Goal: Task Accomplishment & Management: Use online tool/utility

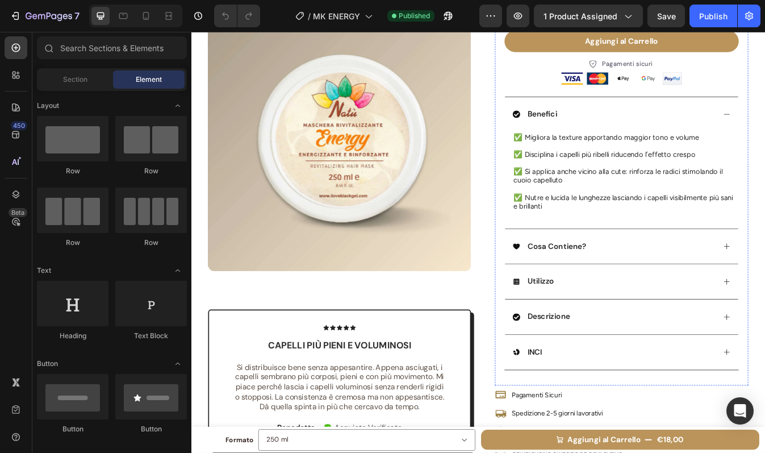
scroll to position [215, 0]
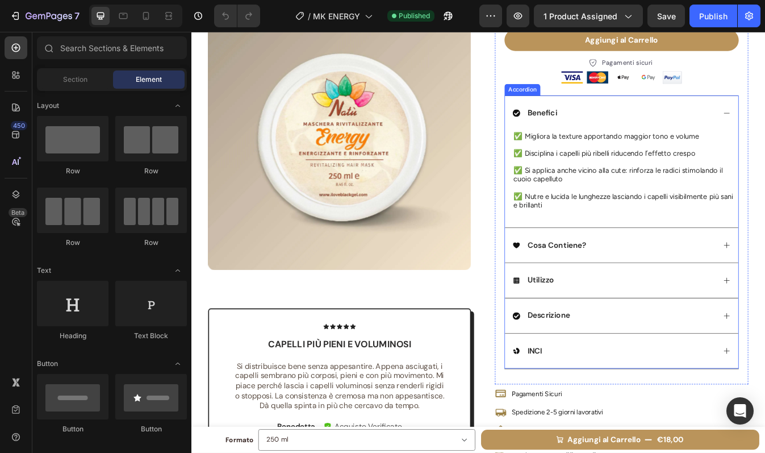
click at [701, 291] on div "Cosa Contiene?" at bounding box center [693, 285] width 241 height 15
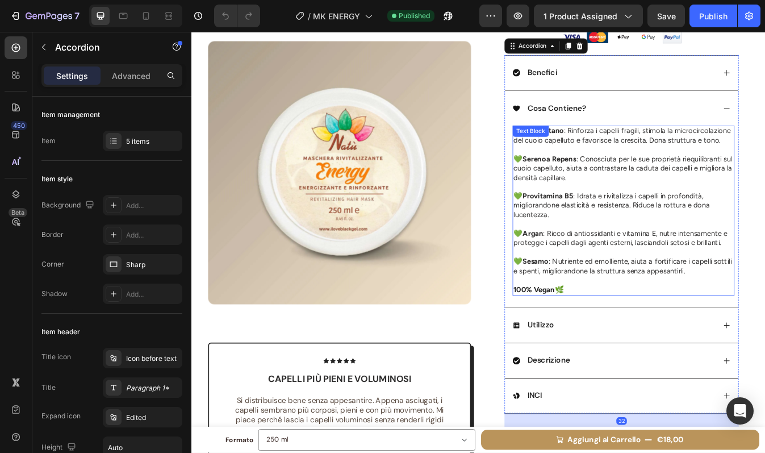
scroll to position [271, 0]
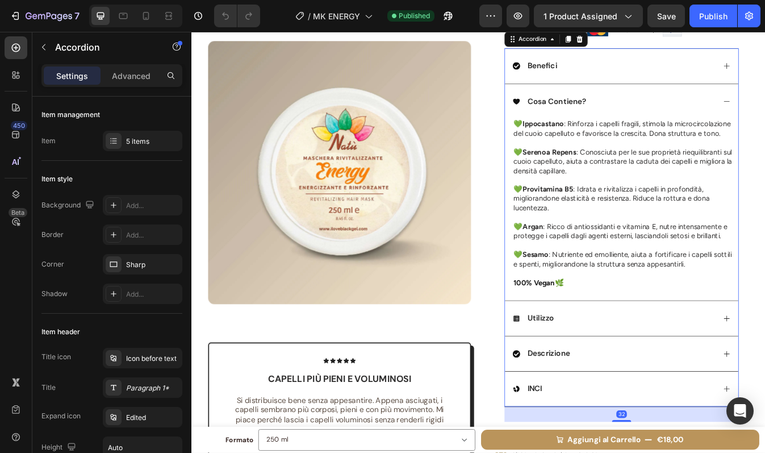
click at [684, 380] on div "Utilizzo" at bounding box center [693, 372] width 241 height 15
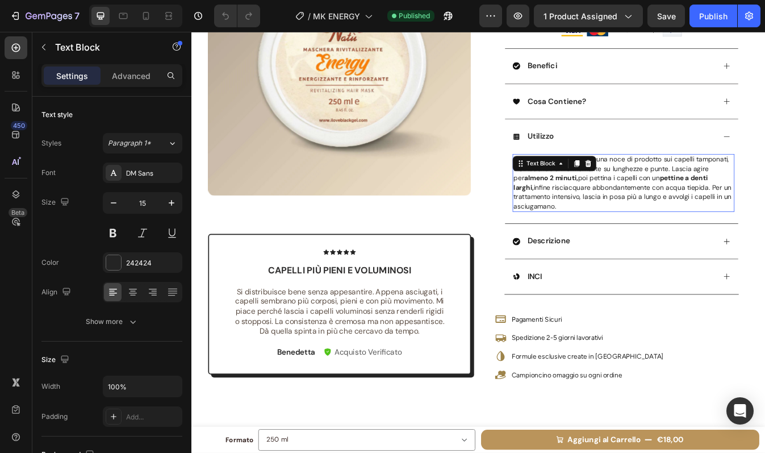
click at [669, 199] on span "Dopo lo shampoo, applica una noce di prodotto sui capelli tamponati, distribuen…" at bounding box center [703, 211] width 259 height 66
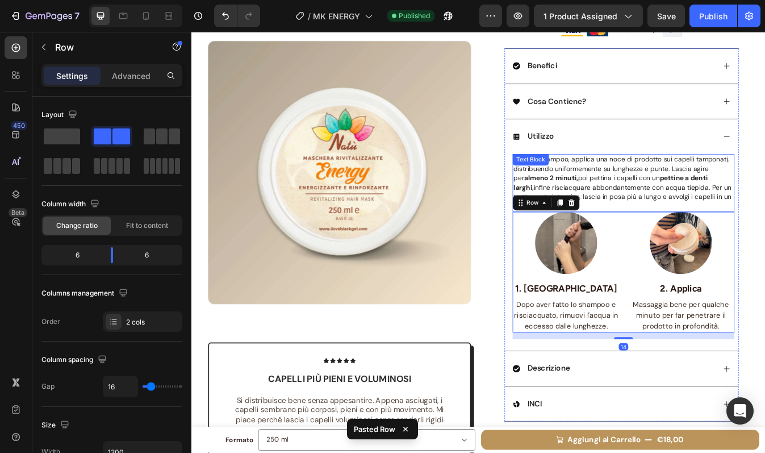
click at [669, 199] on span "Dopo lo shampoo, applica una noce di prodotto sui capelli tamponati, distribuen…" at bounding box center [703, 211] width 259 height 66
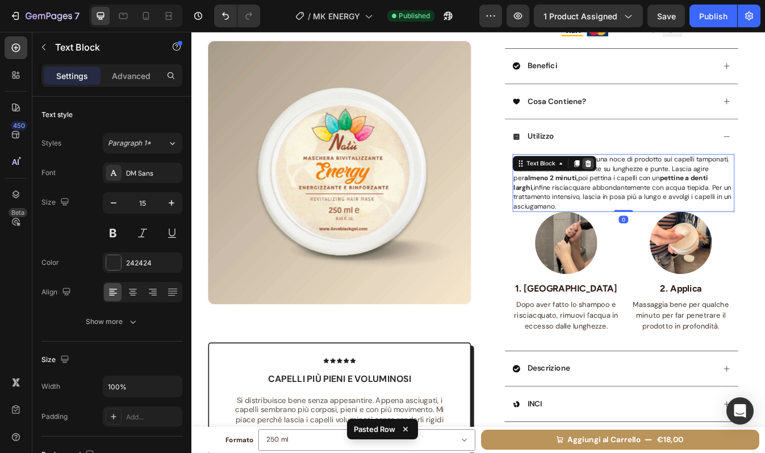
click at [660, 190] on icon at bounding box center [663, 189] width 7 height 8
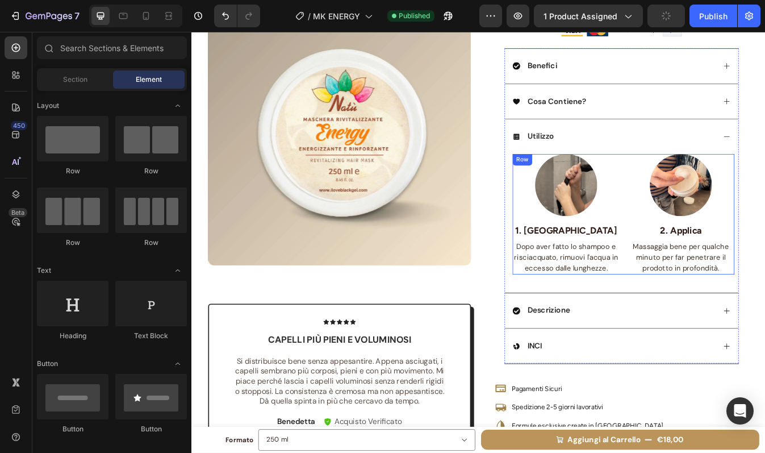
click at [699, 316] on div "Image 1. Strizza Text block Dopo aver fatto lo shampoo e risciacquato, rimuovi …" at bounding box center [705, 248] width 264 height 143
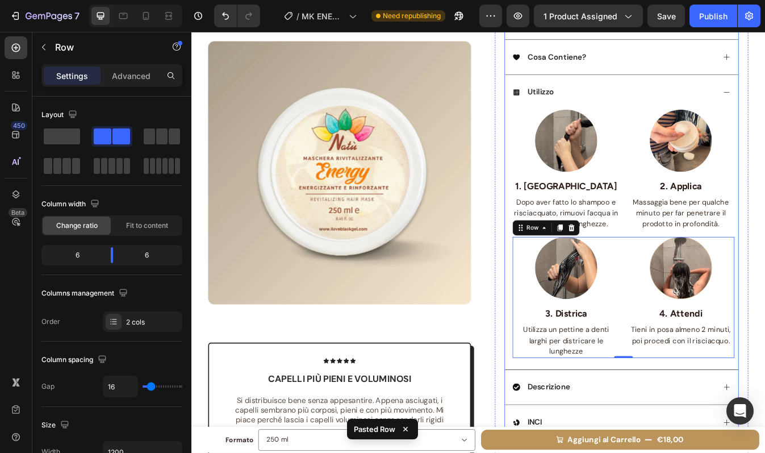
scroll to position [340, 0]
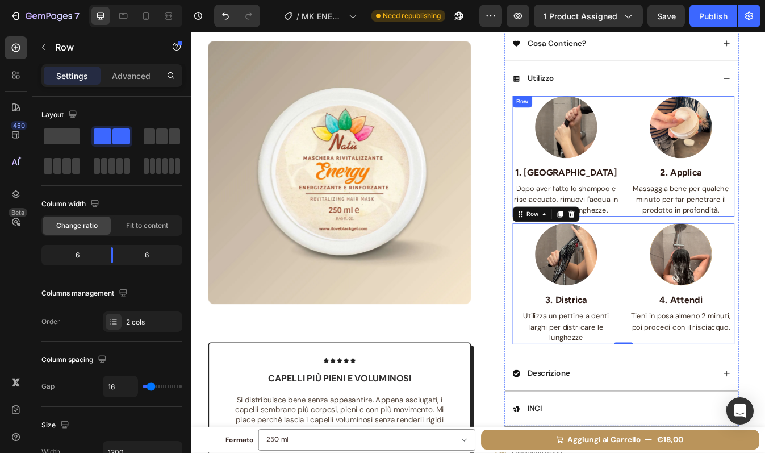
click at [694, 249] on div "Image 1. Strizza Text block Dopo aver fatto lo shampoo e risciacquato, rimuovi …" at bounding box center [705, 180] width 264 height 143
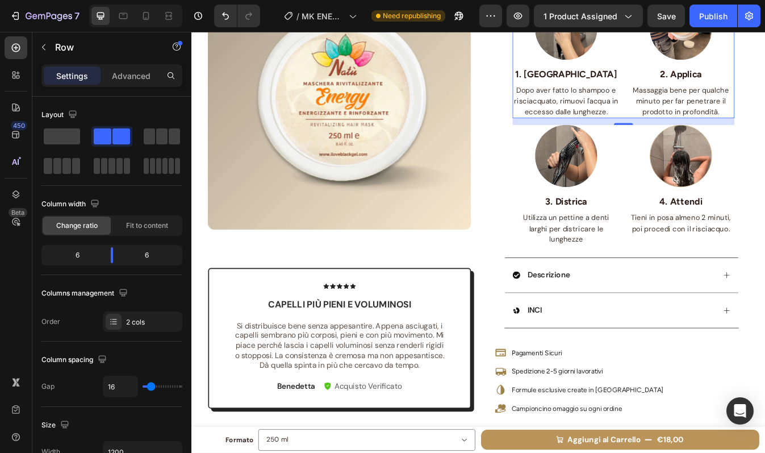
scroll to position [464, 0]
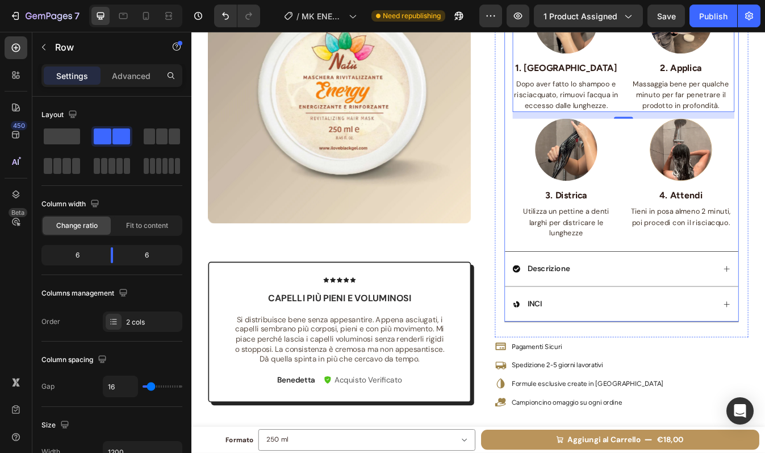
click at [685, 319] on div "Descrizione" at bounding box center [693, 313] width 241 height 15
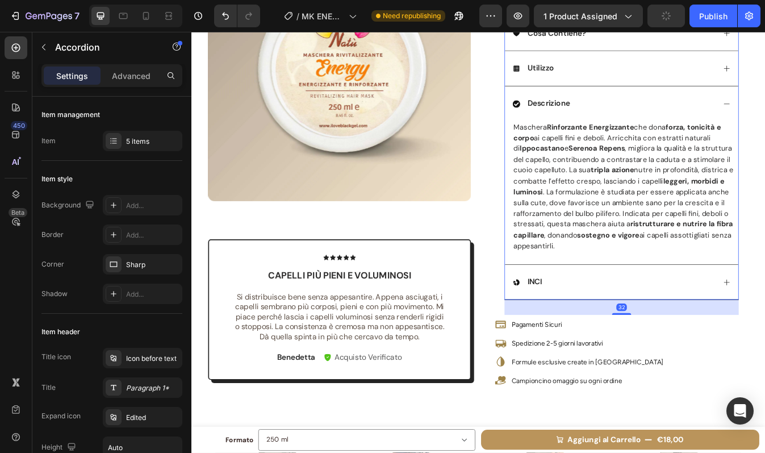
scroll to position [351, 0]
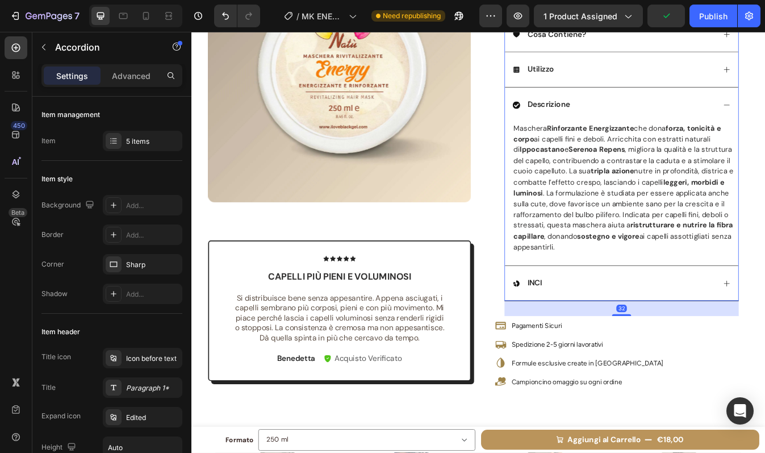
click at [681, 326] on div "INCI" at bounding box center [693, 330] width 241 height 15
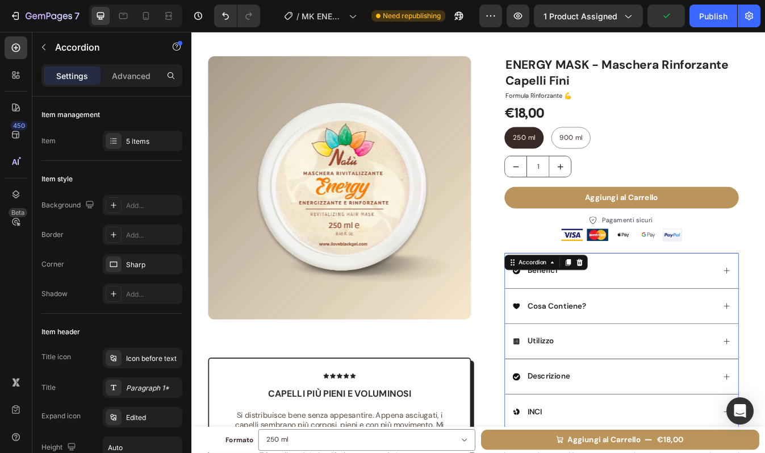
scroll to position [0, 0]
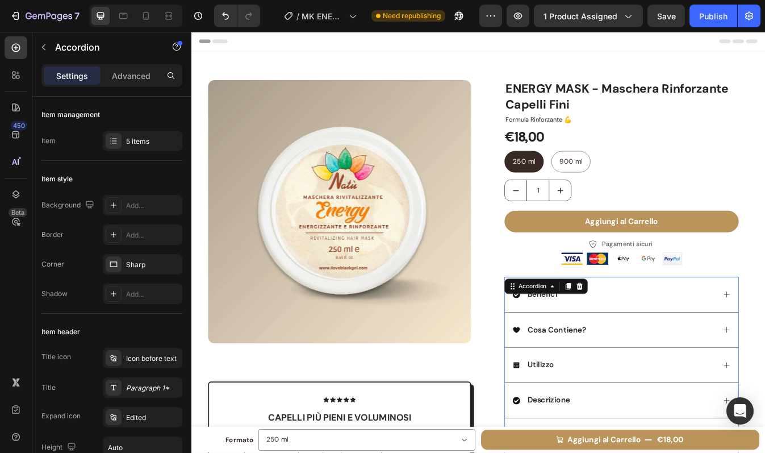
click at [681, 340] on div "Benefici" at bounding box center [693, 343] width 241 height 15
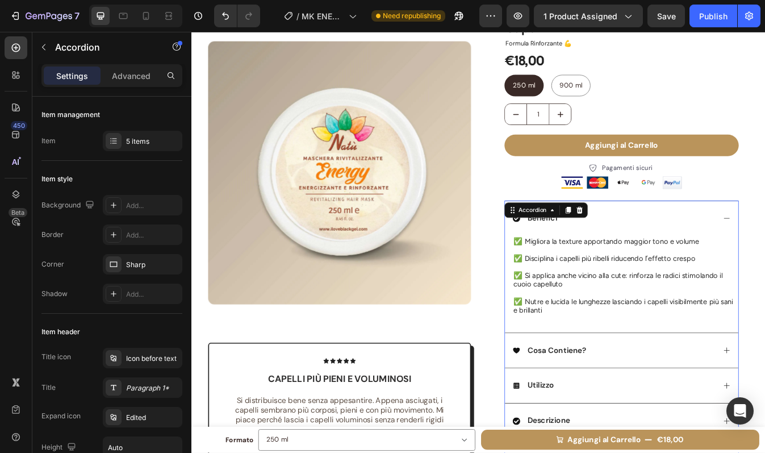
scroll to position [122, 0]
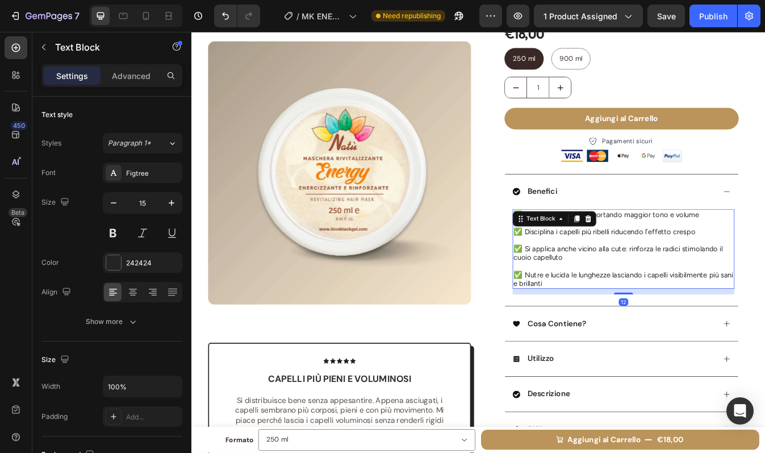
click at [582, 269] on p "✅ Disciplina i capelli più ribelli riducendo l’effetto crespo" at bounding box center [704, 269] width 261 height 10
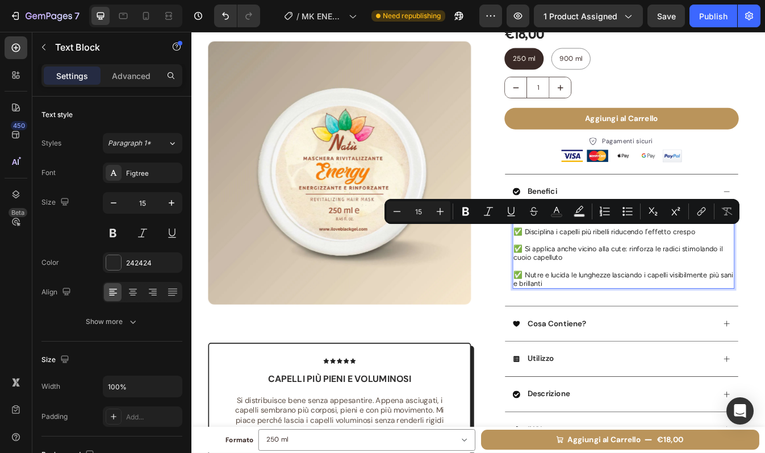
click at [574, 270] on p "✅ Disciplina i capelli più ribelli riducendo l’effetto crespo" at bounding box center [704, 269] width 261 height 10
click at [577, 271] on p "✅ Disciplina i capelli più ribelli riducendo l’effetto crespo" at bounding box center [704, 269] width 261 height 10
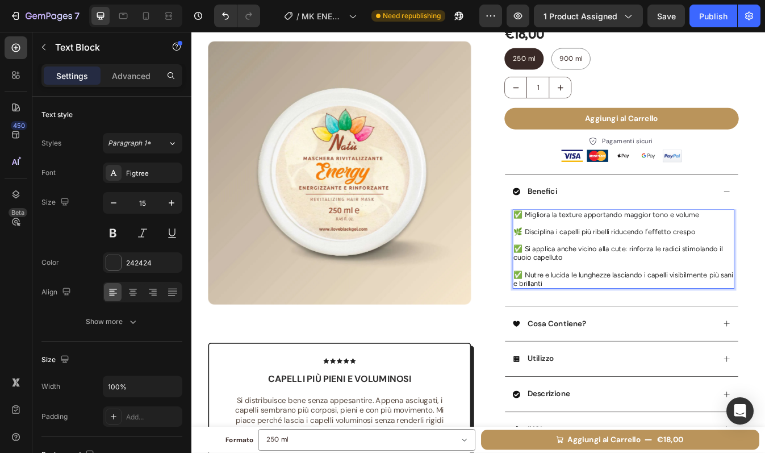
click at [580, 292] on p "✅ Si applica anche vicino alla cute: rinforza le radici stimolando il cuoio cap…" at bounding box center [704, 295] width 261 height 20
click at [578, 290] on p "✅ Si applica anche vicino alla cute: rinforza le radici stimolando il cuoio cap…" at bounding box center [704, 295] width 261 height 20
click at [580, 320] on p "✅ Nutre e lucida le lunghezze lasciando i capelli visibilmente più sani e brill…" at bounding box center [704, 325] width 261 height 20
click at [729, 292] on p "💆‍♀️ Si applica anche vicino alla cute: rinforza le radici stimolando il cuoio …" at bounding box center [704, 295] width 261 height 20
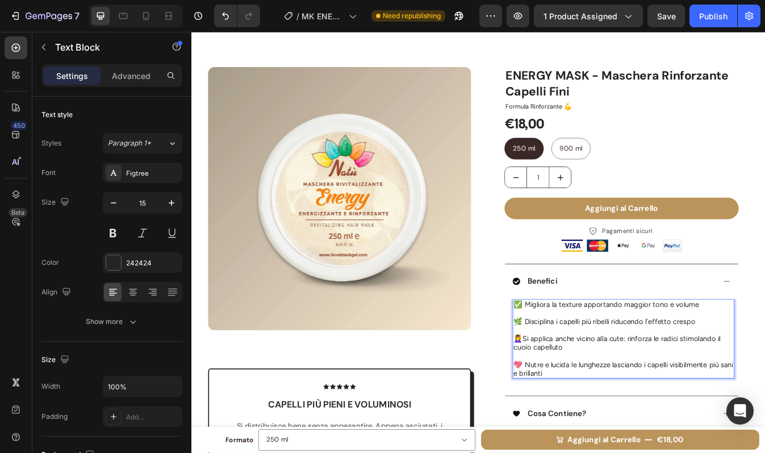
scroll to position [11, 0]
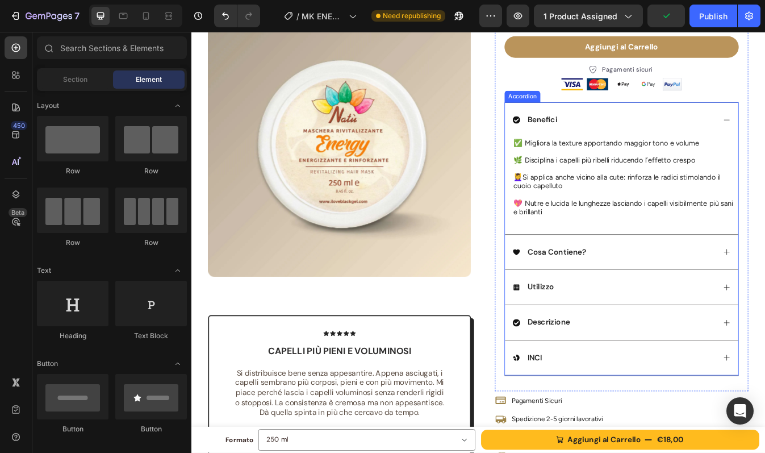
scroll to position [236, 0]
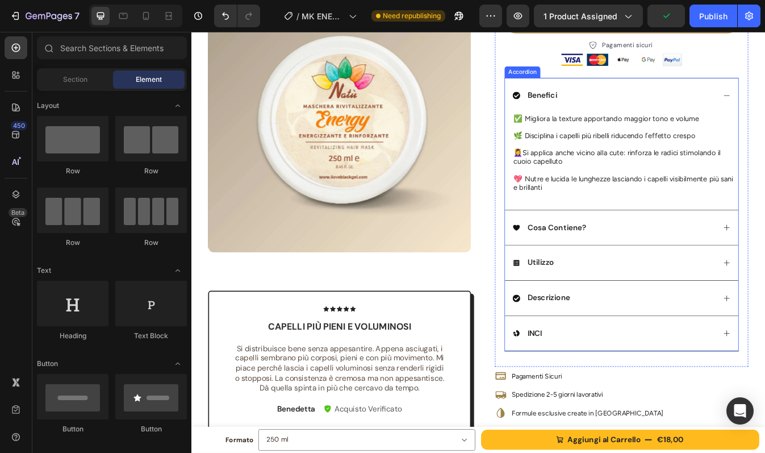
click at [677, 264] on div "Cosa Contiene?" at bounding box center [693, 264] width 241 height 15
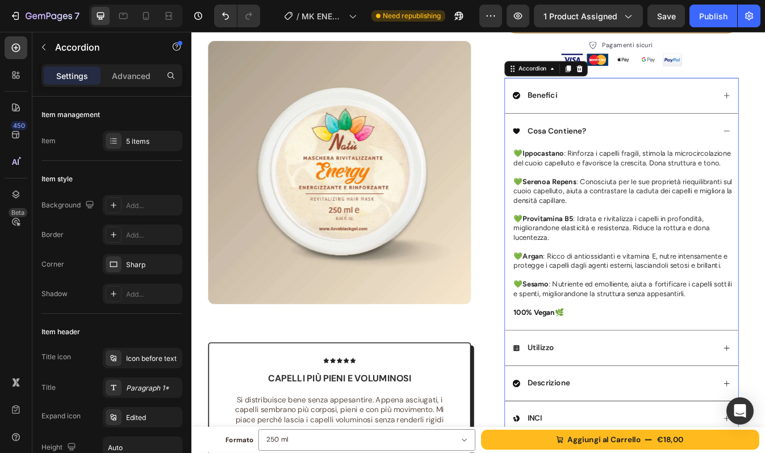
click at [664, 413] on div "Utilizzo" at bounding box center [693, 406] width 241 height 15
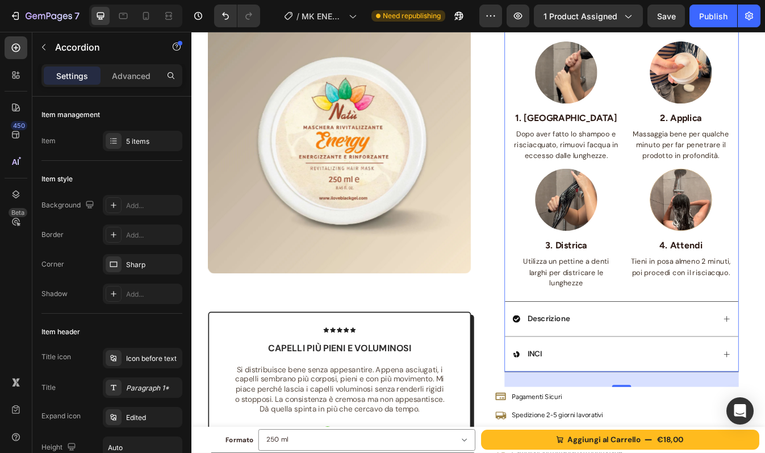
scroll to position [408, 0]
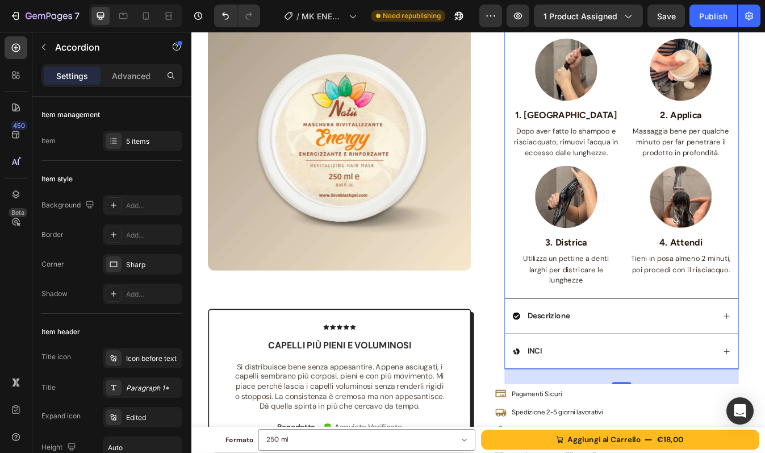
click at [666, 374] on div "Descrizione" at bounding box center [693, 370] width 241 height 15
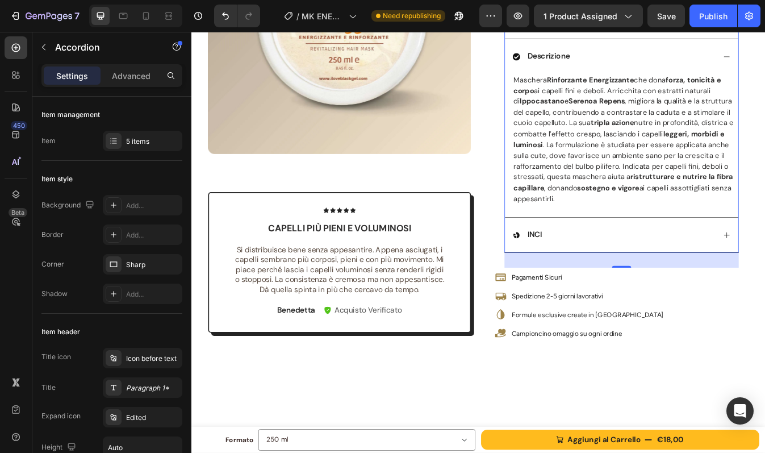
click at [666, 280] on div "INCI" at bounding box center [693, 273] width 241 height 15
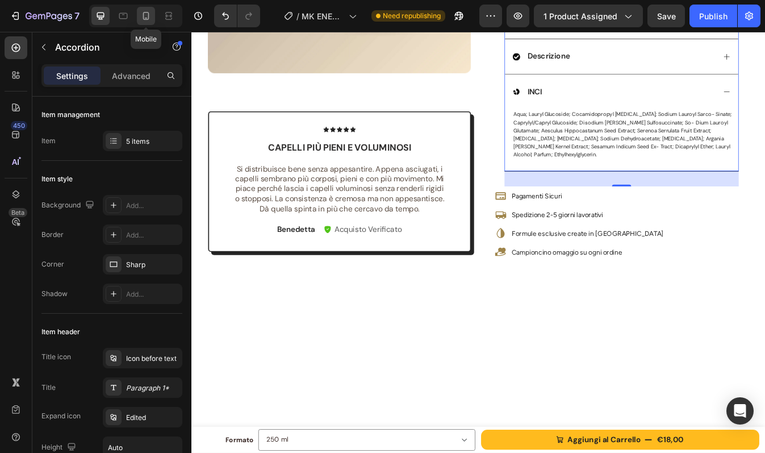
click at [142, 13] on icon at bounding box center [145, 15] width 11 height 11
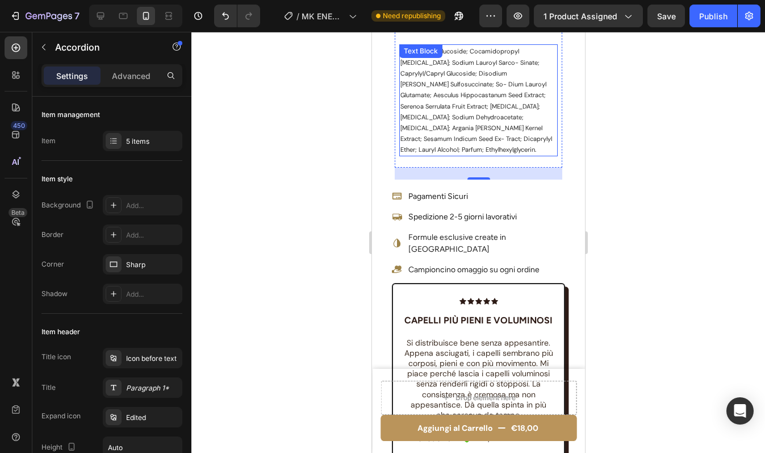
scroll to position [637, 0]
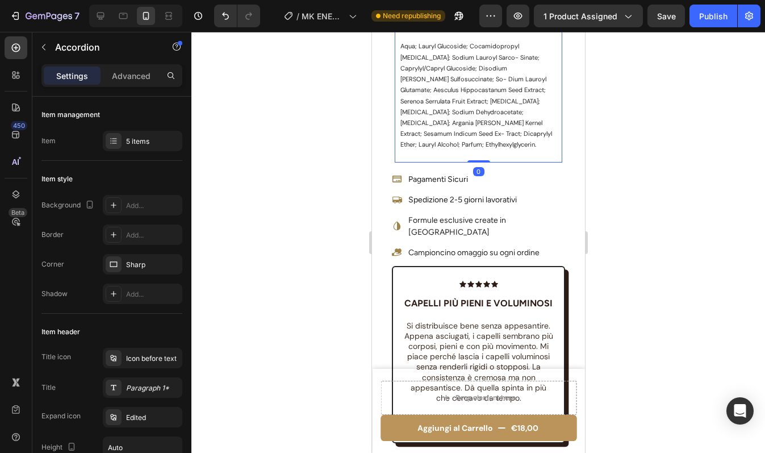
drag, startPoint x: 473, startPoint y: 153, endPoint x: 473, endPoint y: 130, distance: 23.3
click at [473, 130] on div "Benefici Cosa Contiene? Utilizzo Descrizione INCI aqua; lauryl glucoside; cocam…" at bounding box center [478, 8] width 168 height 308
type input "100%"
type input "100"
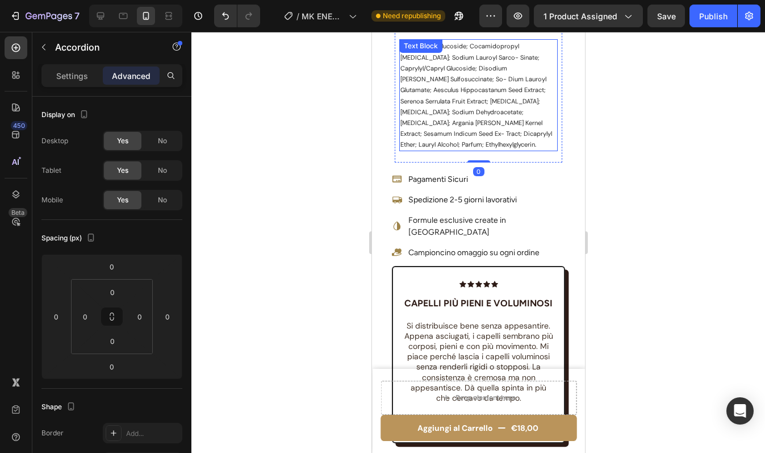
click at [485, 128] on p "aqua; lauryl glucoside; cocamidopropyl betaine; sodium lauroyl sarco- sinate; c…" at bounding box center [478, 94] width 156 height 109
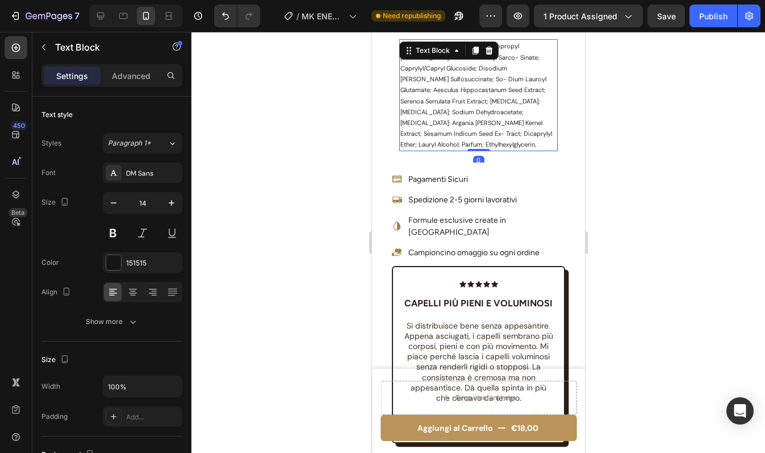
click at [503, 128] on p "aqua; lauryl glucoside; cocamidopropyl betaine; sodium lauroyl sarco- sinate; c…" at bounding box center [478, 94] width 156 height 109
click at [545, 122] on p "aqua; lauryl glucoside; cocamidopropyl betaine; sodium lauroyl sarco- sinate; c…" at bounding box center [478, 94] width 156 height 109
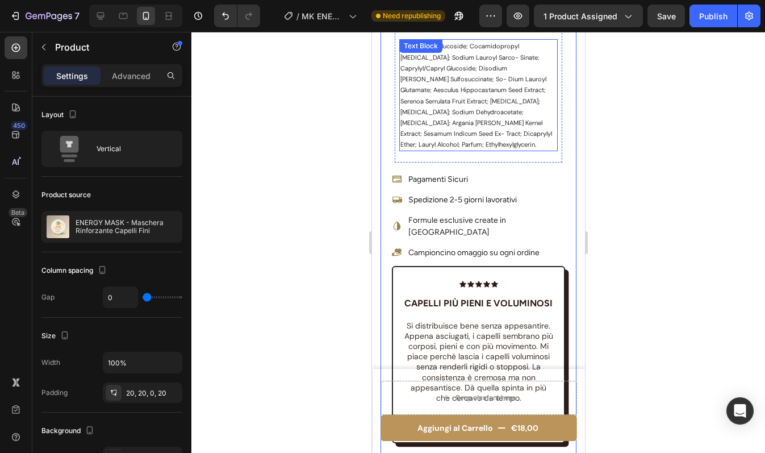
click at [542, 126] on p "aqua; lauryl glucoside; cocamidopropyl betaine; sodium lauroyl sarco- sinate; c…" at bounding box center [478, 94] width 156 height 109
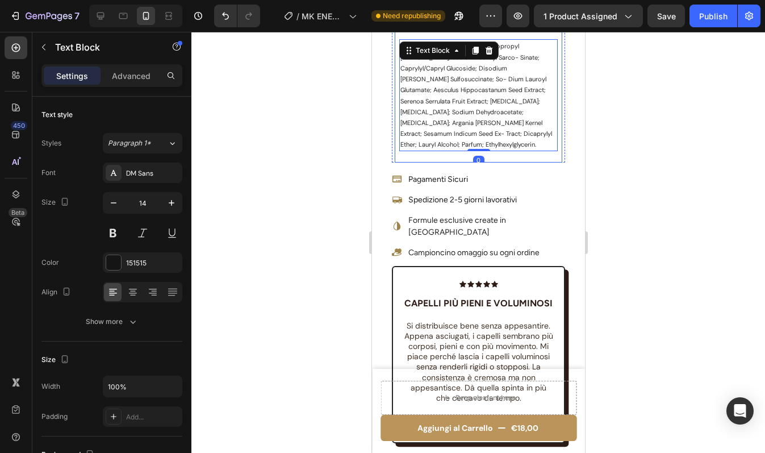
click at [490, 139] on div "aqua; lauryl glucoside; cocamidopropyl betaine; sodium lauroyl sarco- sinate; c…" at bounding box center [478, 100] width 166 height 123
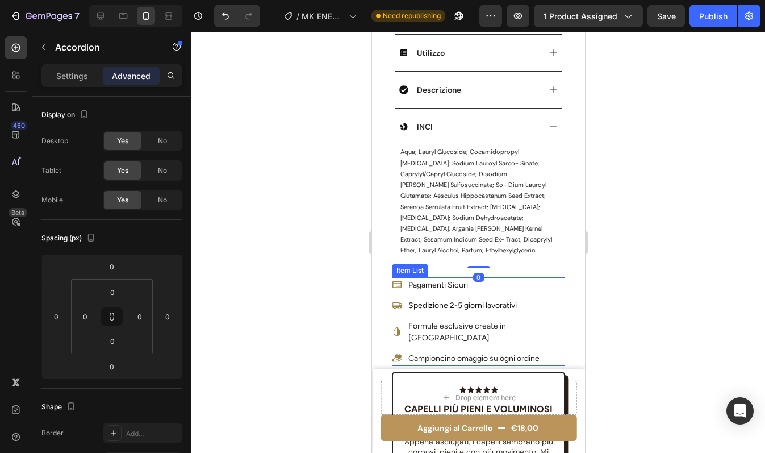
scroll to position [527, 0]
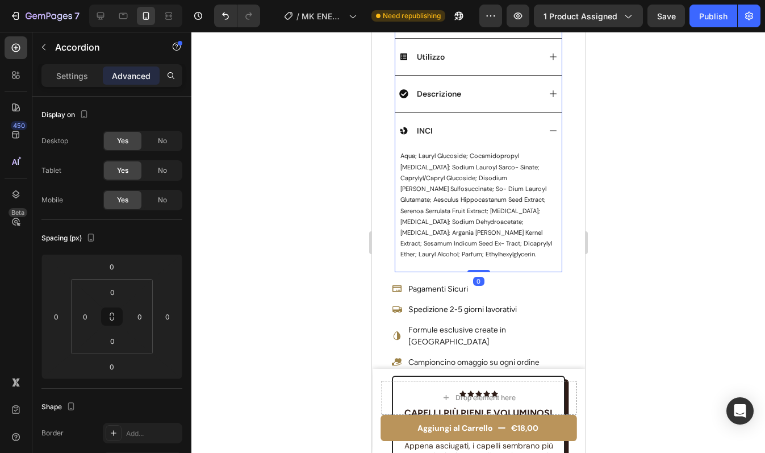
click at [452, 112] on div "INCI" at bounding box center [478, 130] width 166 height 37
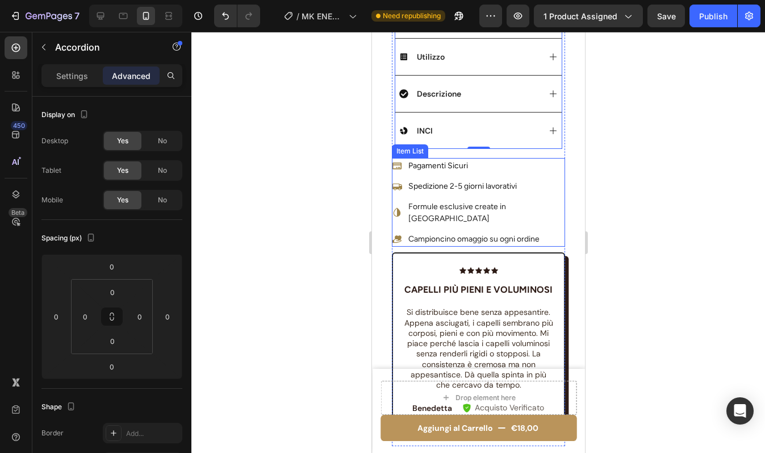
click at [506, 160] on p "Pagamenti Sicuri" at bounding box center [485, 166] width 155 height 12
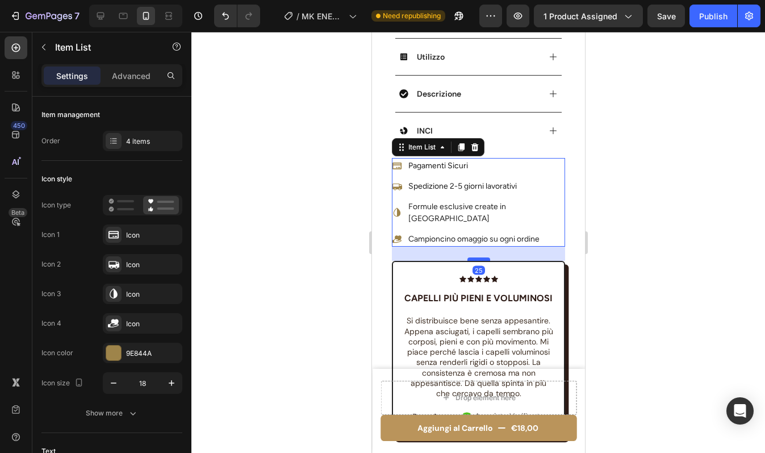
drag, startPoint x: 478, startPoint y: 229, endPoint x: 481, endPoint y: 238, distance: 9.0
click at [481, 257] on div at bounding box center [478, 258] width 23 height 3
type input "100%"
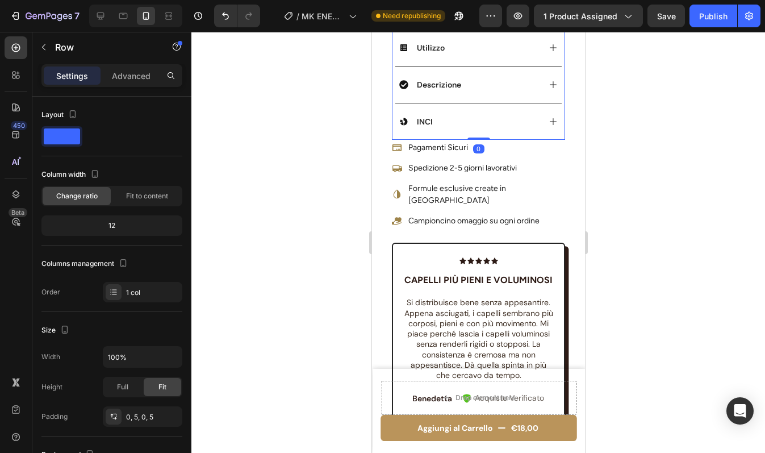
drag, startPoint x: 476, startPoint y: 138, endPoint x: 476, endPoint y: 122, distance: 15.9
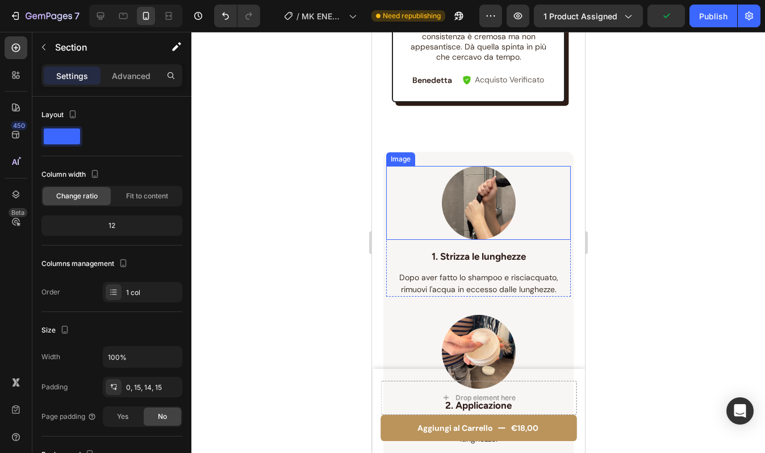
scroll to position [993, 0]
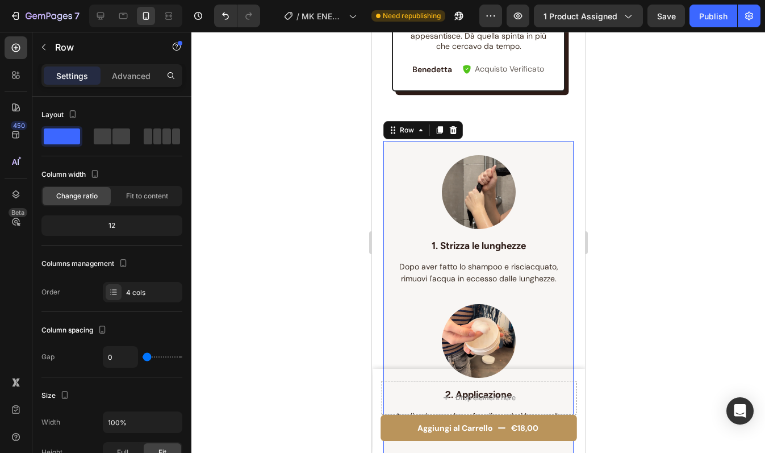
click at [391, 160] on div "Image 1. Strizza le lunghezze Text block Dopo aver fatto lo shampoo e risciacqu…" at bounding box center [478, 444] width 190 height 606
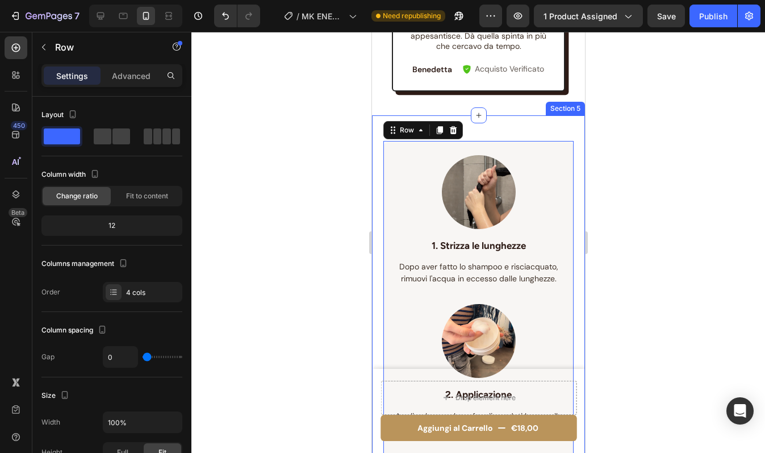
click at [375, 139] on div "Image 1. Strizza le lunghezze Text block Dopo aver fatto lo shampoo e risciacqu…" at bounding box center [478, 437] width 213 height 645
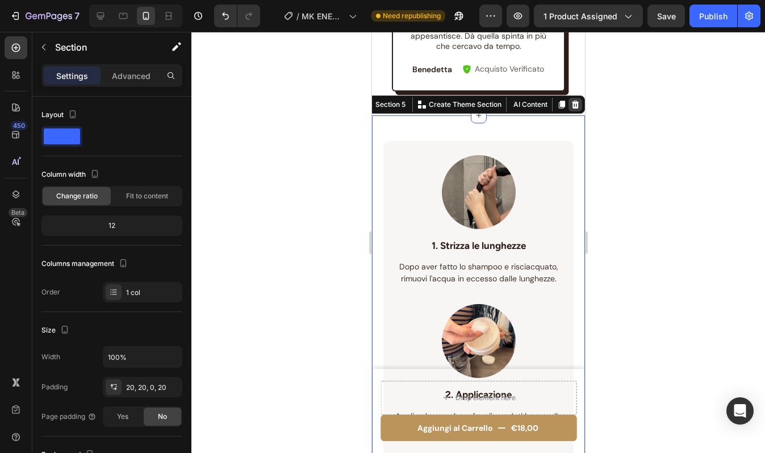
click at [570, 109] on icon at bounding box center [574, 104] width 9 height 9
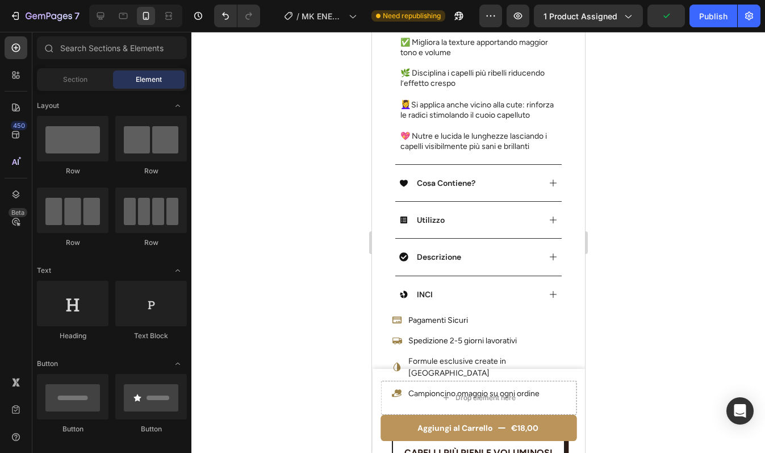
scroll to position [467, 0]
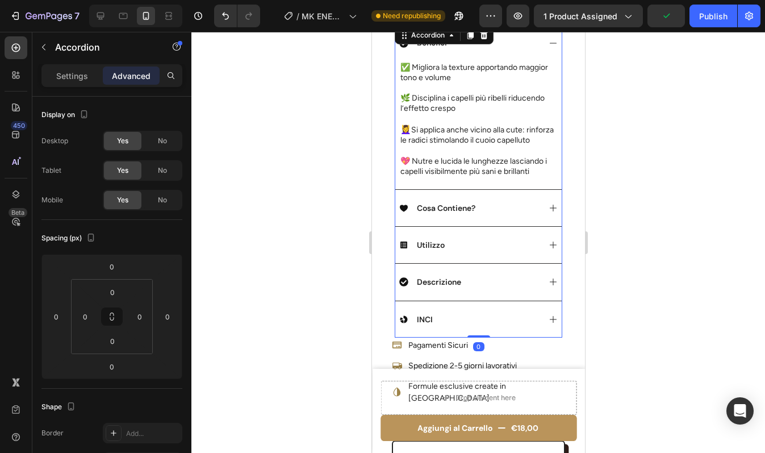
click at [523, 202] on div "Cosa Contiene?" at bounding box center [469, 208] width 140 height 14
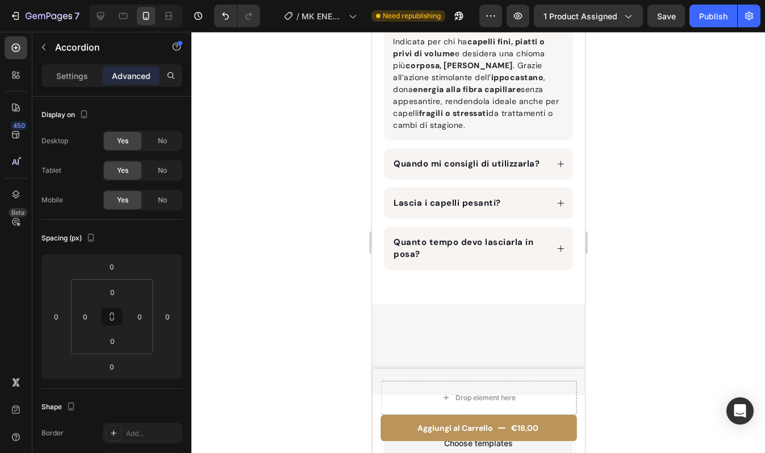
scroll to position [2065, 0]
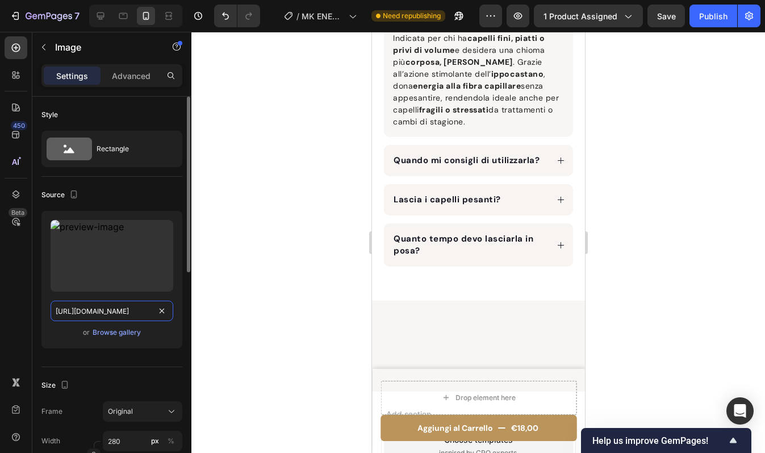
click at [112, 314] on input "https://cdn.shopify.com/s/files/1/0956/1283/0021/files/N_-_MASK_ENERGY_250.webp…" at bounding box center [112, 311] width 123 height 20
paste input "MASK_ENERGY_250.webp?v=1759062476"
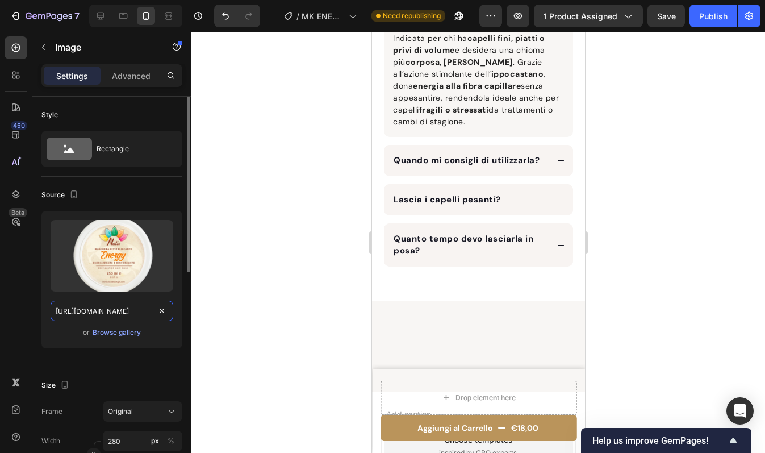
type input "https://cdn.shopify.com/s/files/1/0956/1283/0021/files/MASK_ENERGY_250.webp?v=1…"
click at [136, 367] on div "Size Frame Original Width 280 px % Height px %" at bounding box center [111, 428] width 141 height 123
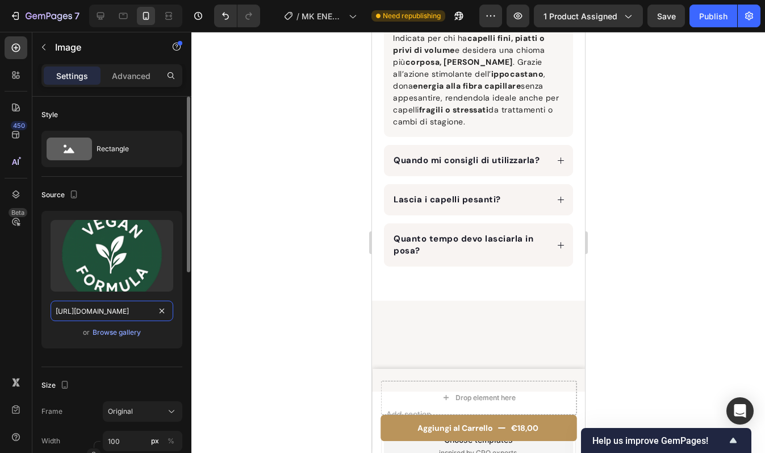
click at [115, 309] on input "https://cdn.shopify.com/s/files/1/0956/1283/0021/files/vegan_formula.webp?v=175…" at bounding box center [112, 311] width 123 height 20
paste input "903750"
type input "https://cdn.shopify.com/s/files/1/0956/1283/0021/files/vegan_formula.webp?v=175…"
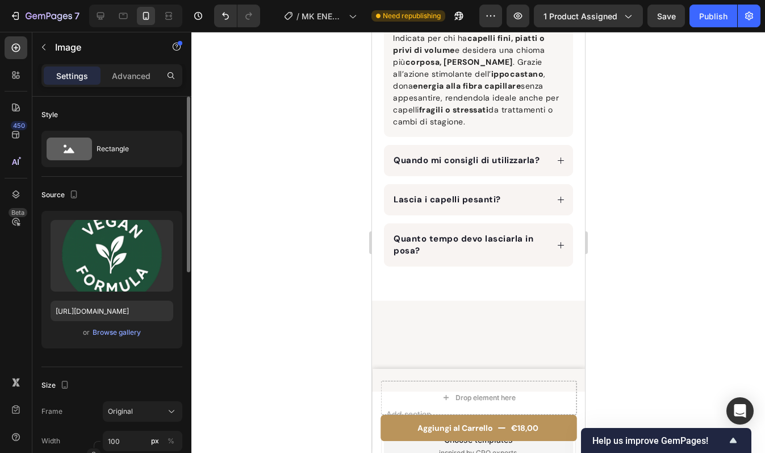
click at [151, 365] on div "Source Upload Image https://cdn.shopify.com/s/files/1/0956/1283/0021/files/vega…" at bounding box center [111, 272] width 141 height 190
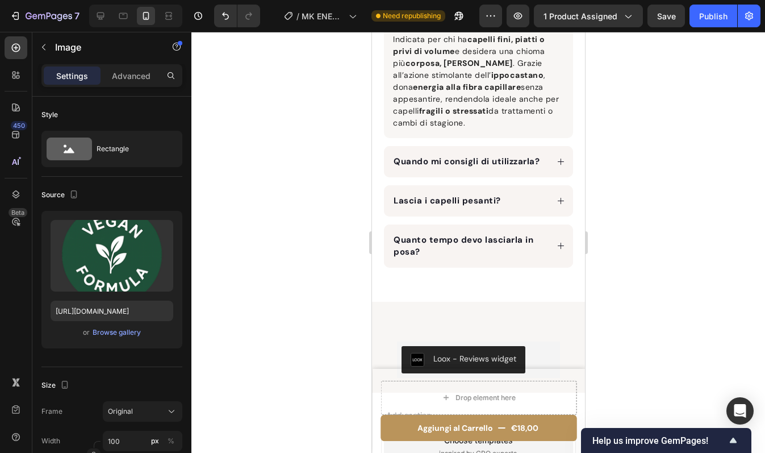
scroll to position [2431, 0]
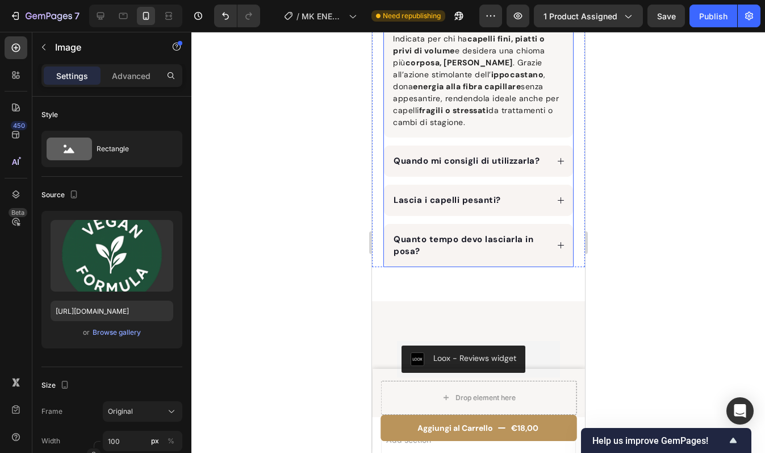
click at [550, 267] on div "Quanto tempo devo lasciarla in posa?" at bounding box center [478, 245] width 189 height 43
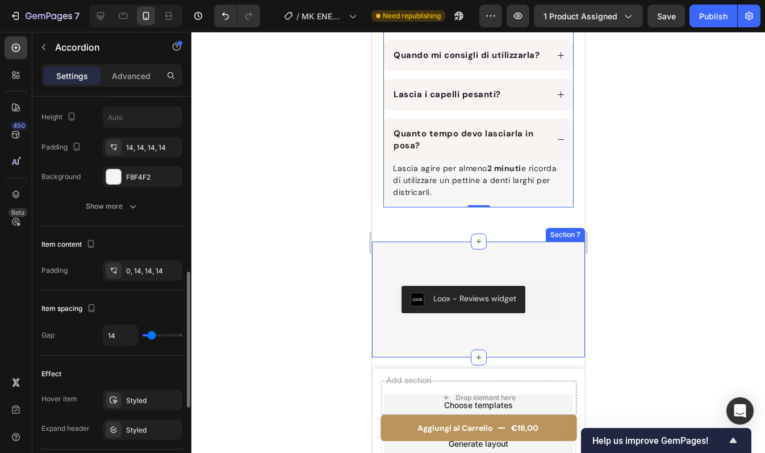
scroll to position [320, 0]
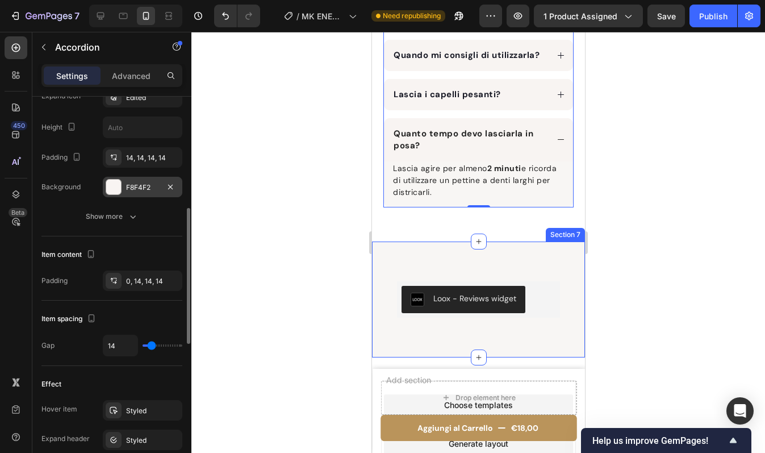
click at [139, 183] on div "F8F4F2" at bounding box center [142, 187] width 33 height 10
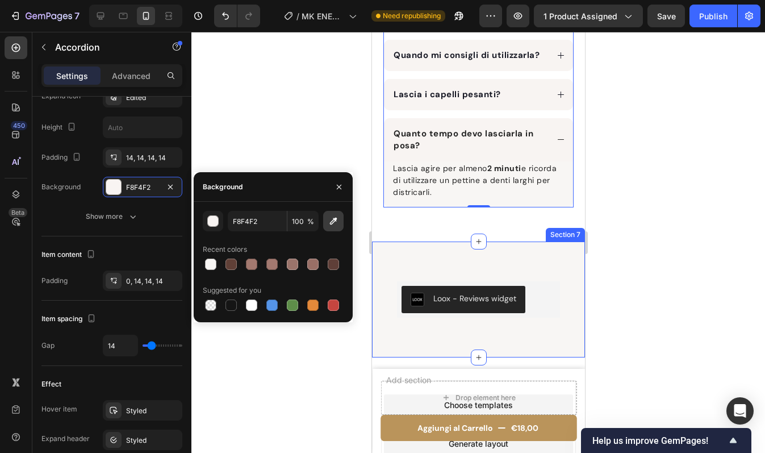
click at [335, 227] on button "button" at bounding box center [333, 221] width 20 height 20
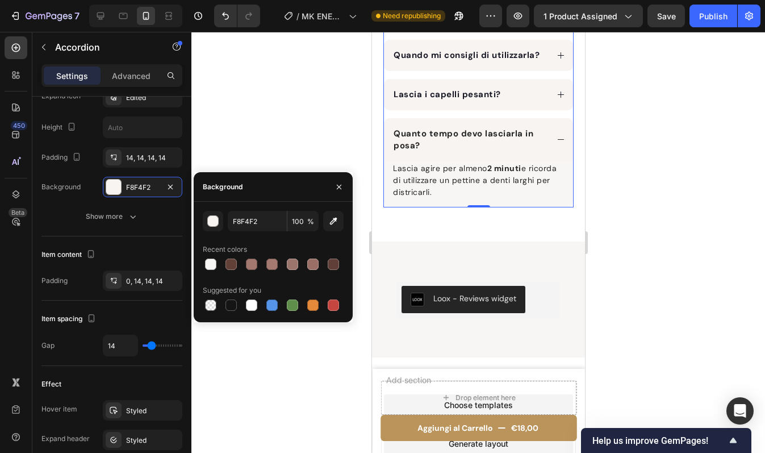
type input "F8F6F4"
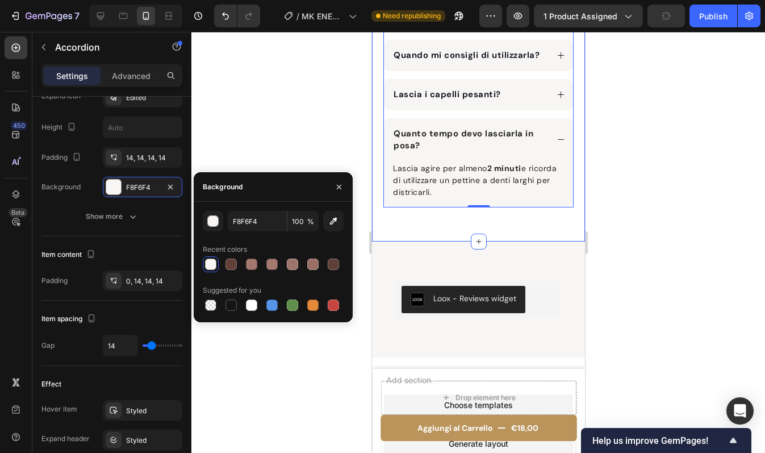
click at [421, 237] on div "Domande Frequenti Heading Per chi è indicata questa Maschera Rinforzante all'Ip…" at bounding box center [478, 74] width 213 height 336
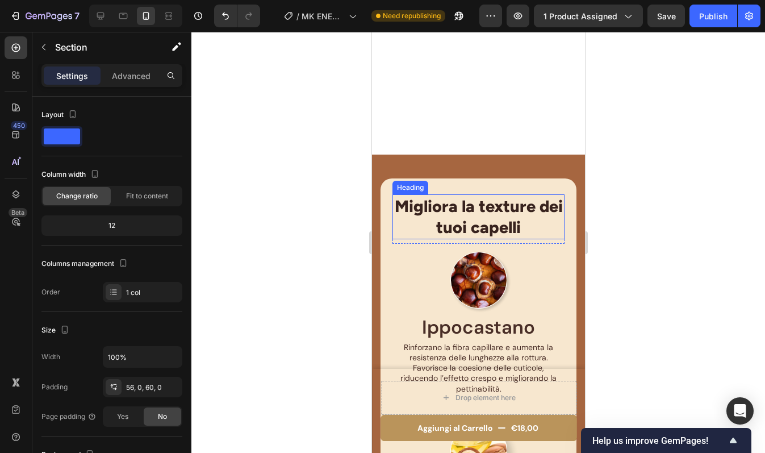
scroll to position [1111, 0]
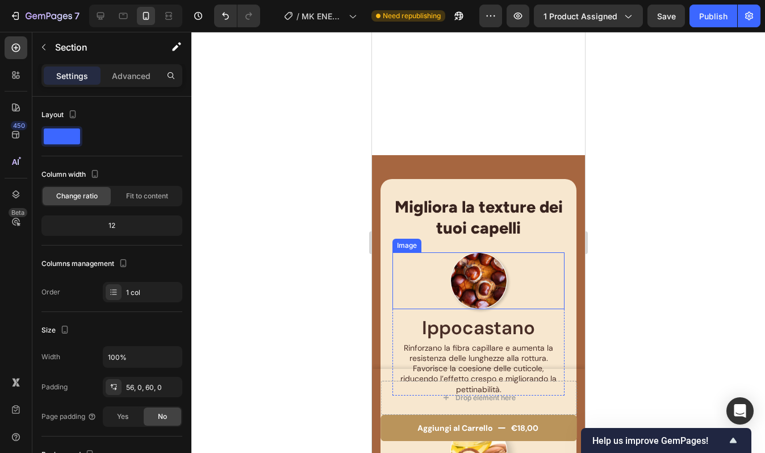
click at [474, 291] on img at bounding box center [478, 280] width 57 height 57
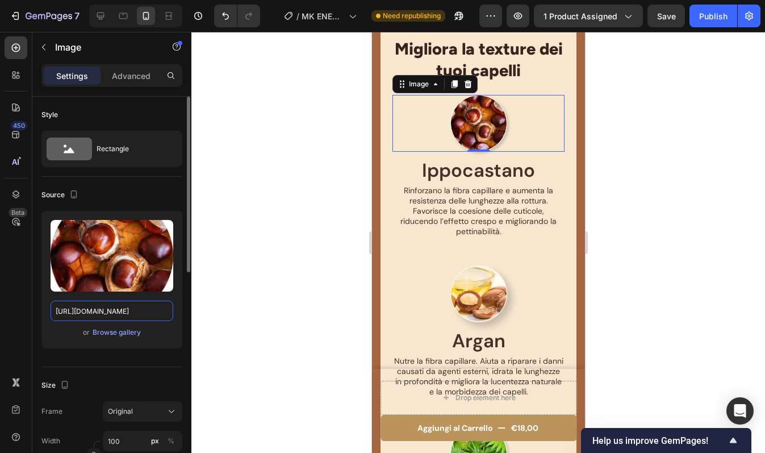
click at [103, 318] on input "https://cdn.shopify.com/s/files/1/0956/1283/0021/files/Ippocastano.webp?v=17587…" at bounding box center [112, 311] width 123 height 20
paste input "965065"
type input "https://cdn.shopify.com/s/files/1/0956/1283/0021/files/Ippocastano.webp?v=17589…"
click at [141, 369] on div "Size Frame Original Width 100 px % Height px %" at bounding box center [111, 428] width 141 height 123
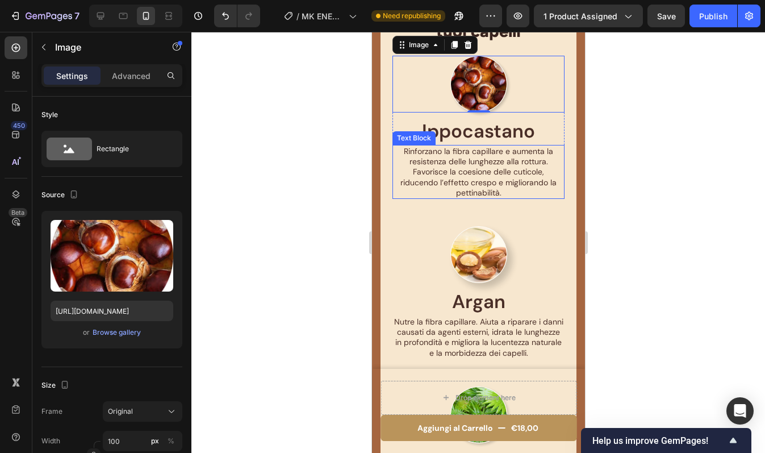
scroll to position [1167, 0]
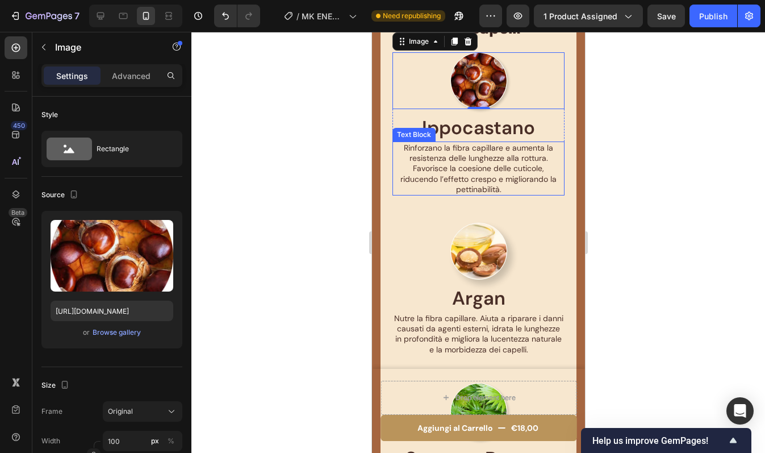
click at [474, 251] on img at bounding box center [478, 251] width 57 height 57
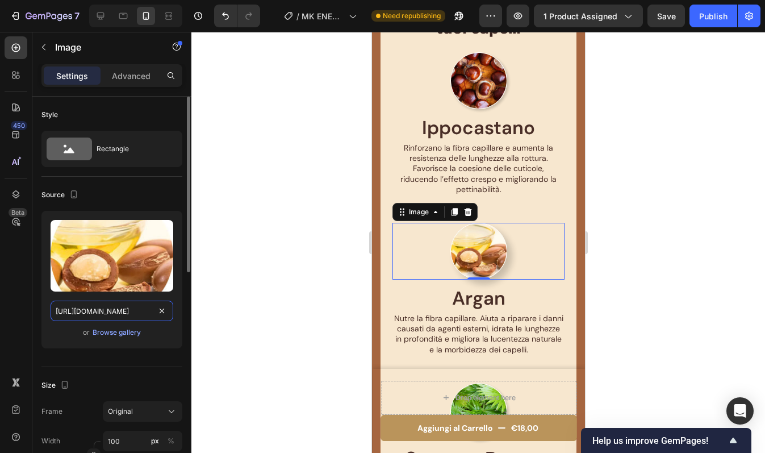
click at [100, 308] on input "https://cdn.shopify.com/s/files/1/0956/1283/0021/files/ARGAN.webp?v=1758698471" at bounding box center [112, 311] width 123 height 20
paste input "96499"
type input "https://cdn.shopify.com/s/files/1/0956/1283/0021/files/ARGAN.webp?v=1758964991"
click at [125, 363] on div "Source Upload Image https://cdn.shopify.com/s/files/1/0956/1283/0021/files/ARGA…" at bounding box center [111, 272] width 141 height 190
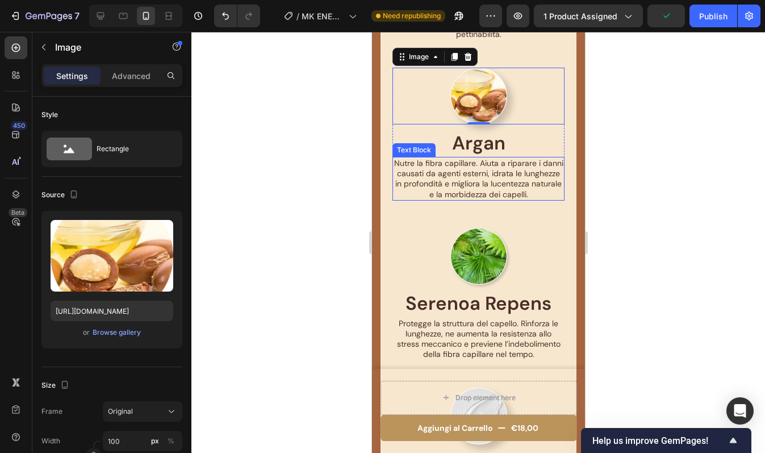
scroll to position [1327, 0]
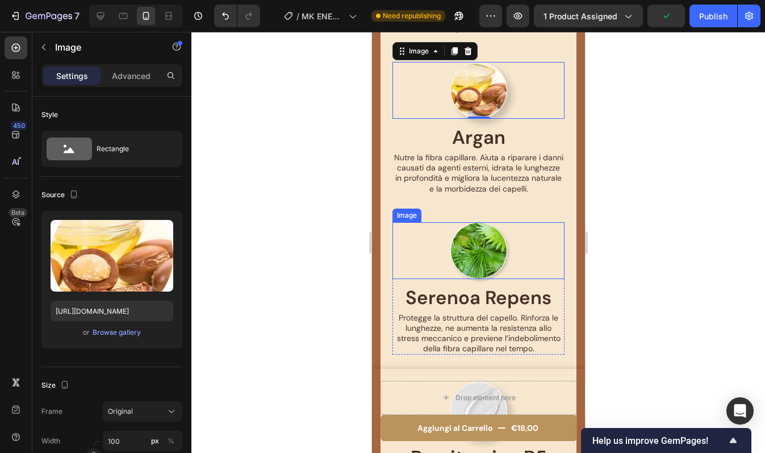
click at [475, 277] on img at bounding box center [478, 250] width 57 height 57
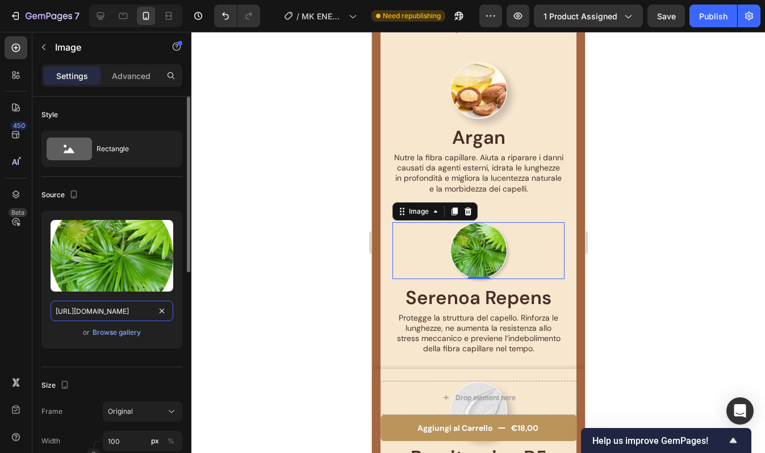
click at [111, 311] on input "https://cdn.shopify.com/s/files/1/0956/1283/0021/files/Serenoa_Repens.webp?v=17…" at bounding box center [112, 311] width 123 height 20
paste input "965077"
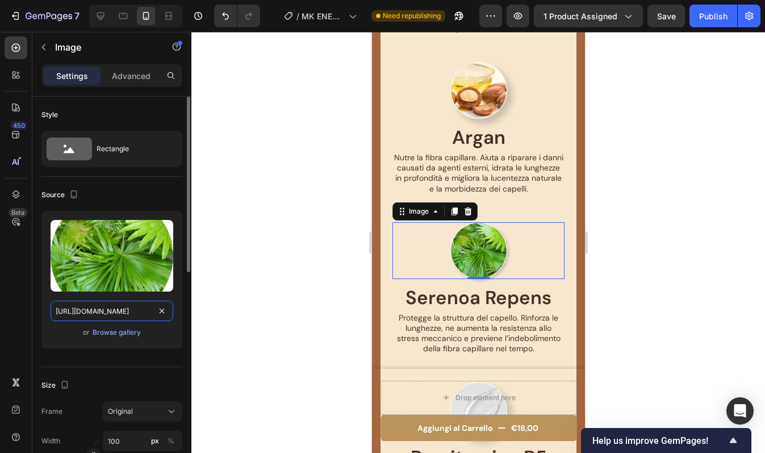
scroll to position [0, 207]
type input "https://cdn.shopify.com/s/files/1/0956/1283/0021/files/Serenoa_Repens.webp?v=17…"
click at [123, 380] on div "Size" at bounding box center [111, 385] width 141 height 18
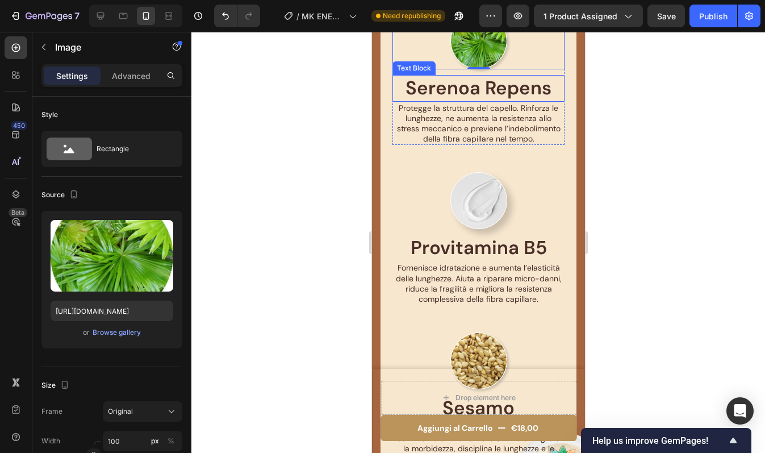
scroll to position [1588, 0]
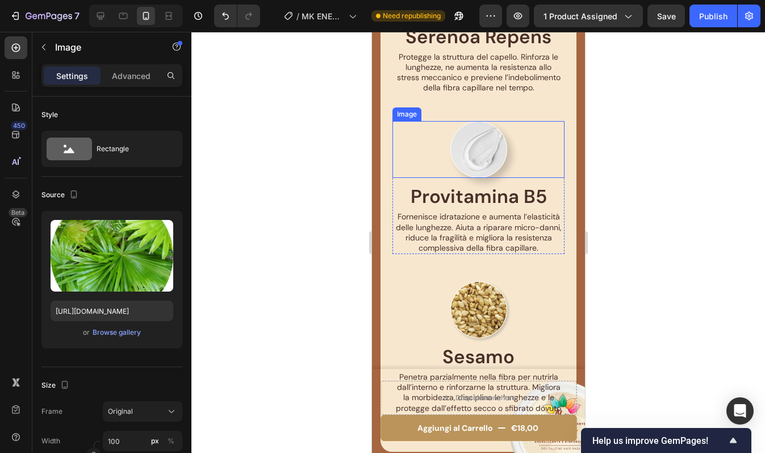
click at [481, 160] on img at bounding box center [478, 149] width 57 height 57
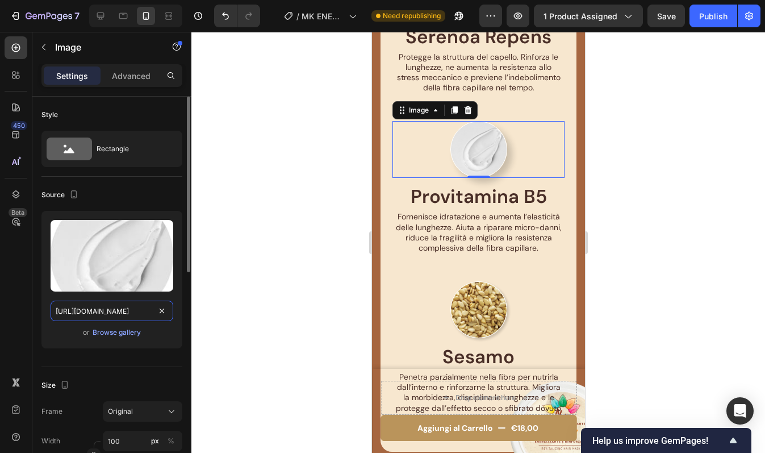
click at [99, 310] on input "https://cdn.shopify.com/s/files/1/0956/1283/0021/files/Pro_Vitamina_B5.webp?v=1…" at bounding box center [112, 311] width 123 height 20
paste input "965070"
type input "https://cdn.shopify.com/s/files/1/0956/1283/0021/files/Pro_Vitamina_B5.webp?v=1…"
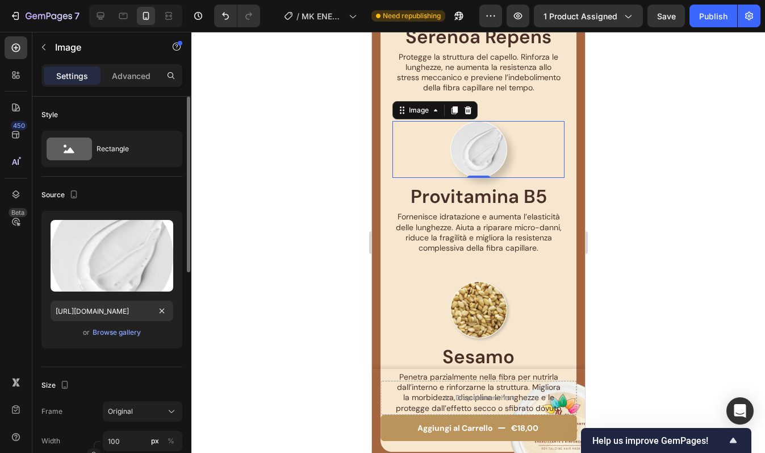
click at [112, 377] on div "Size" at bounding box center [111, 385] width 141 height 18
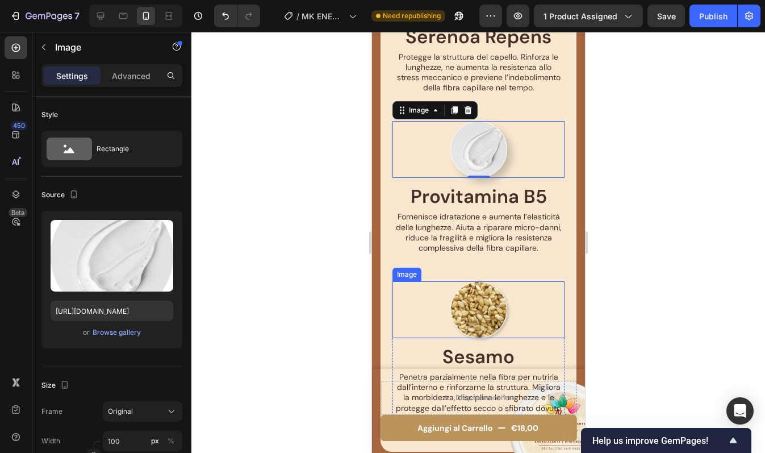
click at [480, 338] on img at bounding box center [478, 309] width 57 height 57
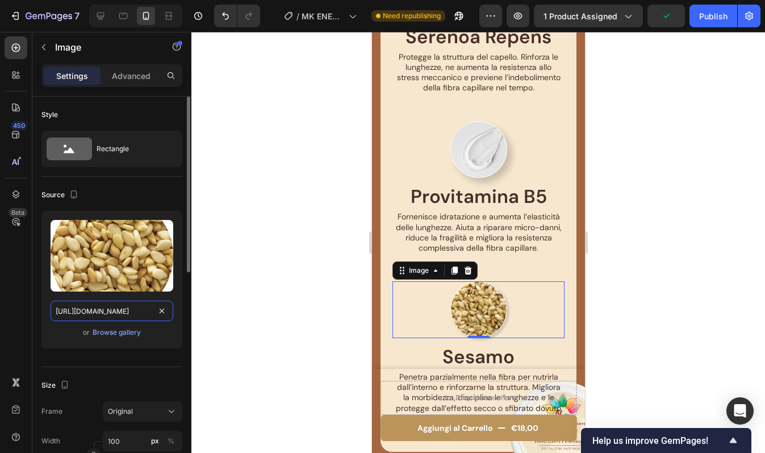
click at [139, 316] on input "https://cdn.shopify.com/s/files/1/0956/1283/0021/files/Sesamo.webp?v=1758707847" at bounding box center [112, 311] width 123 height 20
paste input "965083"
click at [148, 354] on div "Upload Image https://cdn.shopify.com/s/files/1/0956/1283/0021/files/Sesamo.webp…" at bounding box center [111, 284] width 141 height 147
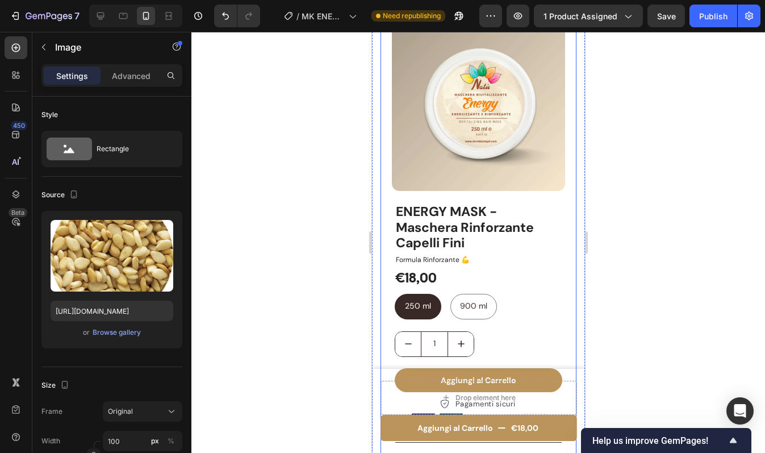
scroll to position [0, 0]
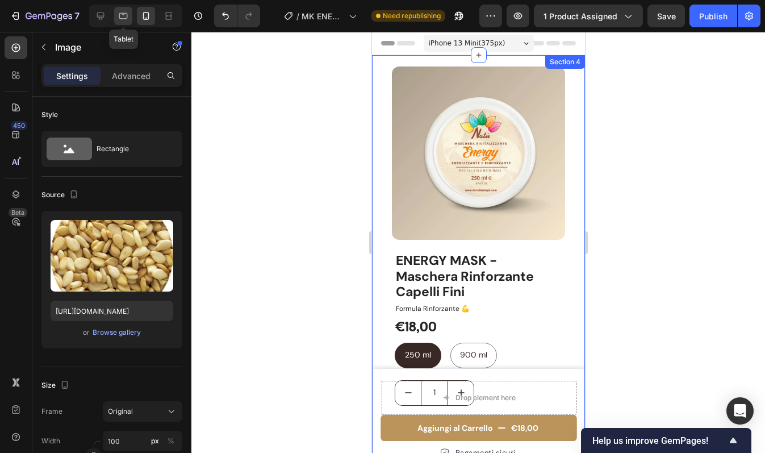
click at [119, 19] on icon at bounding box center [123, 15] width 11 height 11
type input "https://cdn.shopify.com/s/files/1/0956/1283/0021/files/Sesamo.webp?v=1758707847"
type input "70"
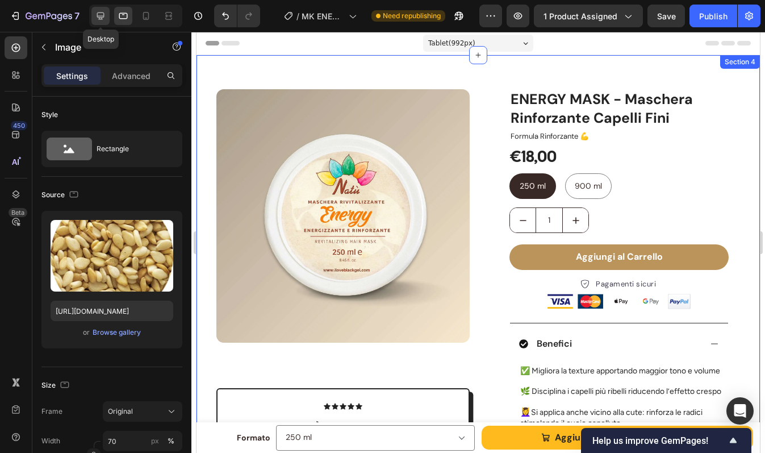
click at [95, 18] on icon at bounding box center [100, 15] width 11 height 11
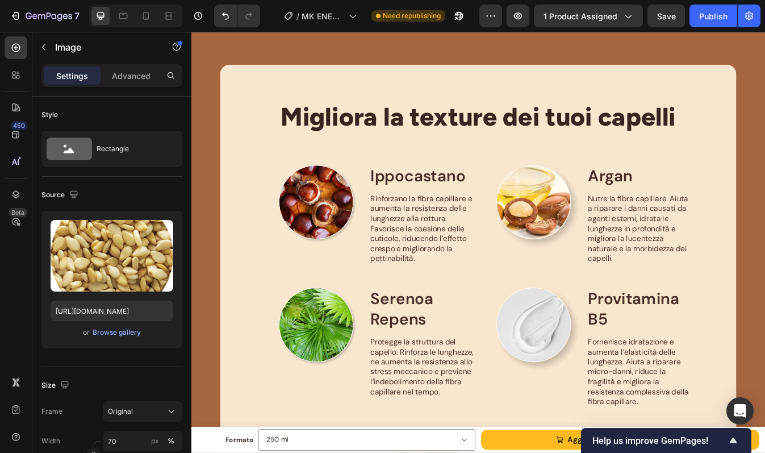
scroll to position [765, 0]
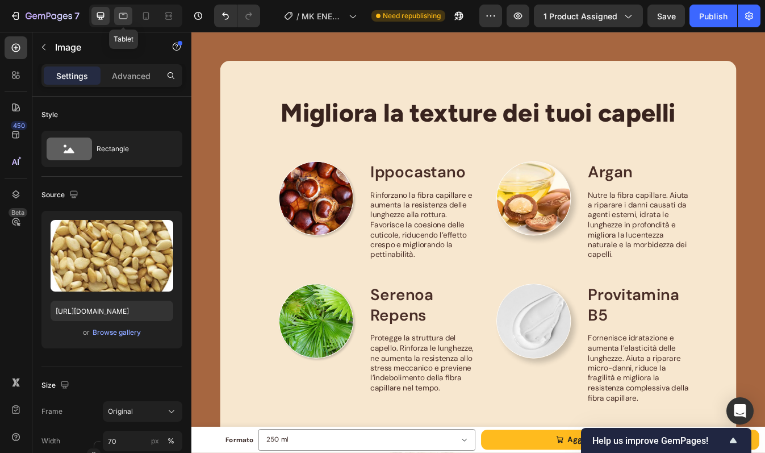
click at [116, 14] on div at bounding box center [123, 16] width 18 height 18
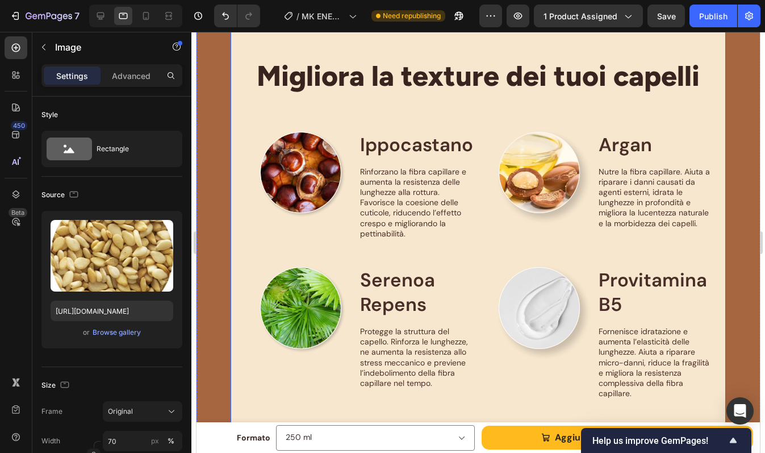
scroll to position [812, 0]
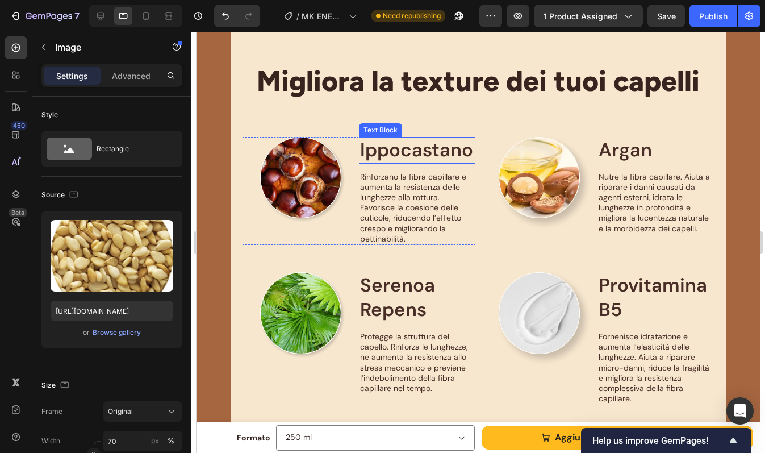
click at [418, 150] on p "Ippocastano" at bounding box center [417, 150] width 114 height 24
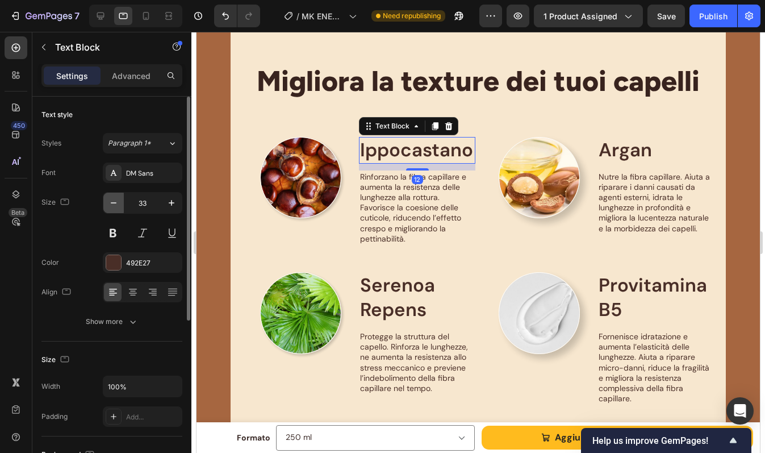
click at [117, 202] on icon "button" at bounding box center [113, 202] width 11 height 11
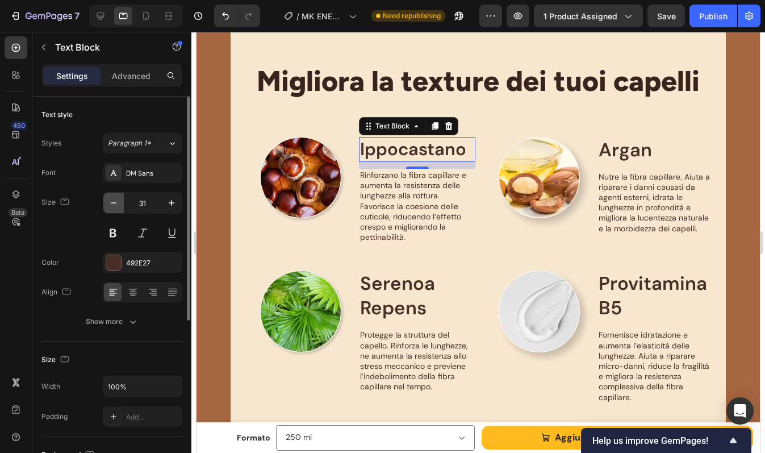
click at [117, 202] on icon "button" at bounding box center [113, 202] width 11 height 11
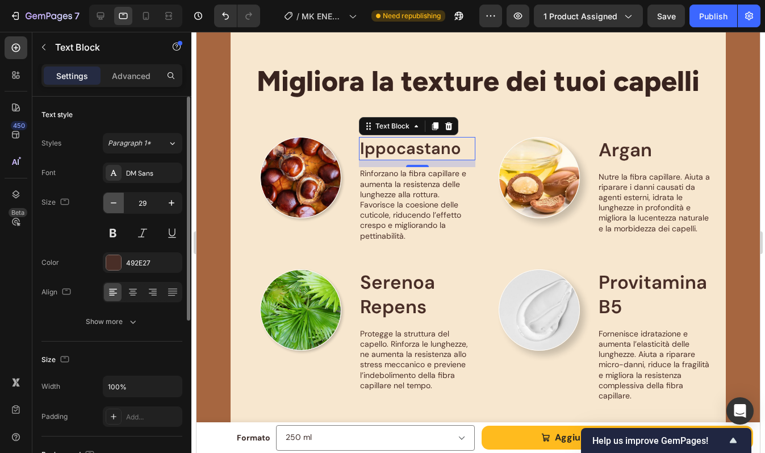
click at [117, 202] on icon "button" at bounding box center [113, 202] width 11 height 11
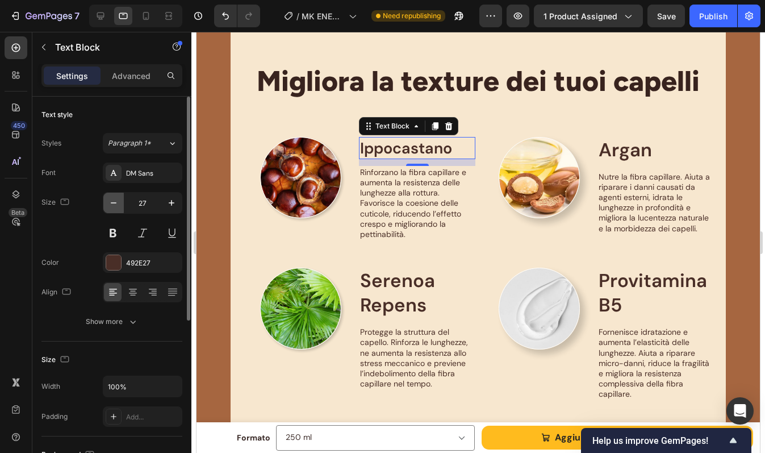
click at [117, 202] on icon "button" at bounding box center [113, 202] width 11 height 11
click at [149, 207] on input "26" at bounding box center [143, 203] width 38 height 20
type input "25"
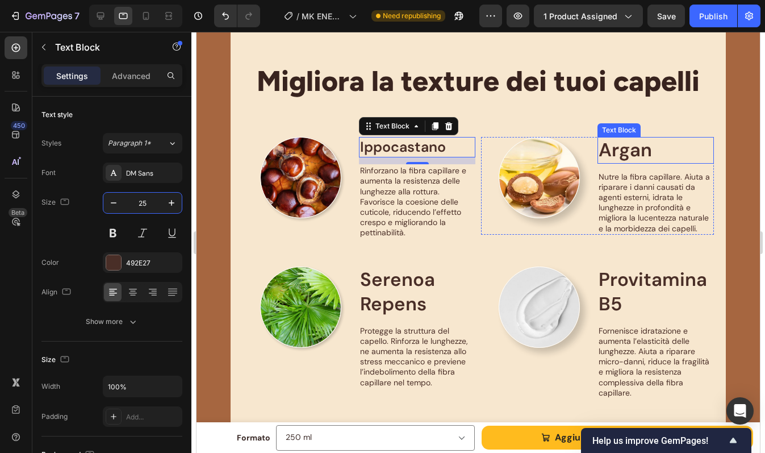
click at [623, 149] on p "Argan" at bounding box center [656, 150] width 114 height 24
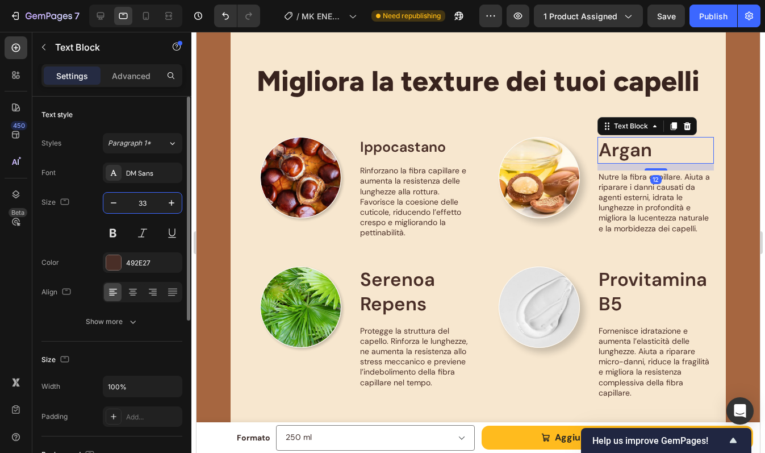
click at [145, 205] on input "33" at bounding box center [143, 203] width 38 height 20
type input "25"
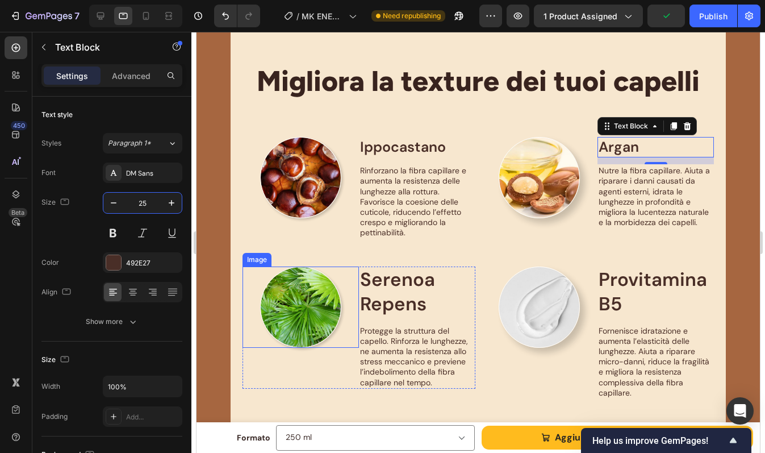
click at [390, 294] on p "Serenoa Repens" at bounding box center [417, 292] width 114 height 49
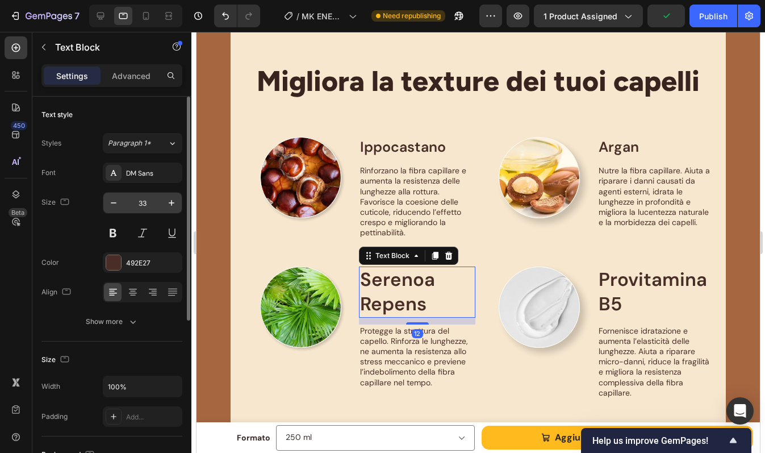
click at [145, 206] on input "33" at bounding box center [143, 203] width 38 height 20
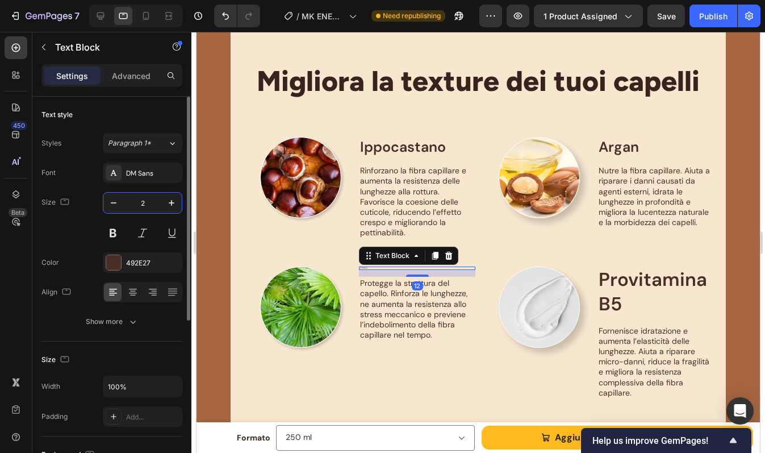
type input "25"
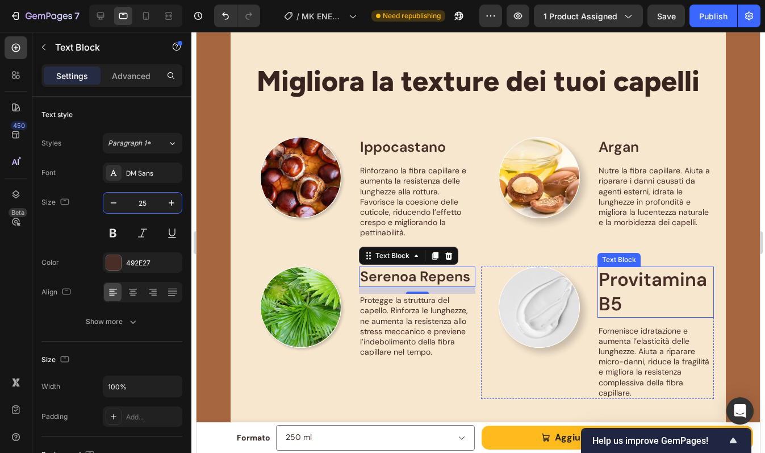
click at [640, 277] on p "Provitamina B5" at bounding box center [656, 292] width 114 height 49
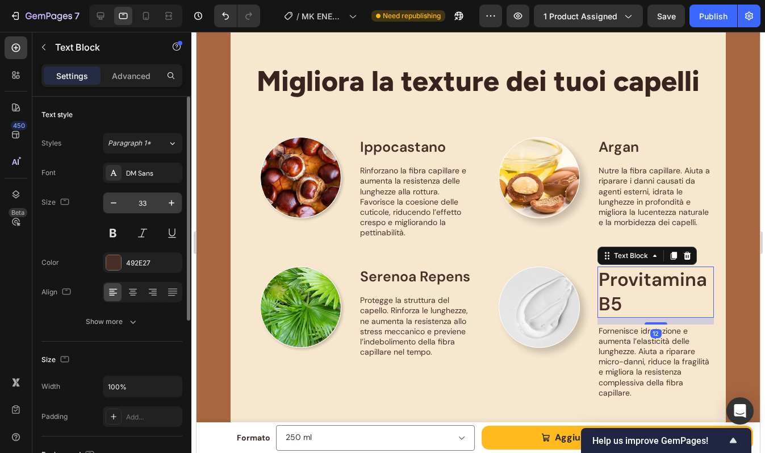
click at [148, 203] on input "33" at bounding box center [143, 203] width 38 height 20
type input "25"
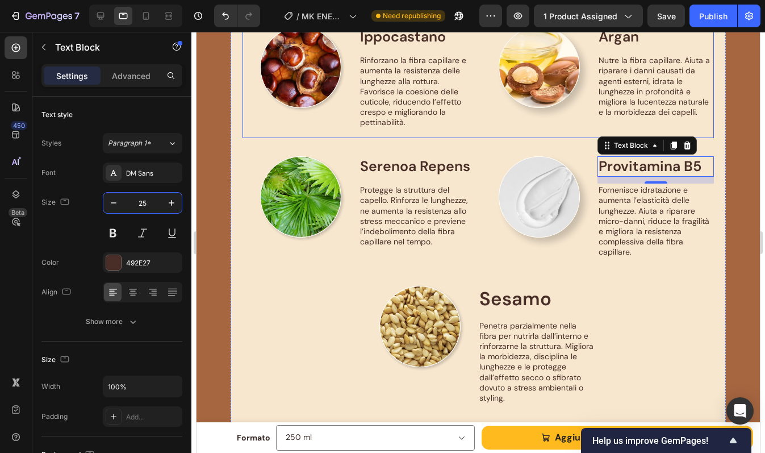
scroll to position [943, 0]
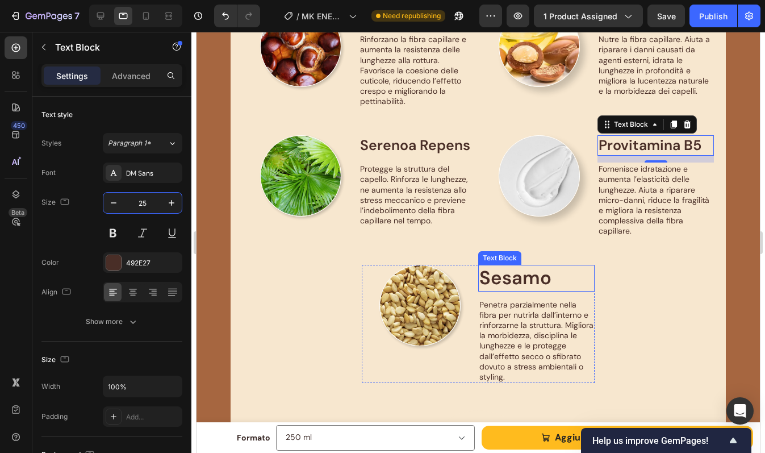
click at [499, 279] on p "Sesamo" at bounding box center [537, 278] width 114 height 24
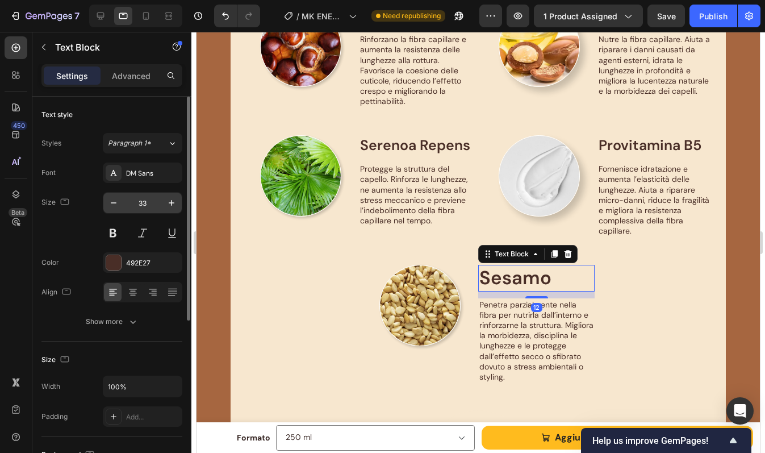
click at [142, 206] on input "33" at bounding box center [143, 203] width 38 height 20
type input "25"
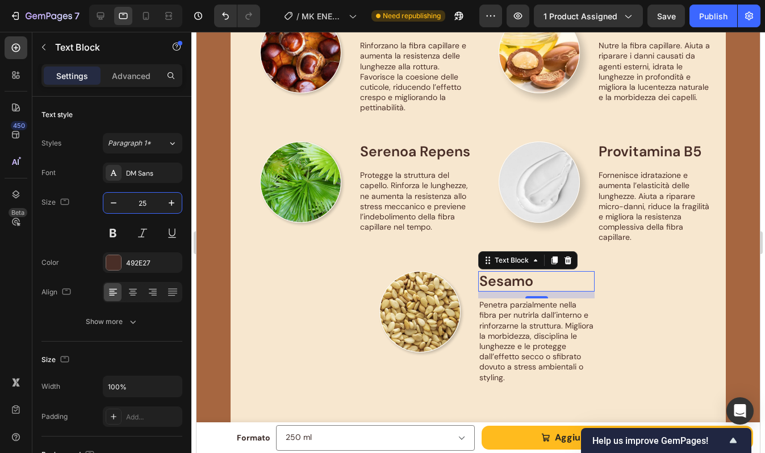
click at [639, 295] on div "Image Sesamo Text Block 12 Penetra parzialmente nella fibra per nutrirla dall’i…" at bounding box center [479, 332] width 472 height 122
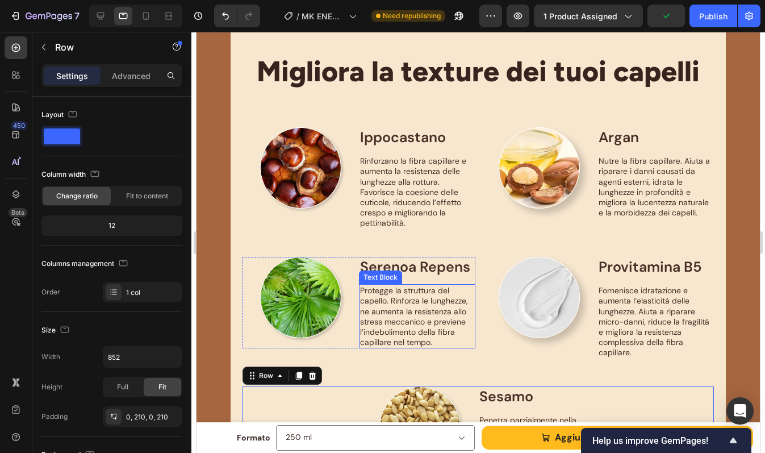
scroll to position [816, 0]
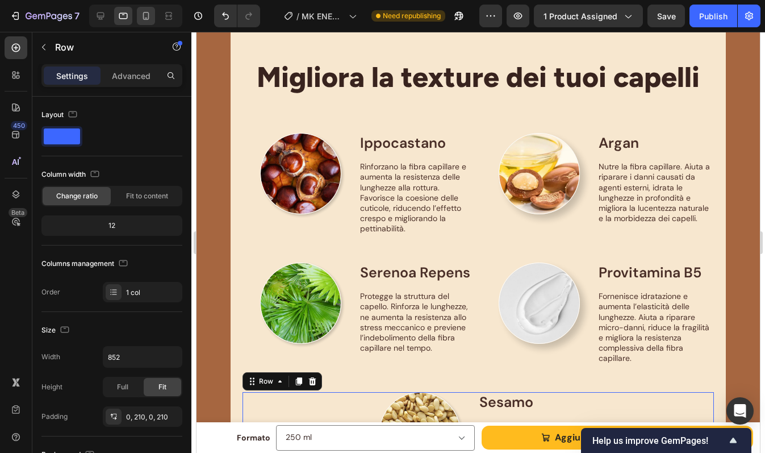
click at [143, 16] on icon at bounding box center [145, 15] width 11 height 11
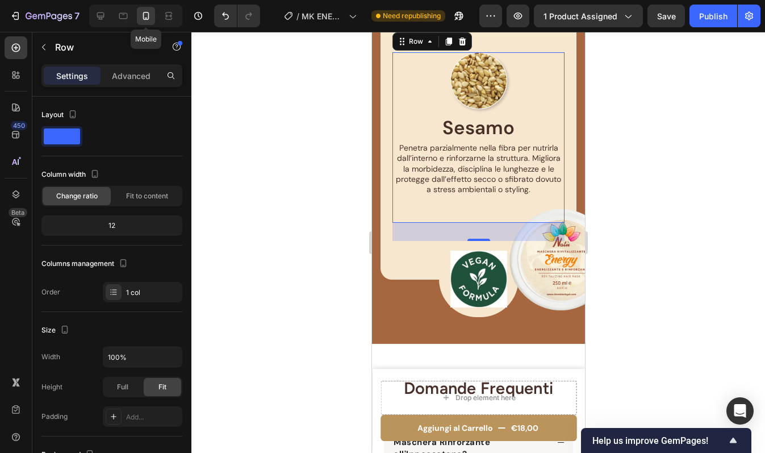
scroll to position [1490, 0]
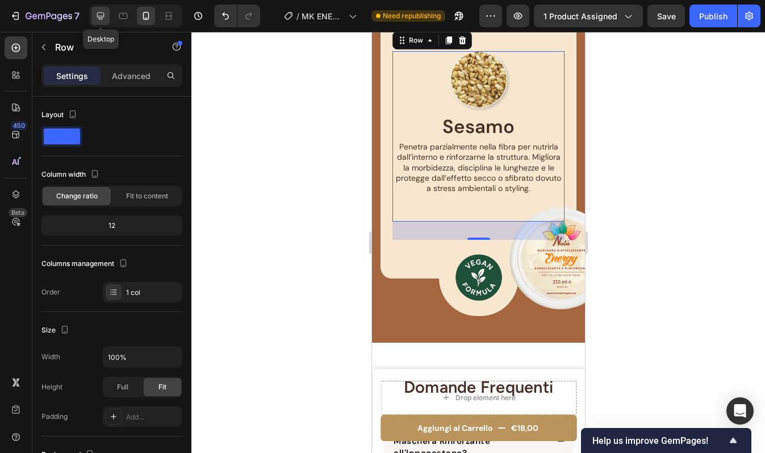
click at [103, 18] on icon at bounding box center [100, 15] width 11 height 11
type input "900"
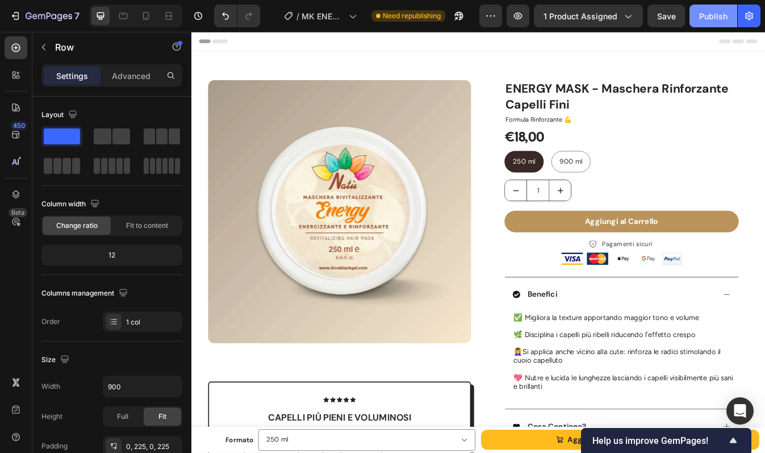
click at [717, 19] on div "Publish" at bounding box center [713, 16] width 28 height 12
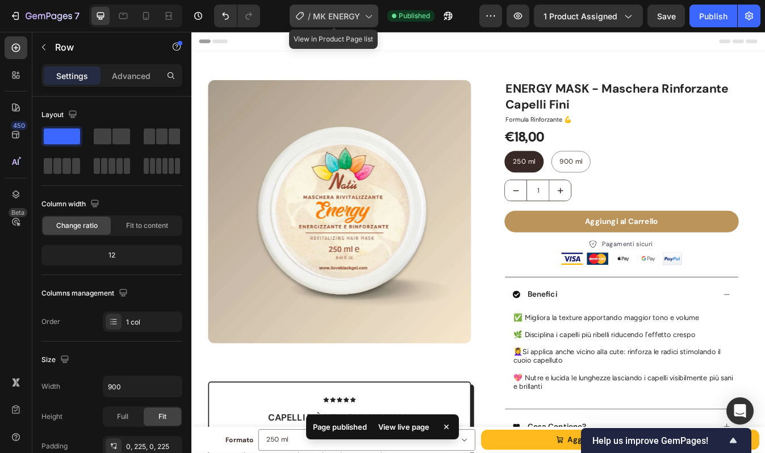
click at [349, 13] on span "MK ENERGY" at bounding box center [336, 16] width 47 height 12
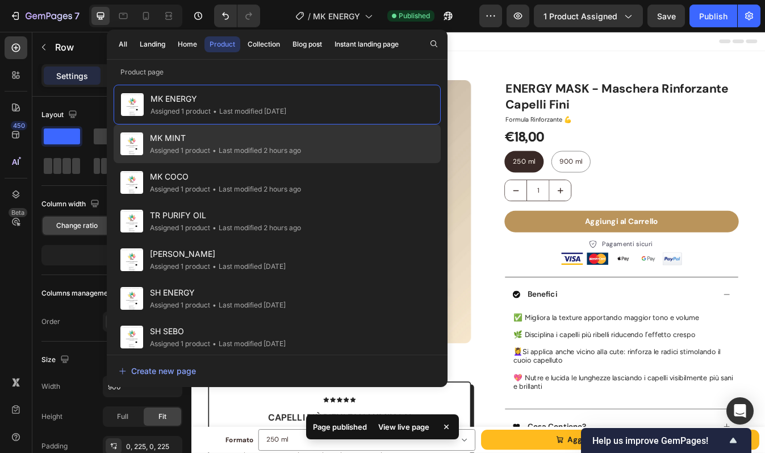
click at [246, 143] on span "MK MINT" at bounding box center [225, 138] width 151 height 14
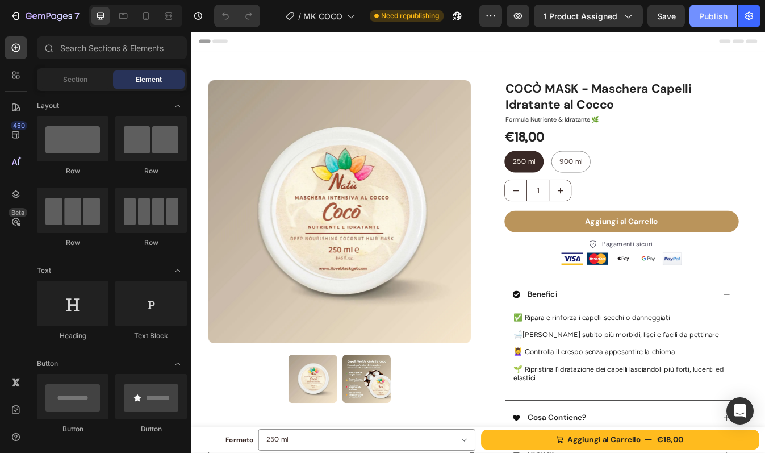
click at [705, 18] on div "Publish" at bounding box center [713, 16] width 28 height 12
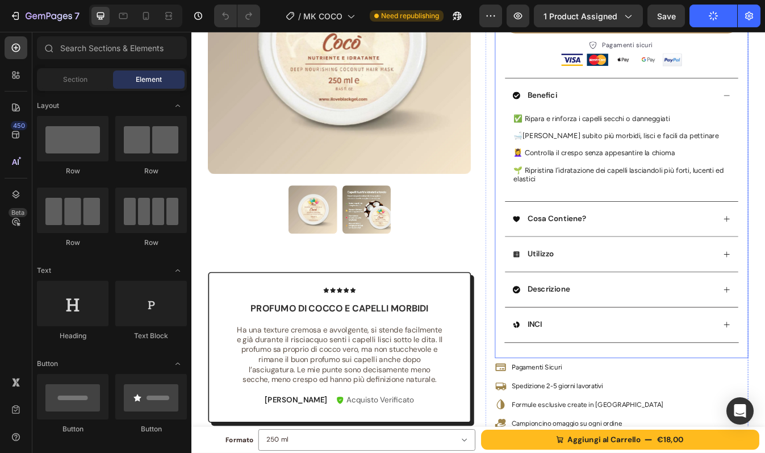
scroll to position [241, 0]
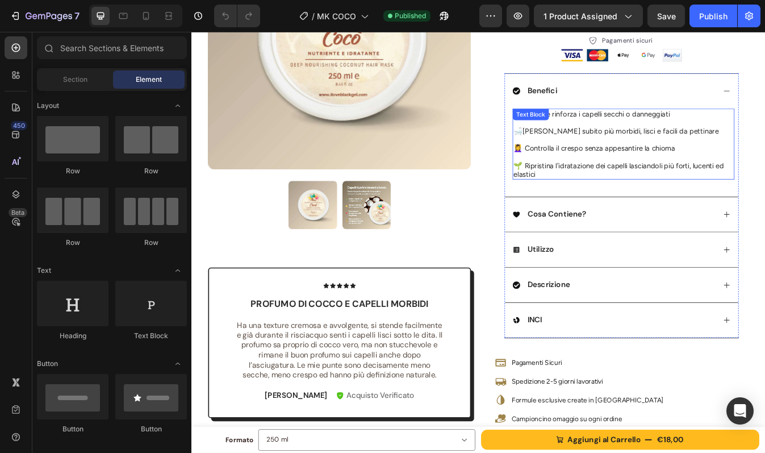
click at [635, 140] on p at bounding box center [704, 140] width 261 height 10
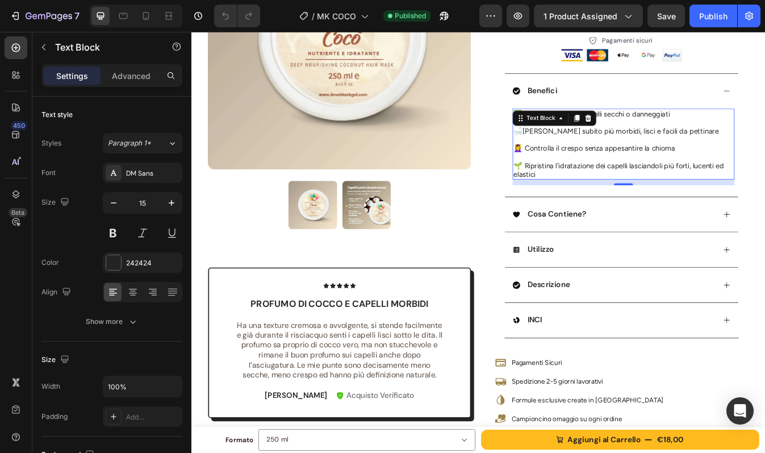
click at [635, 140] on div "Text Block" at bounding box center [606, 135] width 61 height 14
click at [690, 135] on p at bounding box center [704, 140] width 261 height 10
click at [640, 157] on p "Rich Text Editor. Editing area: main" at bounding box center [704, 160] width 261 height 10
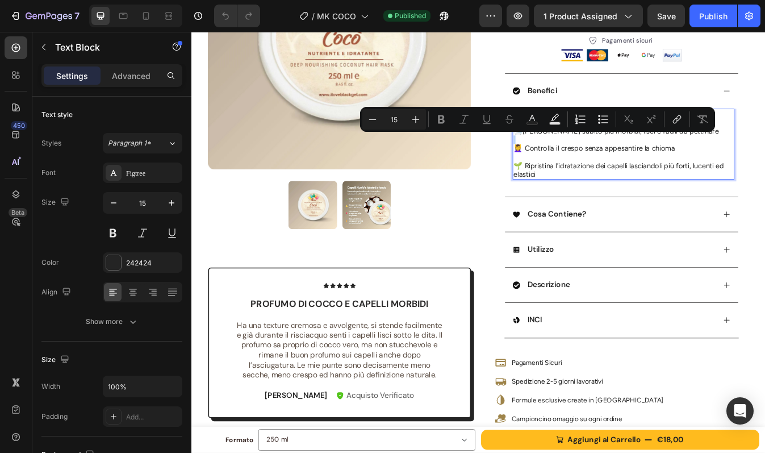
click at [628, 164] on p "Rich Text Editor. Editing area: main" at bounding box center [704, 160] width 261 height 10
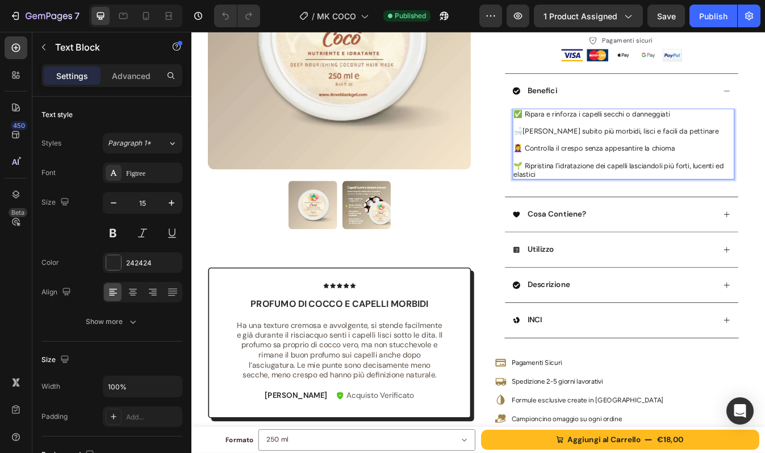
click at [574, 145] on strong "🛁" at bounding box center [579, 150] width 11 height 10
click at [576, 149] on strong "🛁" at bounding box center [579, 150] width 11 height 10
click at [668, 256] on div "Cosa Contiene?" at bounding box center [693, 248] width 241 height 15
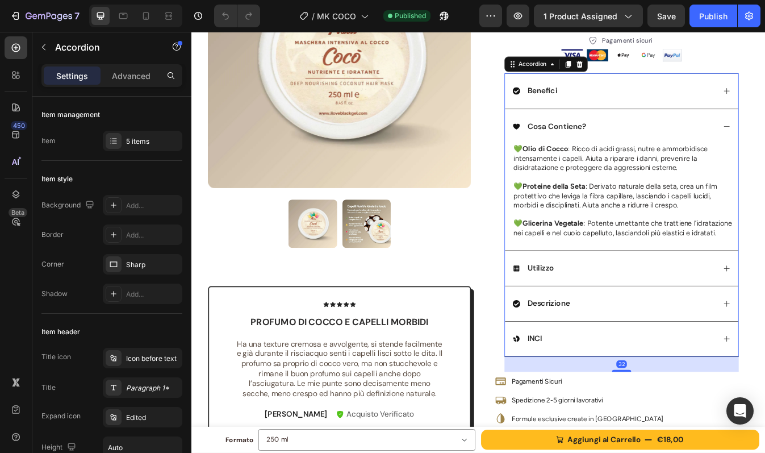
click at [677, 320] on div "Utilizzo" at bounding box center [693, 312] width 241 height 15
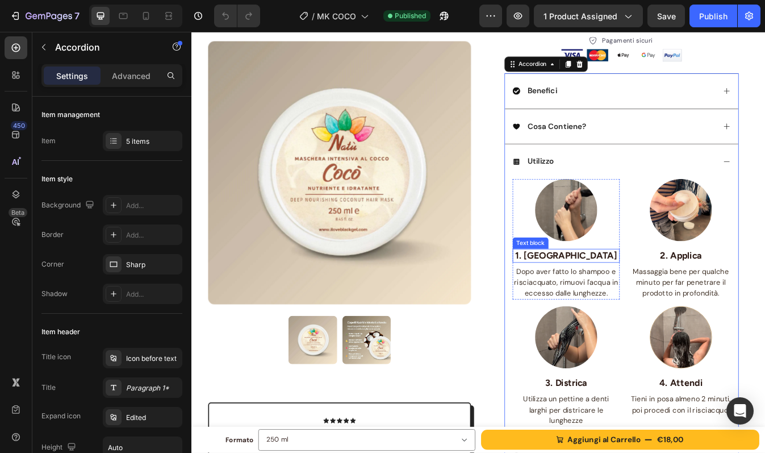
click at [578, 297] on p "1. [GEOGRAPHIC_DATA]" at bounding box center [636, 298] width 125 height 14
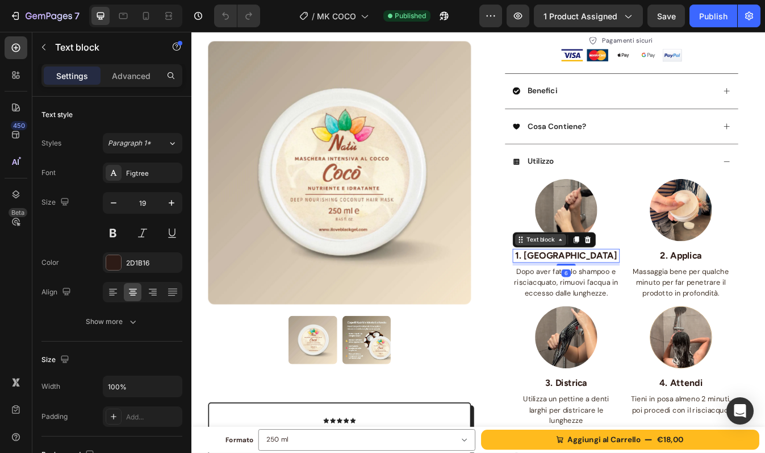
click at [597, 281] on div "Text block" at bounding box center [607, 279] width 38 height 10
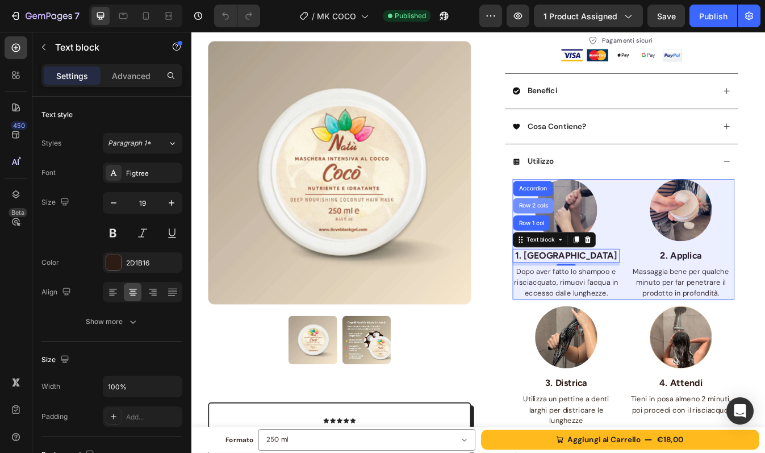
click at [589, 238] on div "Row 2 cols" at bounding box center [597, 238] width 39 height 7
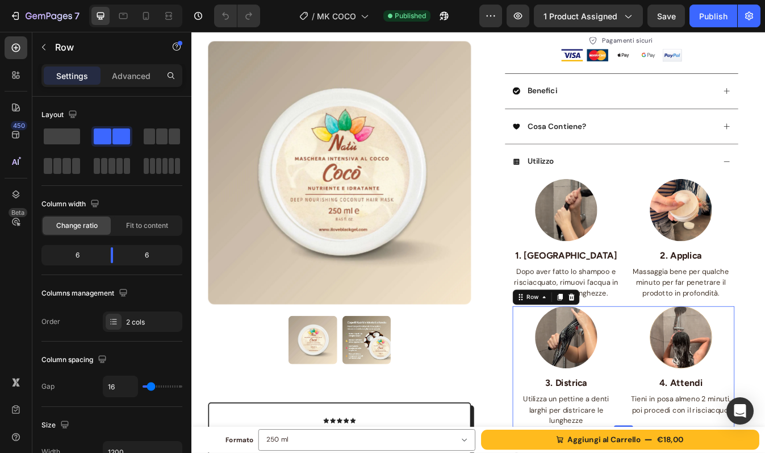
click at [701, 426] on div "Image 3. Districa Text block Utilizza un pettine a denti larghi per districare …" at bounding box center [705, 429] width 264 height 143
click at [667, 102] on div "Benefici" at bounding box center [693, 102] width 241 height 15
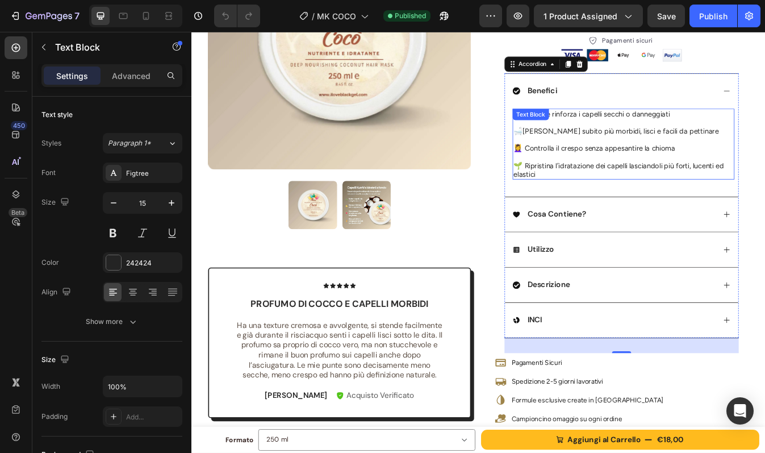
click at [576, 172] on strong "💆‍♀️" at bounding box center [579, 170] width 11 height 10
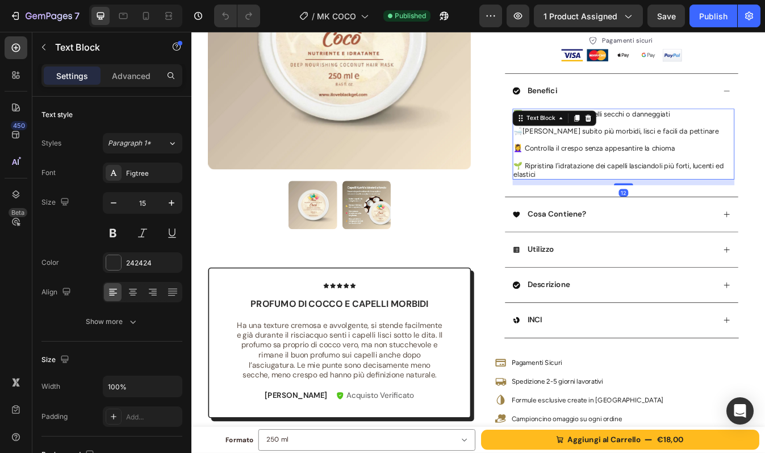
click at [576, 172] on strong "💆‍♀️" at bounding box center [579, 170] width 11 height 10
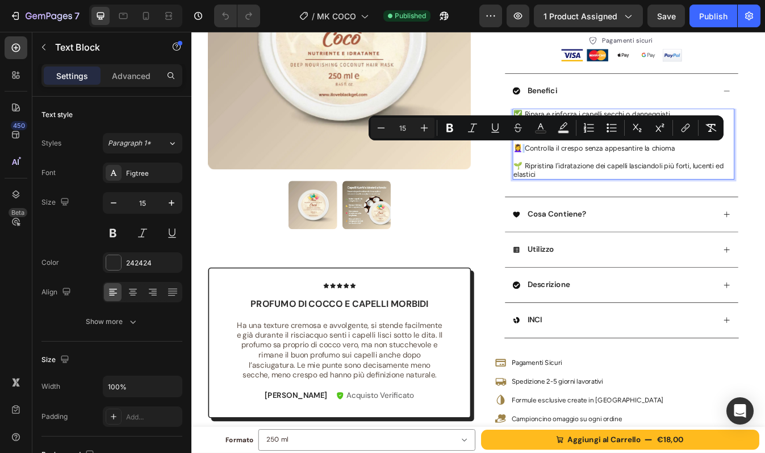
click at [576, 172] on strong "💆‍♀️" at bounding box center [579, 170] width 11 height 10
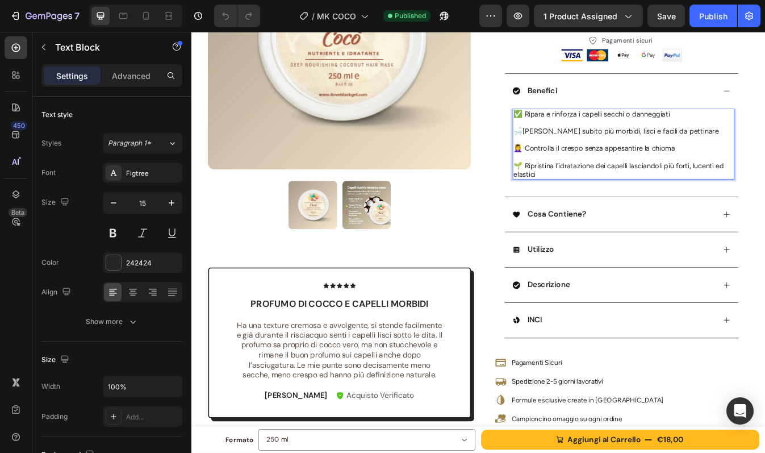
click at [576, 172] on strong "💆‍♀️" at bounding box center [579, 170] width 11 height 10
click at [575, 151] on strong "🛁" at bounding box center [579, 150] width 11 height 10
click at [585, 168] on span "Rich Text Editor. Editing area: main" at bounding box center [586, 170] width 2 height 10
click at [577, 172] on strong "💆‍♀️" at bounding box center [579, 170] width 11 height 10
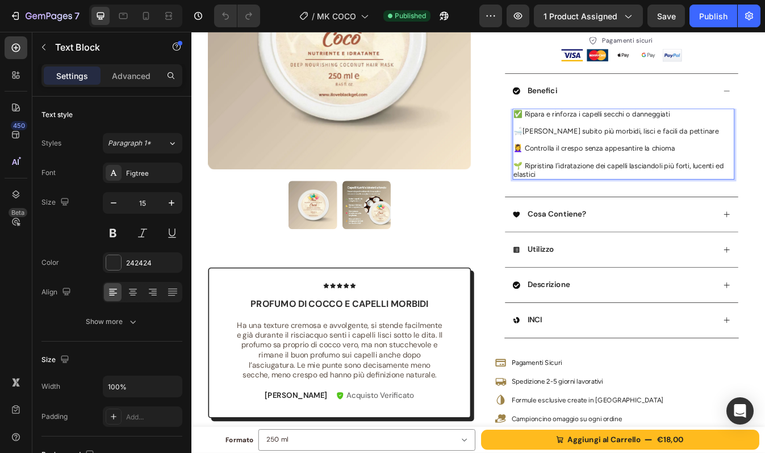
click at [588, 172] on span "Controlla il crespo senza appesantire la chioma" at bounding box center [677, 170] width 179 height 10
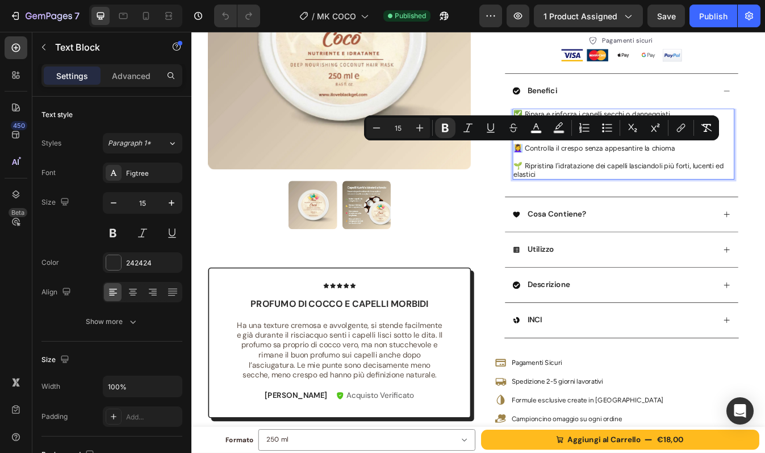
drag, startPoint x: 577, startPoint y: 171, endPoint x: 569, endPoint y: 172, distance: 7.5
click at [573, 172] on div "✅ Ripara e rinforza i capelli secchi o danneggiati 🛁 Capelli subito più morbidi…" at bounding box center [705, 165] width 264 height 84
copy strong "💆‍♀️"
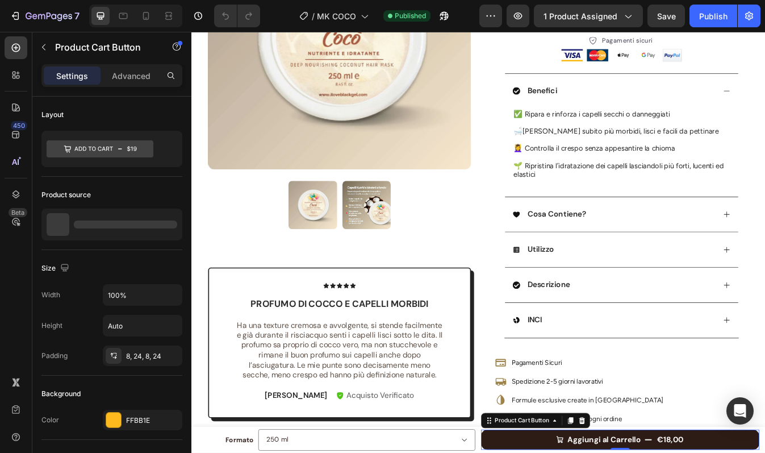
copy strong "💆‍♀️"
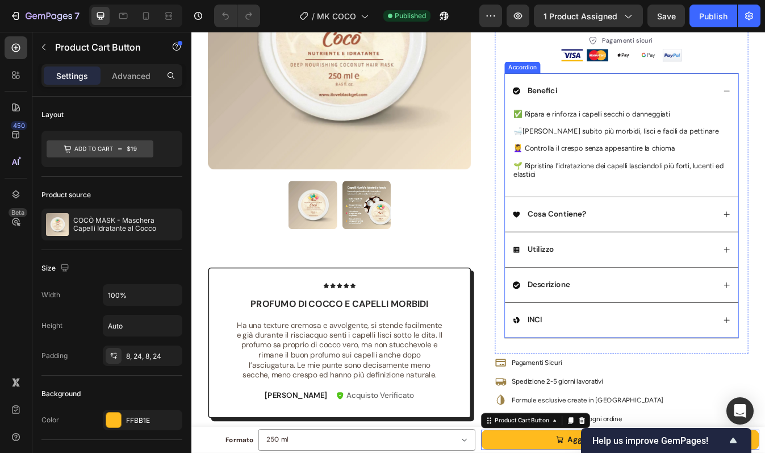
click at [653, 289] on div "Utilizzo" at bounding box center [693, 290] width 241 height 15
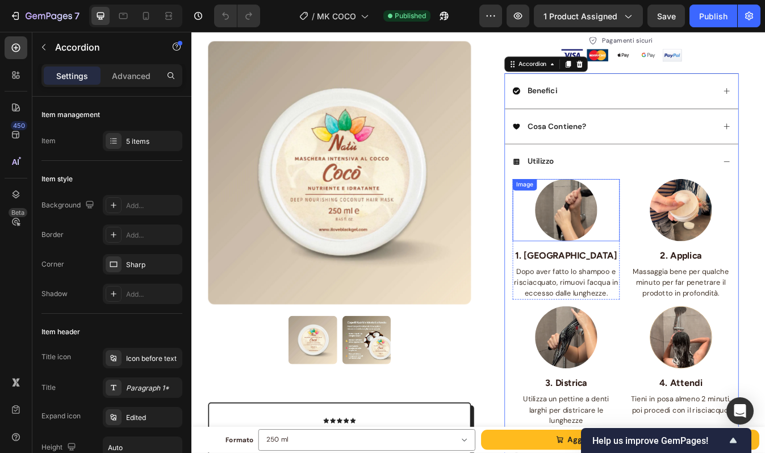
click at [577, 209] on div "Image" at bounding box center [587, 214] width 29 height 14
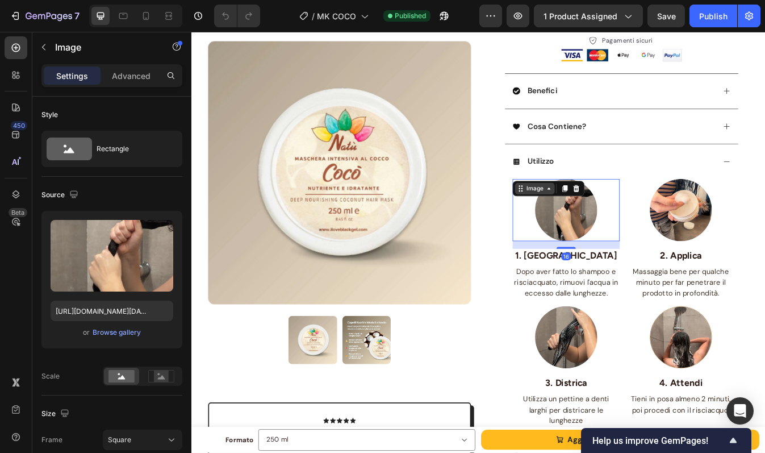
click at [588, 217] on div "Image" at bounding box center [600, 218] width 24 height 10
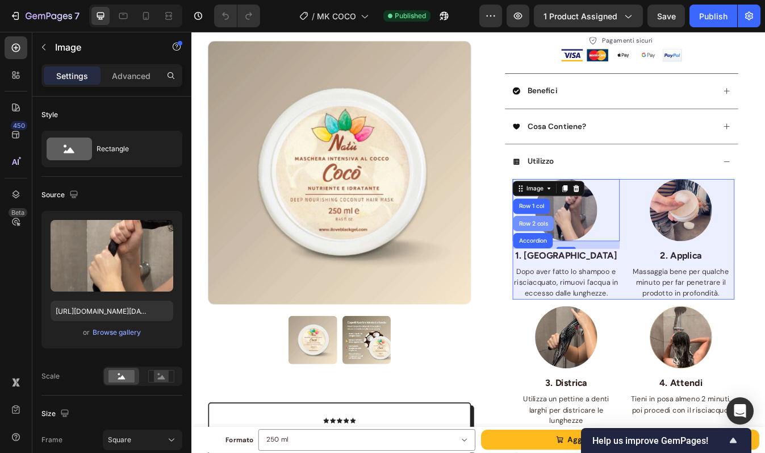
click at [594, 260] on div "Row 2 cols" at bounding box center [597, 259] width 39 height 7
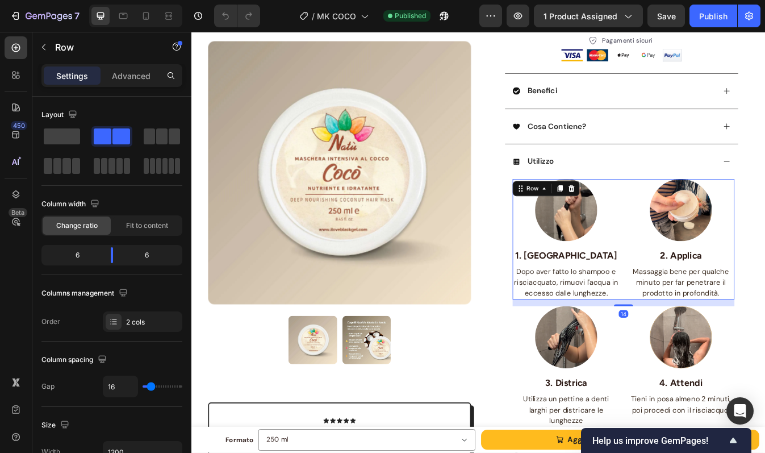
copy strong "💆‍♀️"
click at [577, 440] on div "Image 3. Districa Text block Utilizza un pettine a denti larghi per districare …" at bounding box center [636, 429] width 127 height 143
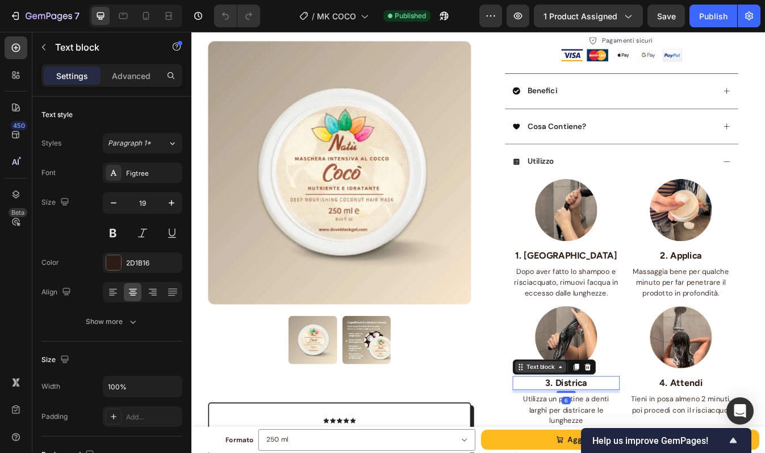
click at [588, 426] on div "Text block" at bounding box center [607, 430] width 38 height 10
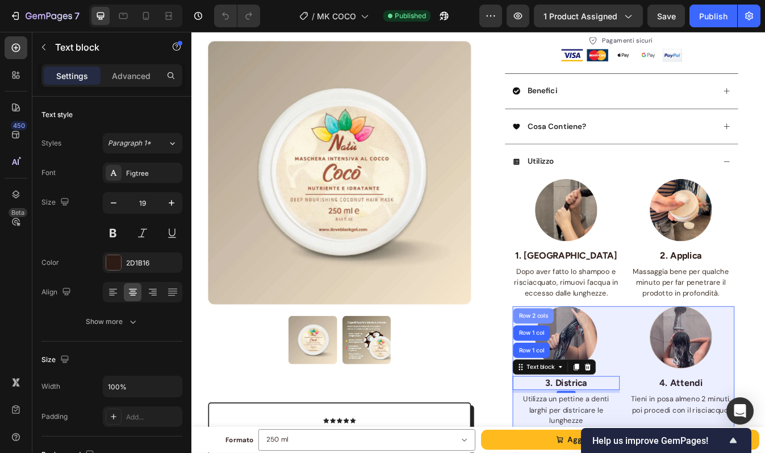
click at [587, 373] on div "Row 2 cols" at bounding box center [598, 369] width 48 height 18
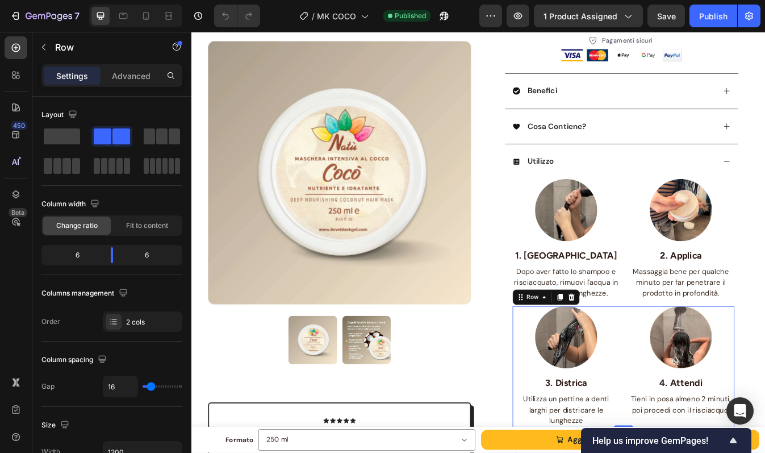
copy strong "💆‍♀️"
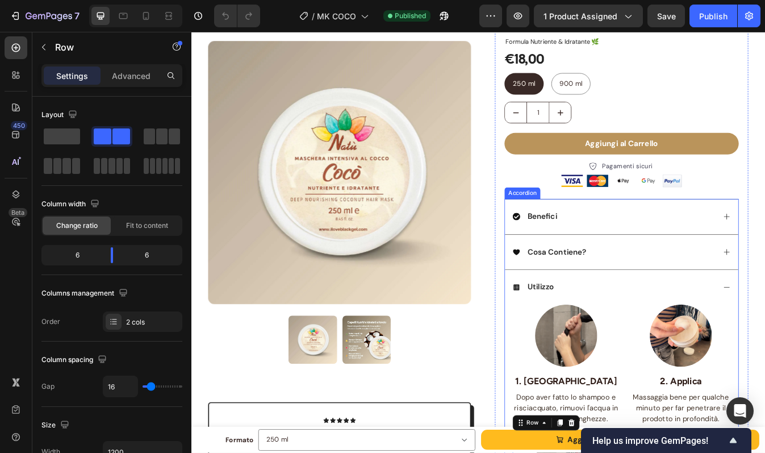
scroll to position [107, 0]
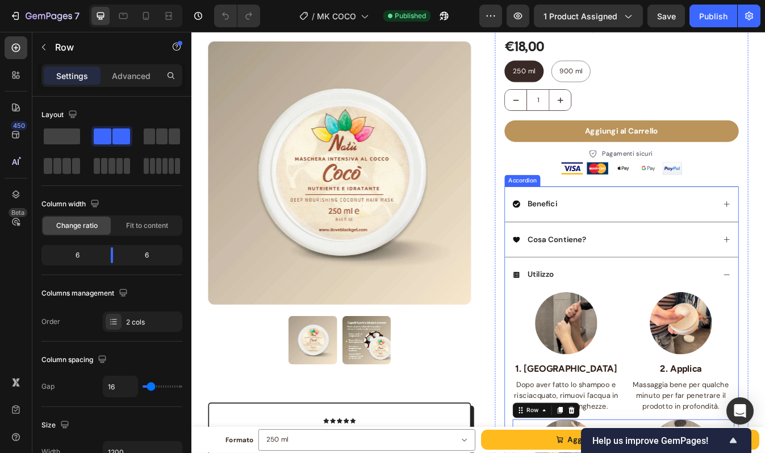
click at [668, 236] on div "Benefici" at bounding box center [693, 236] width 241 height 15
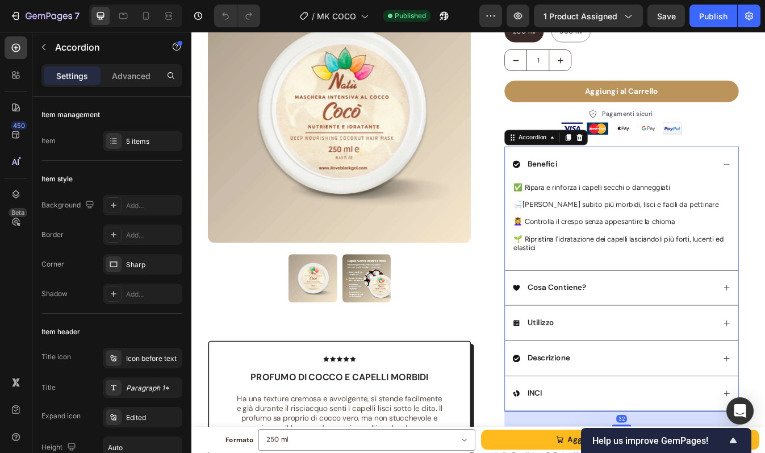
scroll to position [169, 0]
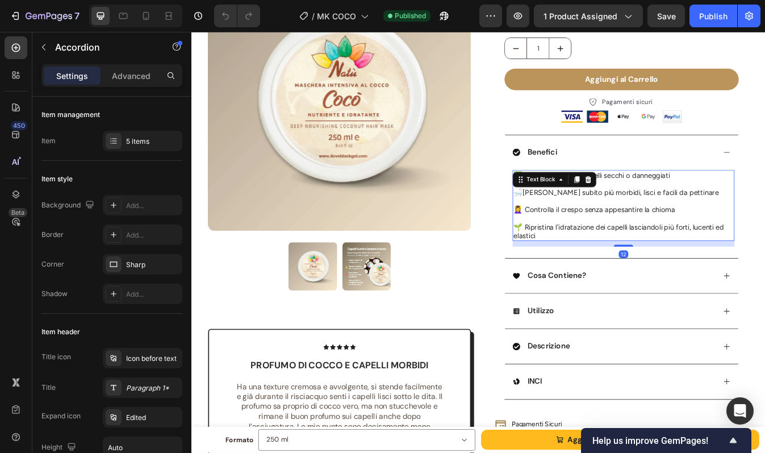
click at [585, 244] on span at bounding box center [586, 243] width 2 height 10
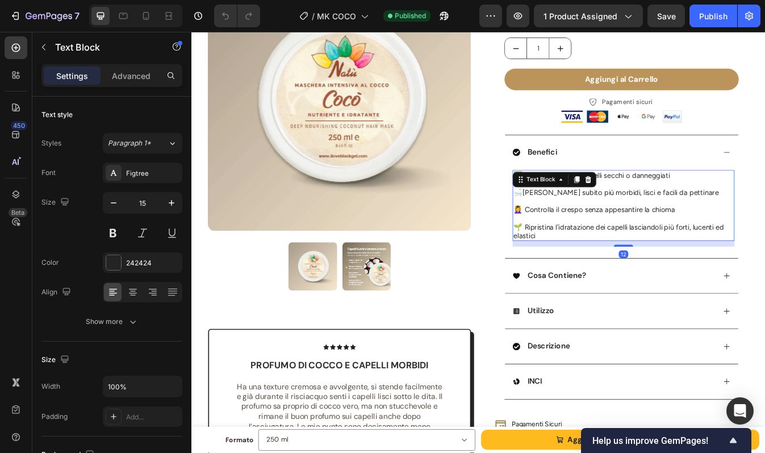
click at [585, 244] on span at bounding box center [586, 243] width 2 height 10
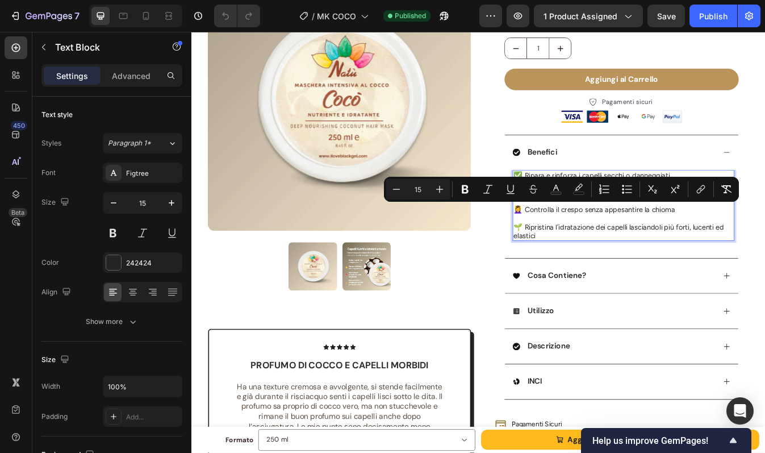
click at [575, 244] on strong "💆‍♀️" at bounding box center [579, 243] width 11 height 10
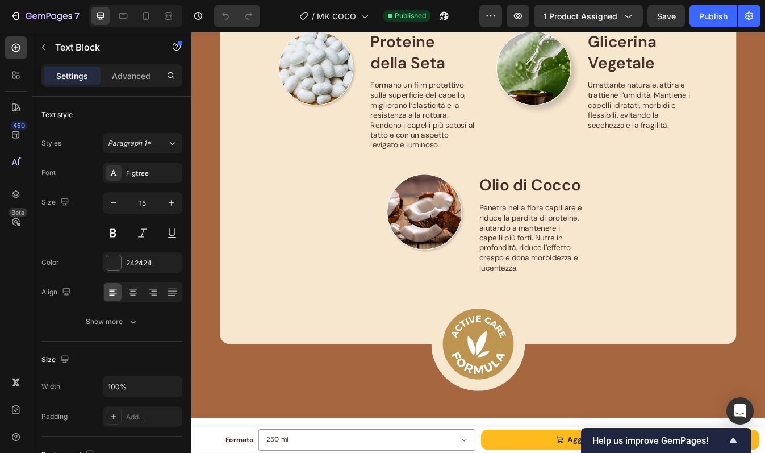
scroll to position [0, 0]
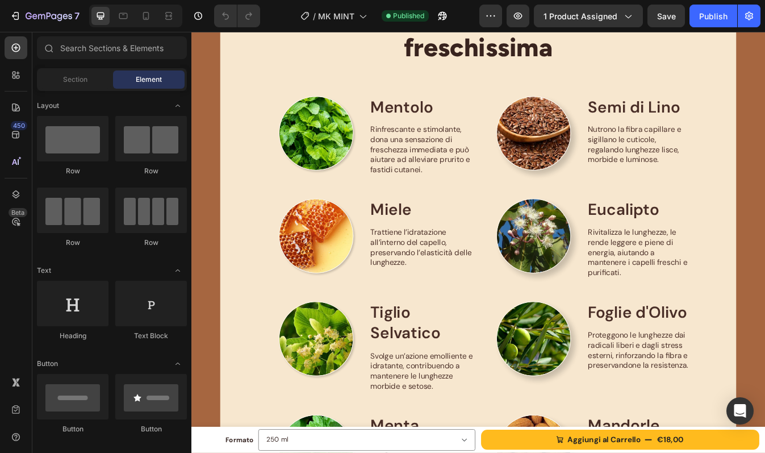
scroll to position [880, 0]
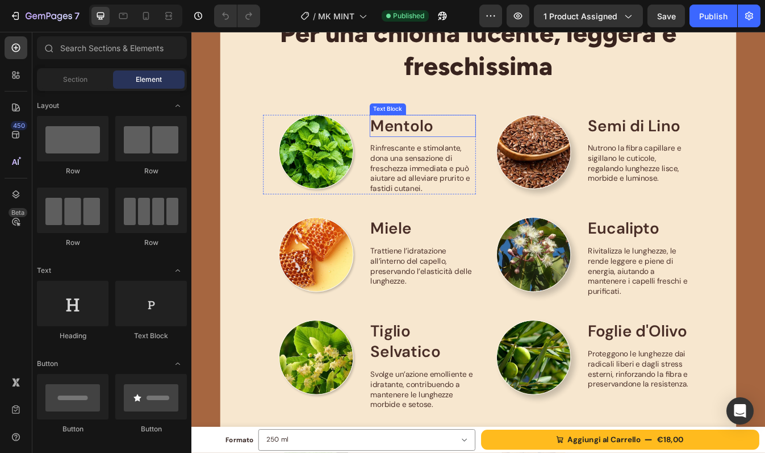
click at [433, 140] on p "Mentolo" at bounding box center [467, 144] width 124 height 24
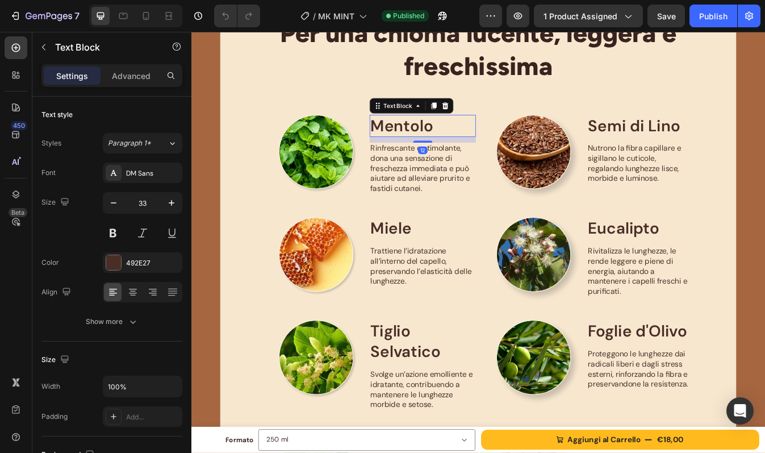
scroll to position [0, 0]
click at [149, 201] on input "33" at bounding box center [143, 203] width 38 height 20
type input "25"
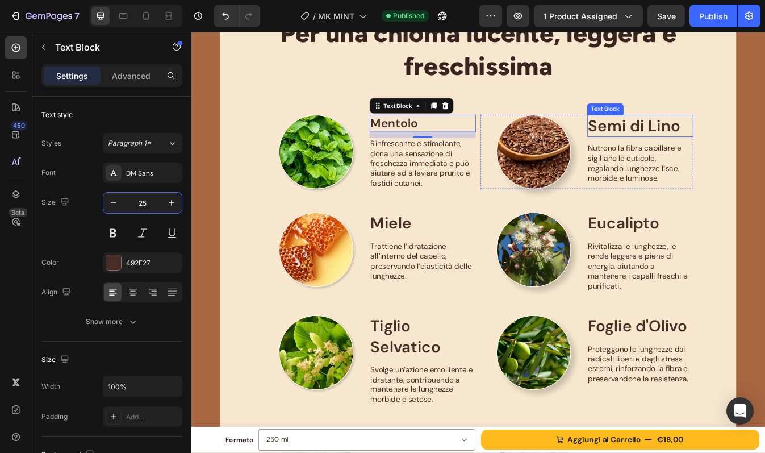
click at [720, 149] on p "Semi di Lino" at bounding box center [725, 144] width 124 height 24
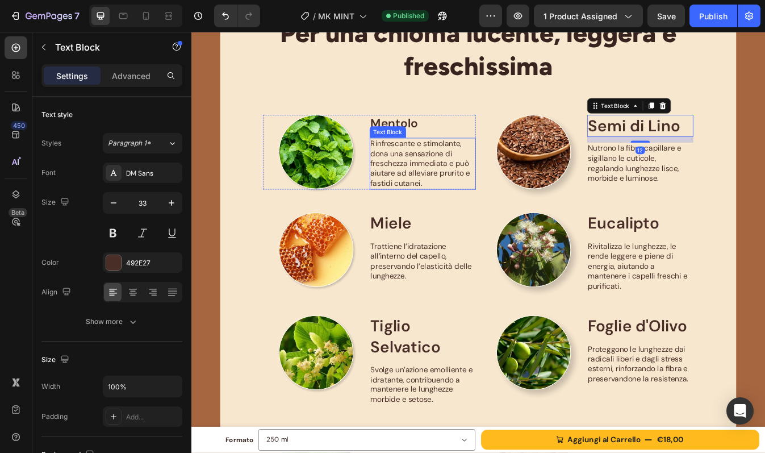
click at [428, 147] on div "Text Block" at bounding box center [425, 151] width 39 height 10
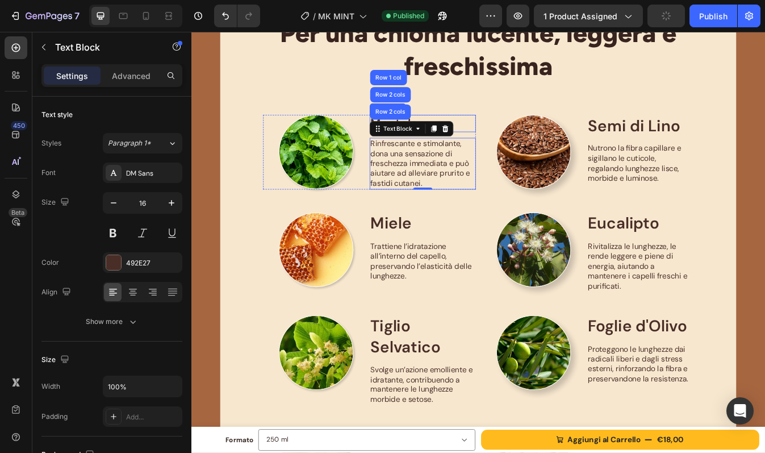
click at [483, 131] on div "Mentolo" at bounding box center [466, 141] width 127 height 21
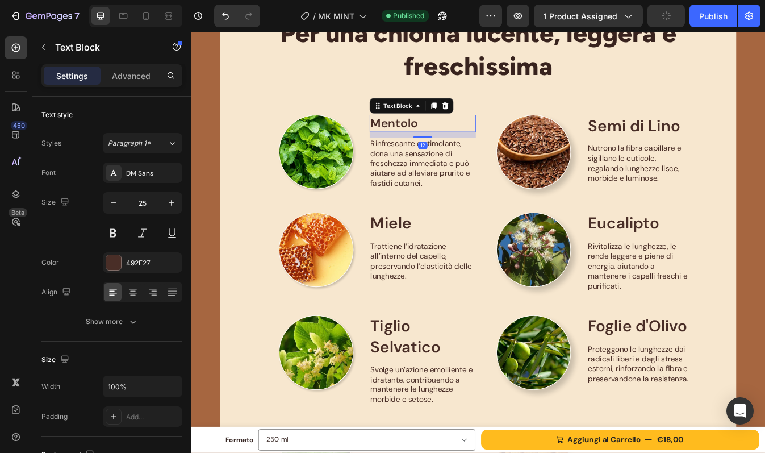
click at [439, 140] on p "Mentolo" at bounding box center [467, 141] width 124 height 19
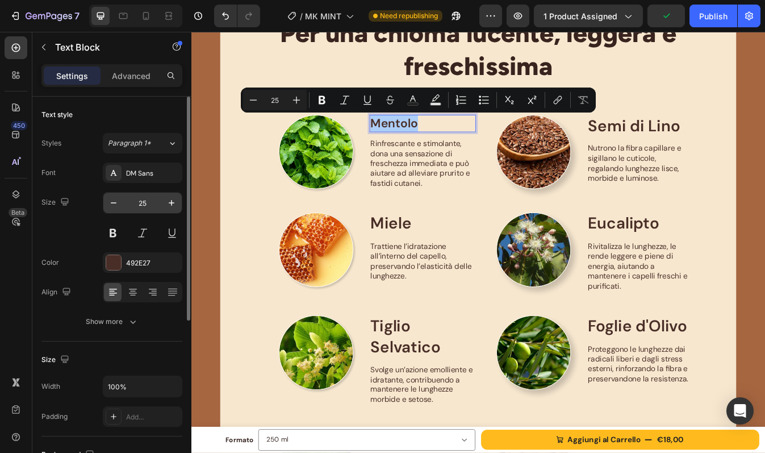
click at [148, 207] on input "25" at bounding box center [143, 203] width 38 height 20
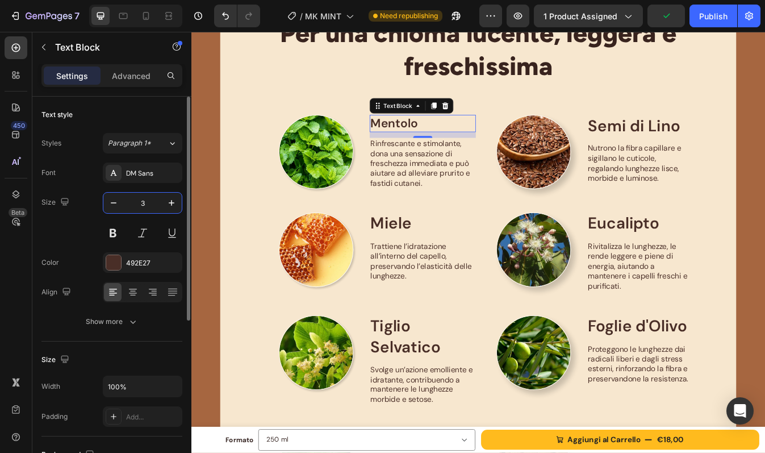
type input "33"
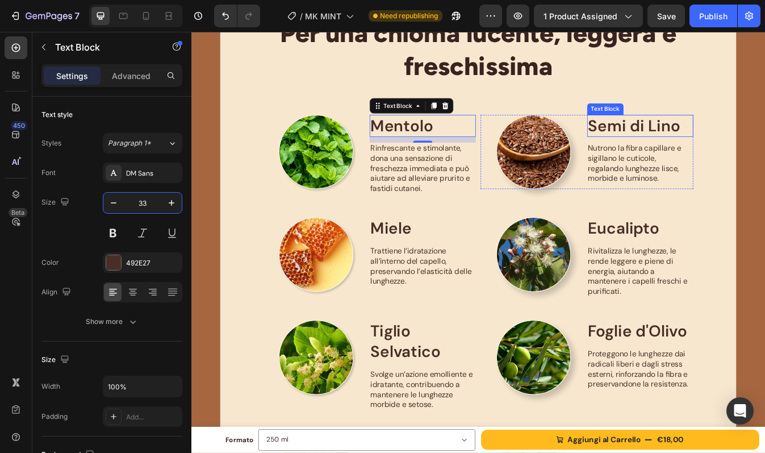
click at [695, 147] on p "Semi di Lino" at bounding box center [725, 144] width 124 height 24
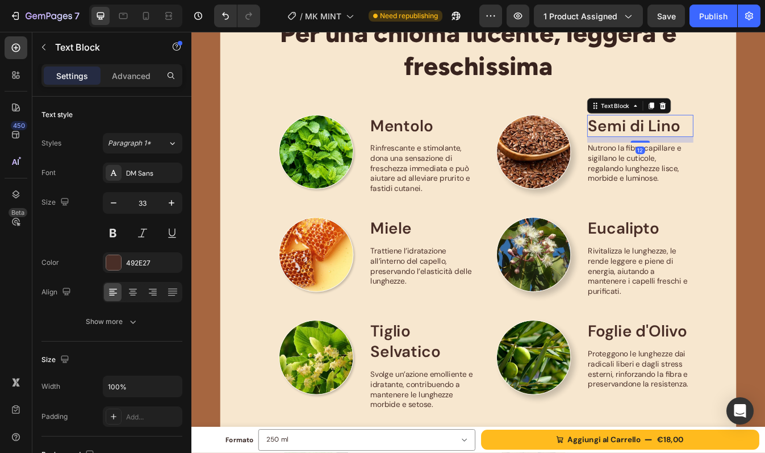
click at [695, 147] on p "Semi di Lino" at bounding box center [725, 144] width 124 height 24
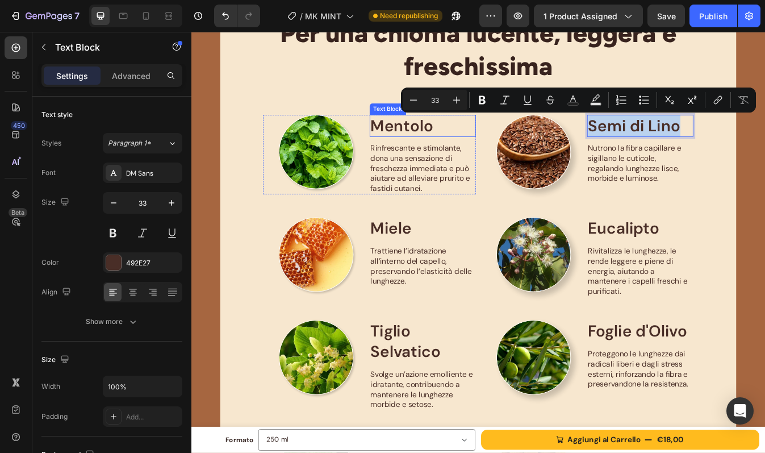
click at [480, 142] on p "Mentolo" at bounding box center [467, 144] width 124 height 24
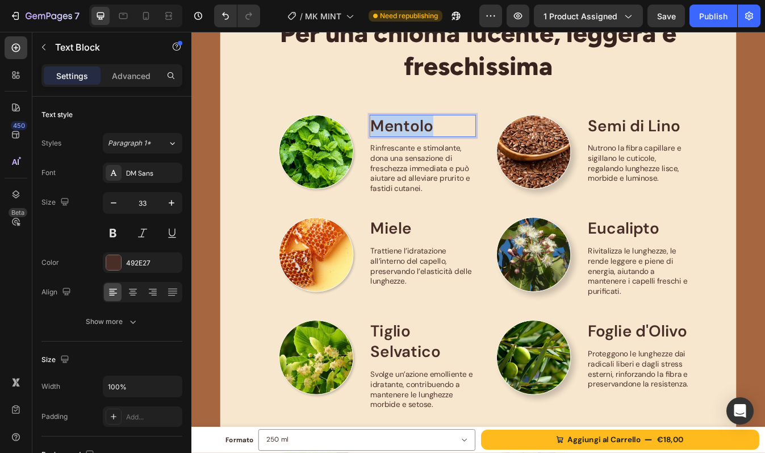
click at [480, 142] on p "Mentolo" at bounding box center [467, 144] width 124 height 24
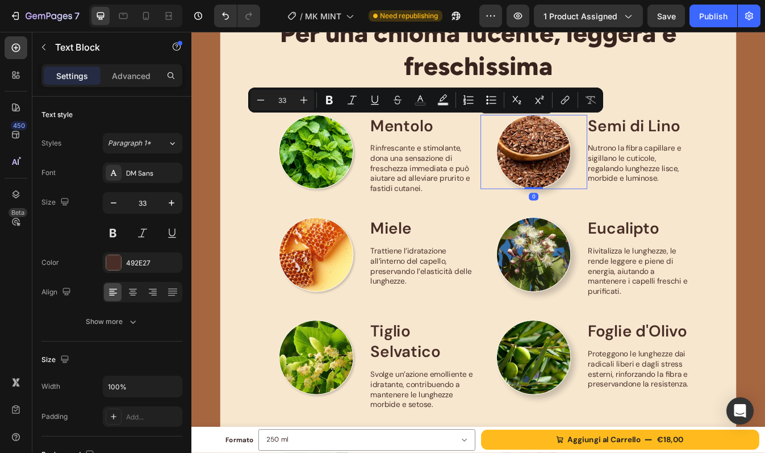
click at [544, 205] on div at bounding box center [598, 175] width 127 height 89
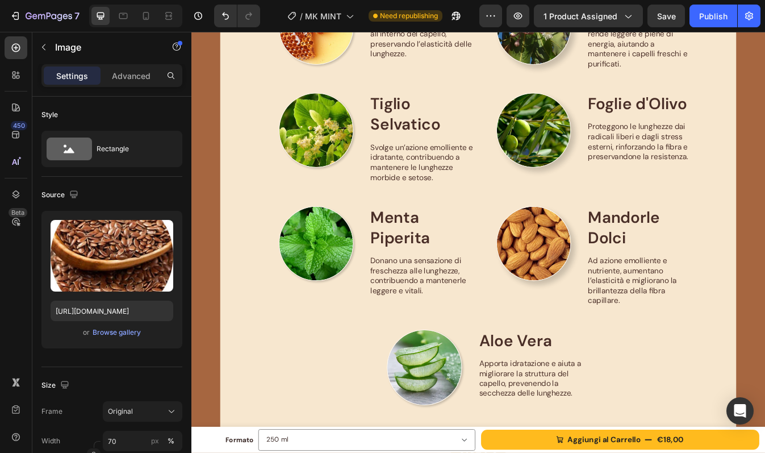
scroll to position [1153, 0]
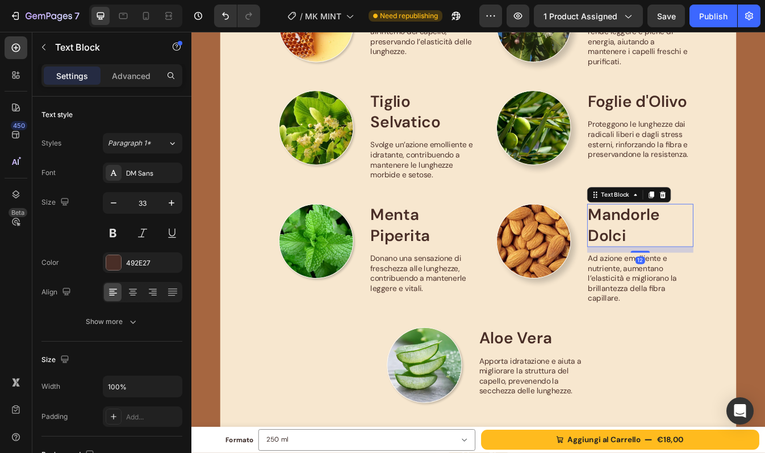
click at [669, 239] on p "Mandorle Dolci" at bounding box center [725, 262] width 124 height 49
click at [672, 251] on p "Mandorle Dolci" at bounding box center [725, 262] width 124 height 49
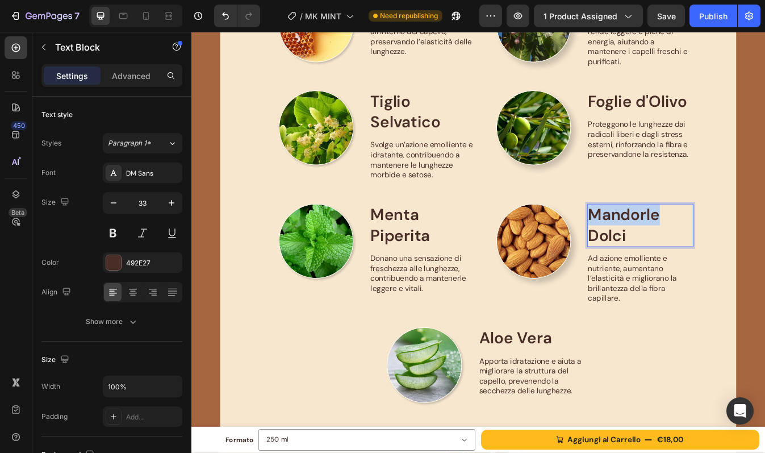
click at [672, 251] on p "Mandorle Dolci" at bounding box center [725, 262] width 124 height 49
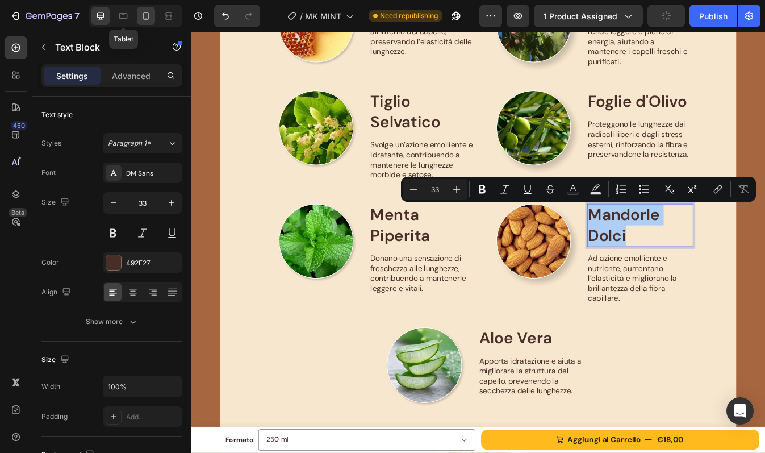
click at [140, 15] on icon at bounding box center [145, 15] width 11 height 11
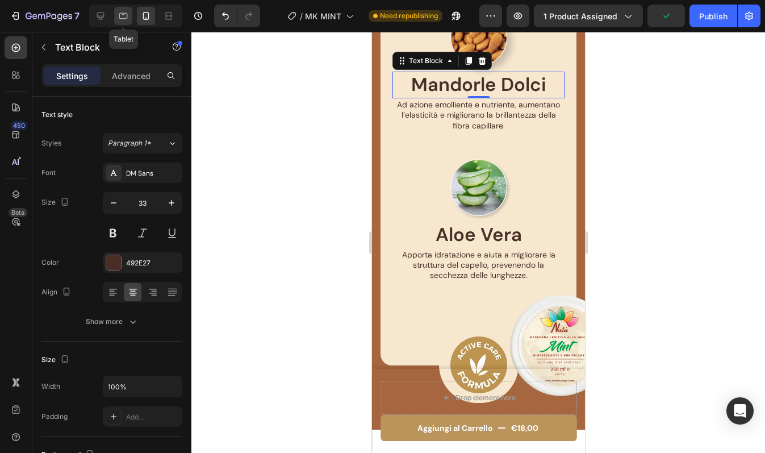
click at [123, 14] on icon at bounding box center [123, 15] width 11 height 11
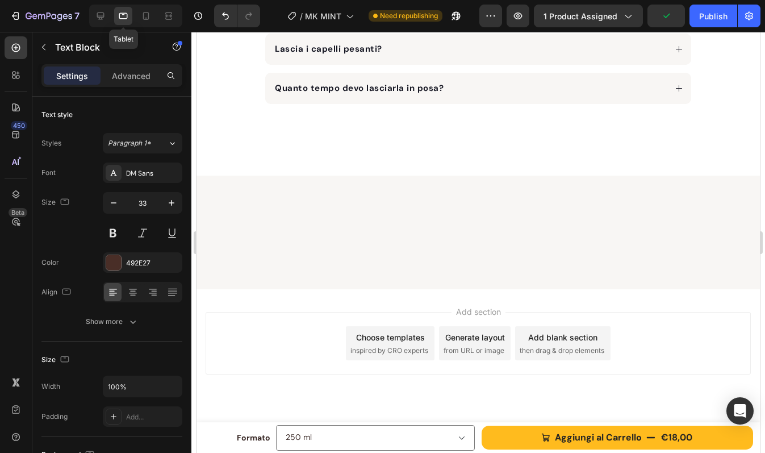
scroll to position [1815, 0]
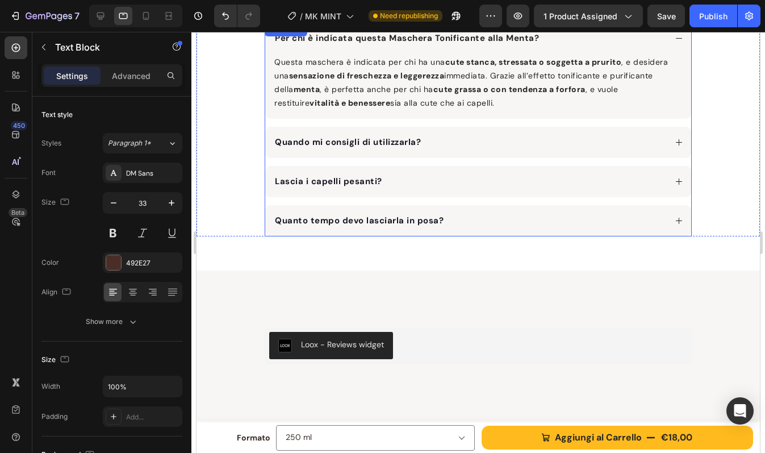
click at [489, 232] on div "Quanto tempo devo lasciarla in posa?" at bounding box center [478, 220] width 426 height 31
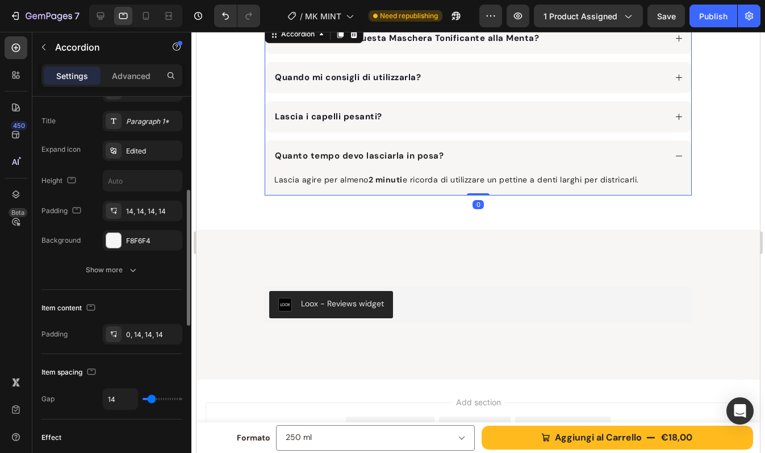
scroll to position [265, 0]
click at [140, 234] on div "F8F6F4" at bounding box center [143, 241] width 80 height 20
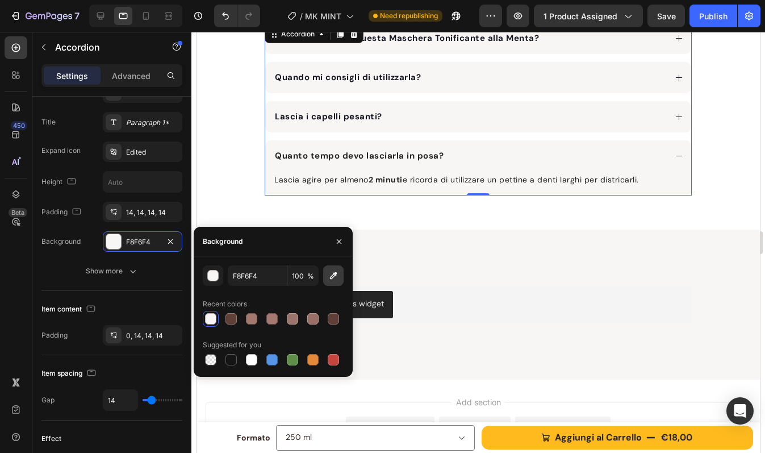
click at [335, 274] on icon "button" at bounding box center [333, 275] width 11 height 11
click at [362, 211] on div "Domande Frequenti Heading Per chi è indicata questa Maschera Tonificante alla M…" at bounding box center [479, 90] width 564 height 279
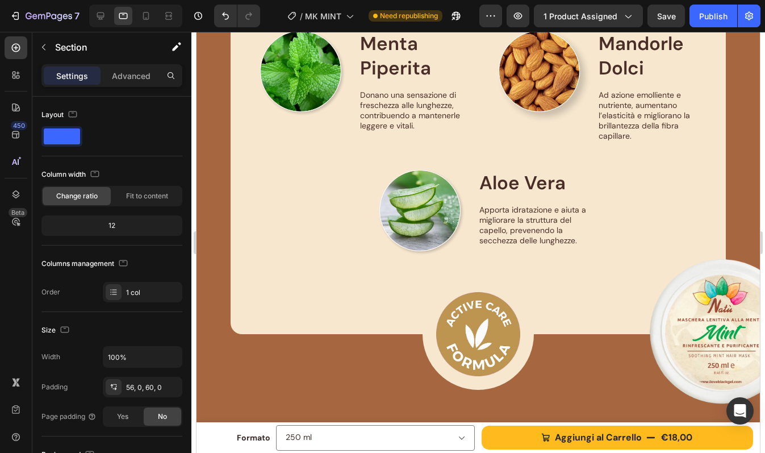
scroll to position [1370, 0]
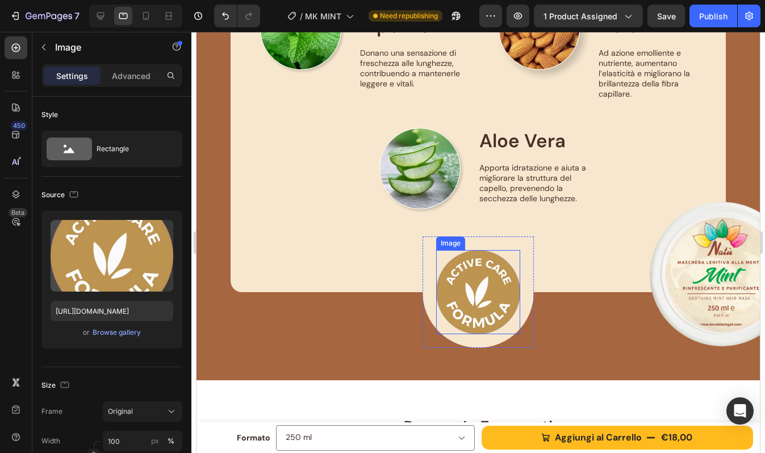
click at [468, 283] on img at bounding box center [478, 292] width 84 height 84
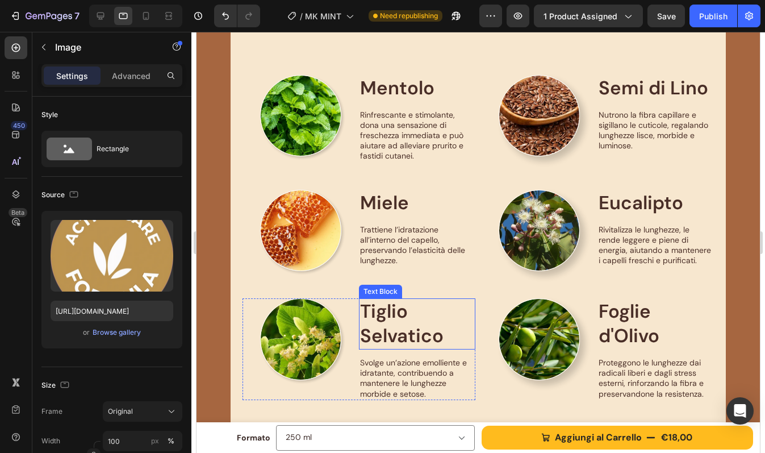
scroll to position [900, 0]
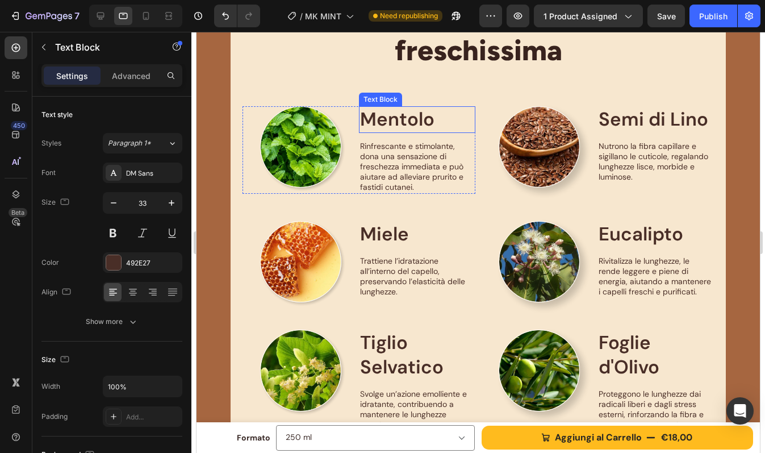
click at [381, 114] on p "Mentolo" at bounding box center [417, 119] width 114 height 24
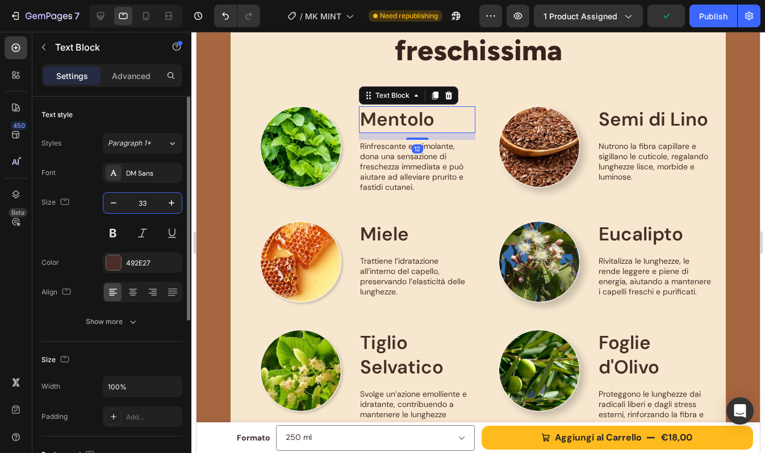
click at [147, 201] on input "33" at bounding box center [143, 203] width 38 height 20
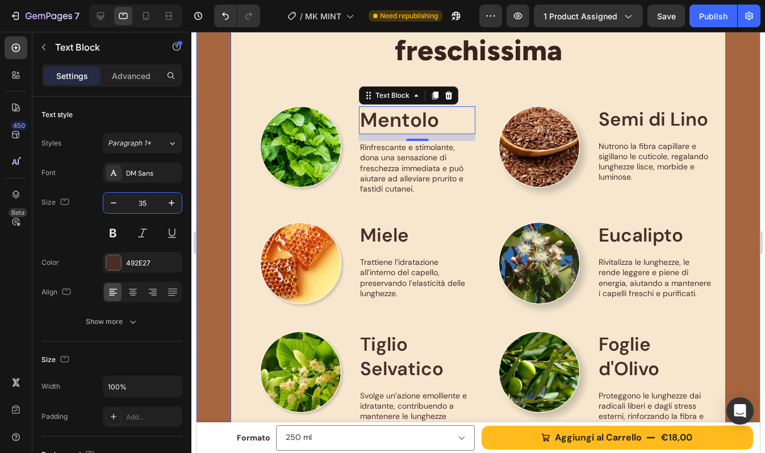
type input "3"
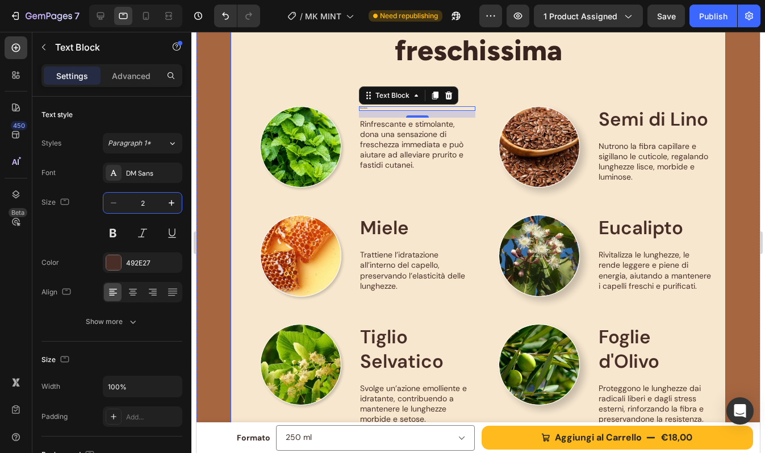
type input "25"
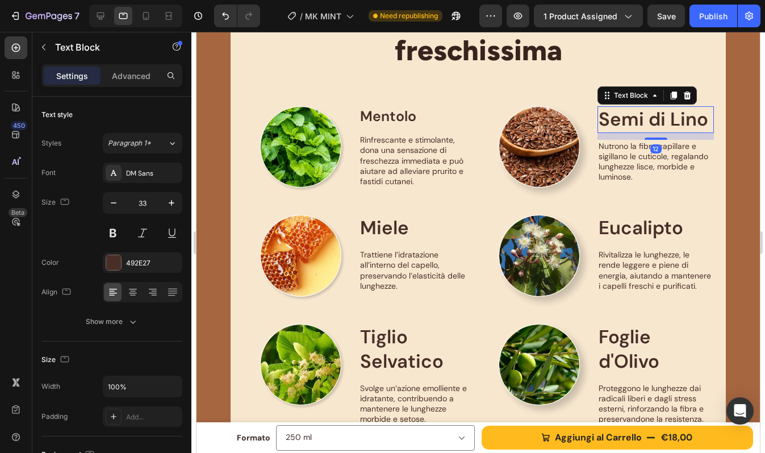
click at [670, 113] on p "Semi di Lino" at bounding box center [656, 119] width 114 height 24
click at [376, 120] on p "Mentolo" at bounding box center [417, 116] width 114 height 19
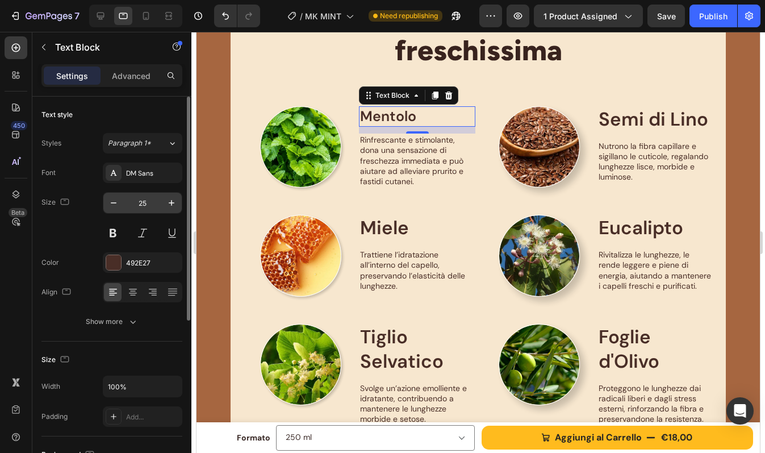
click at [148, 206] on input "25" at bounding box center [143, 203] width 38 height 20
type input "30"
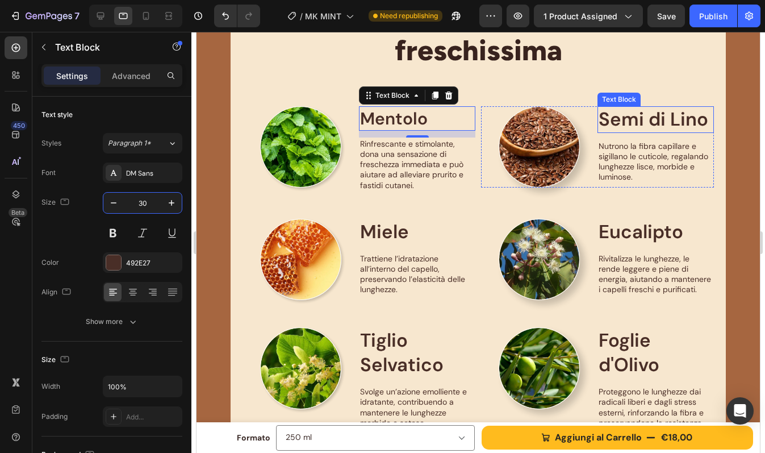
click at [635, 126] on p "Semi di Lino" at bounding box center [656, 119] width 114 height 24
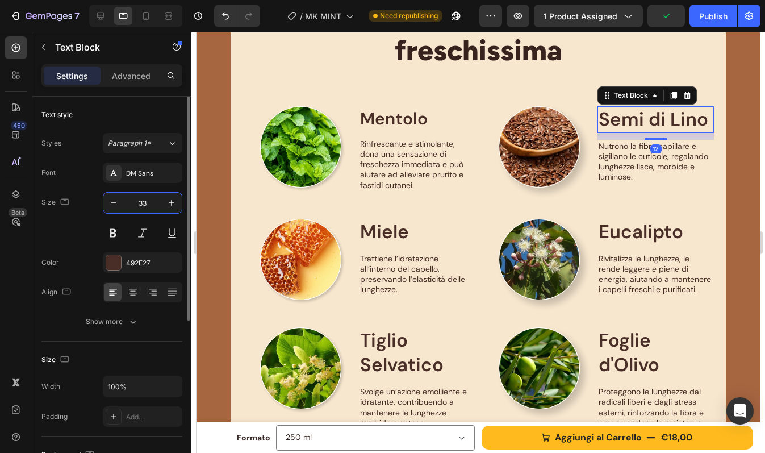
click at [147, 201] on input "33" at bounding box center [143, 203] width 38 height 20
type input "30"
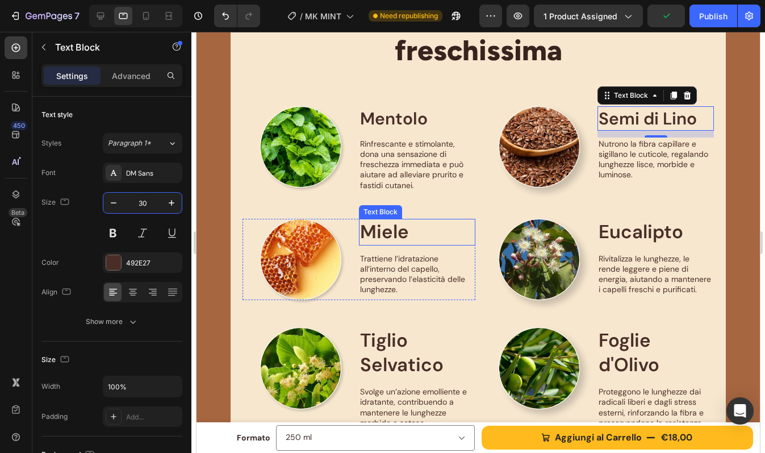
click at [388, 231] on p "Miele" at bounding box center [417, 232] width 114 height 24
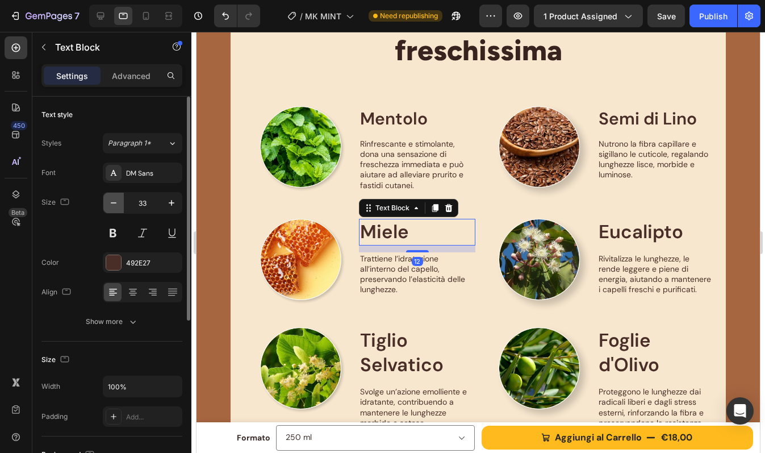
click at [116, 205] on icon "button" at bounding box center [113, 202] width 11 height 11
type input "30"
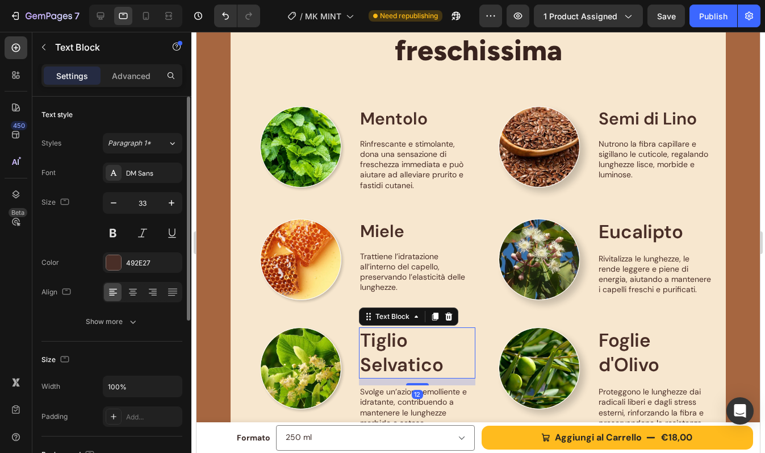
click at [380, 357] on p "Tiglio Selvatico" at bounding box center [417, 352] width 114 height 49
click at [117, 203] on icon "button" at bounding box center [113, 202] width 11 height 11
type input "30"
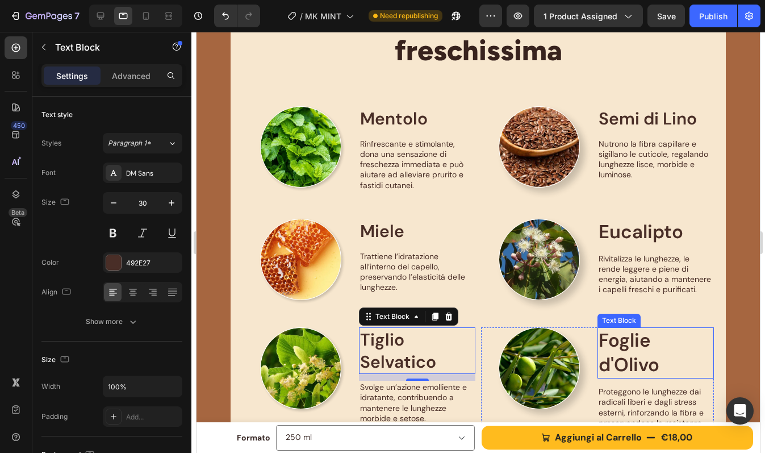
click at [618, 336] on p "Foglie d'Olivo" at bounding box center [656, 352] width 114 height 49
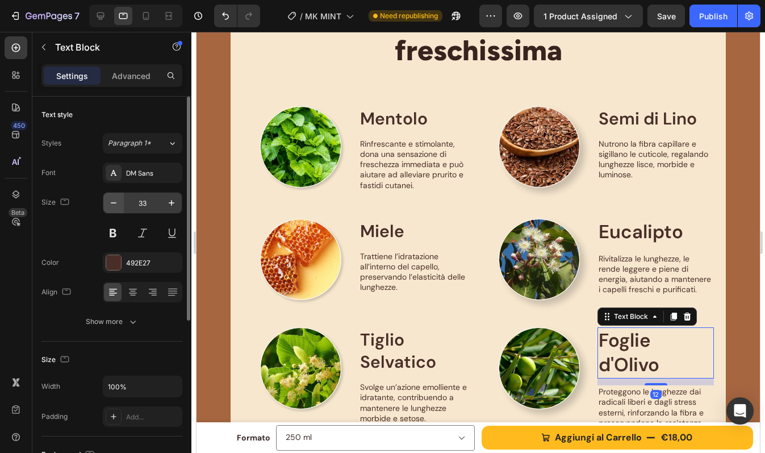
click at [110, 200] on icon "button" at bounding box center [113, 202] width 11 height 11
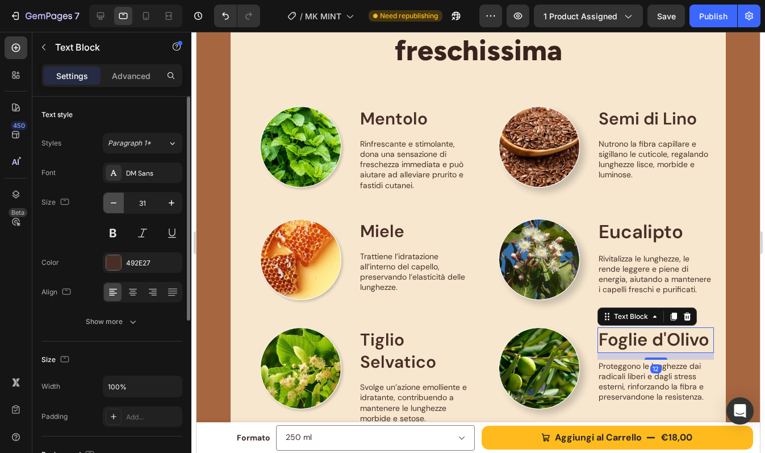
click at [110, 200] on icon "button" at bounding box center [113, 202] width 11 height 11
type input "30"
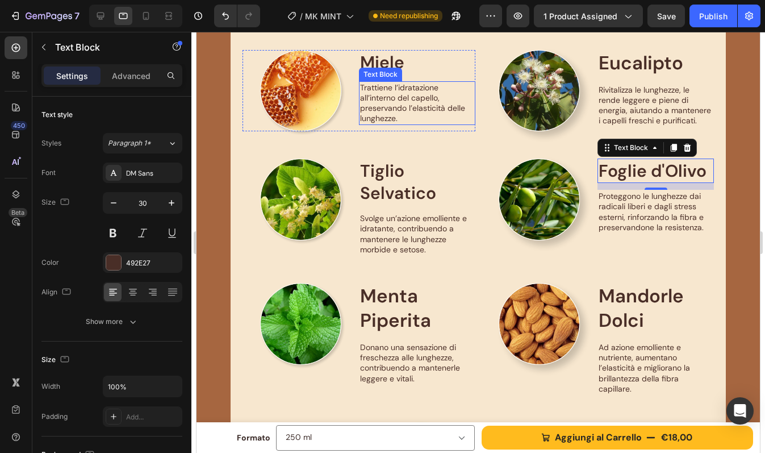
scroll to position [1103, 0]
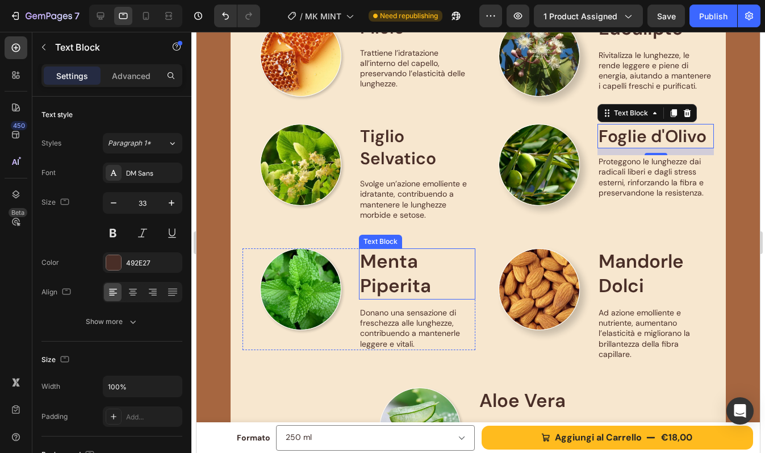
click at [391, 273] on p "Menta Piperita" at bounding box center [417, 273] width 114 height 49
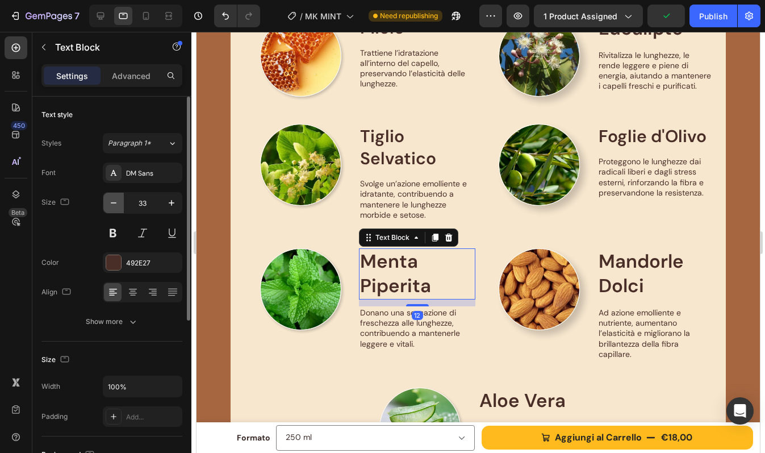
click at [120, 199] on button "button" at bounding box center [113, 203] width 20 height 20
type input "30"
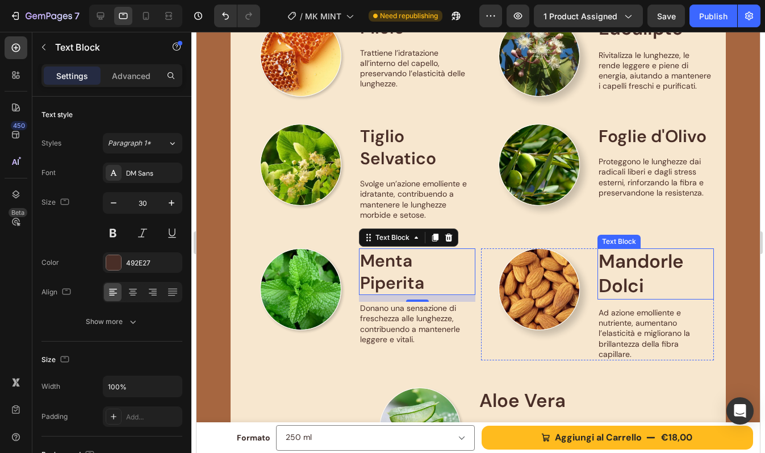
click at [629, 276] on p "Mandorle Dolci" at bounding box center [656, 273] width 114 height 49
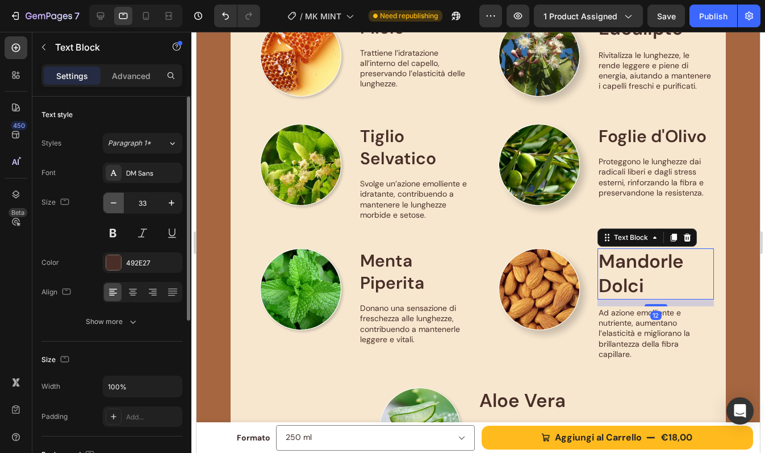
click at [116, 206] on icon "button" at bounding box center [113, 202] width 11 height 11
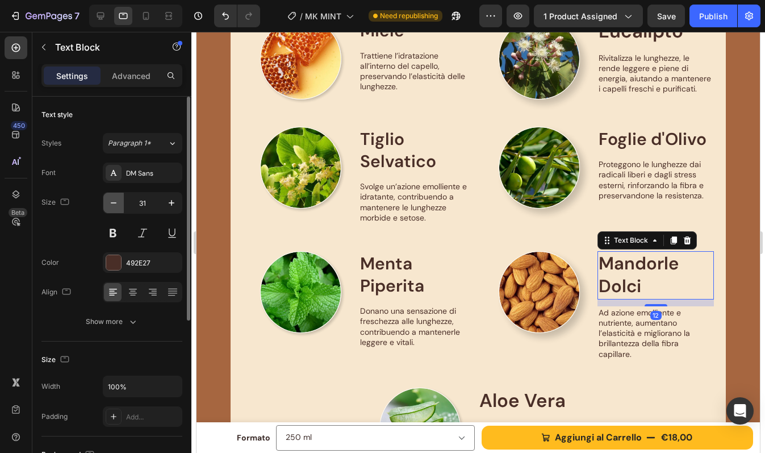
click at [116, 206] on icon "button" at bounding box center [113, 202] width 11 height 11
type input "30"
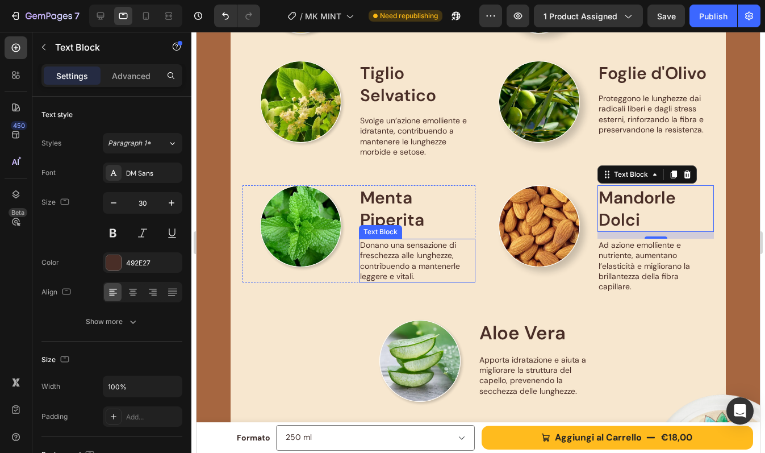
scroll to position [1173, 0]
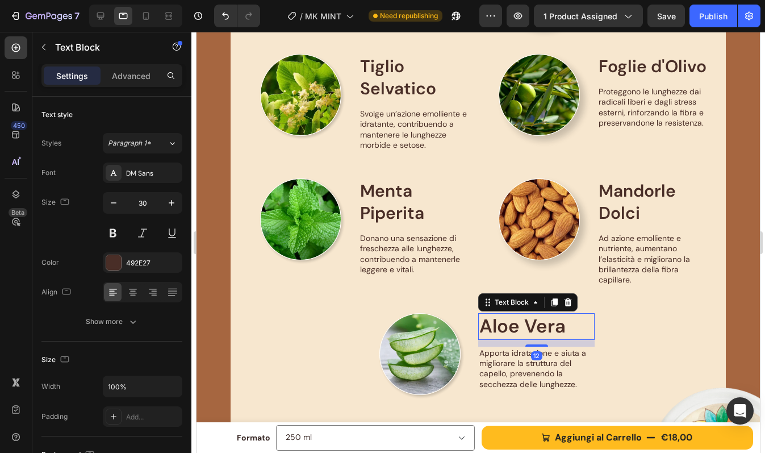
click at [515, 326] on p "Aloe Vera" at bounding box center [537, 326] width 114 height 24
click at [111, 202] on icon "button" at bounding box center [113, 202] width 11 height 11
type input "30"
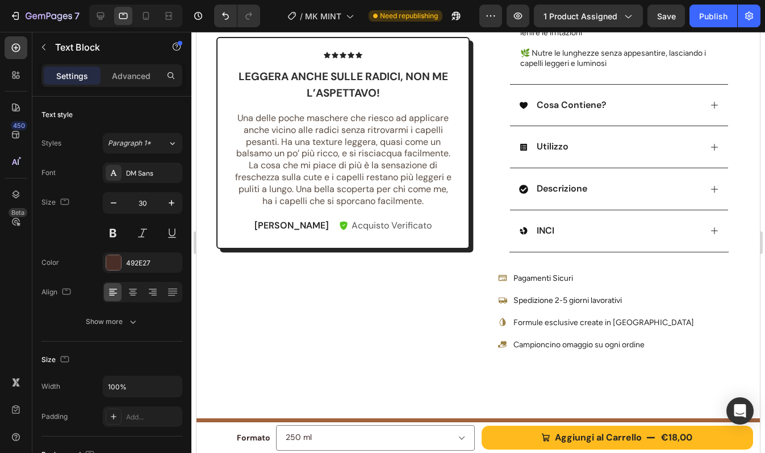
scroll to position [0, 0]
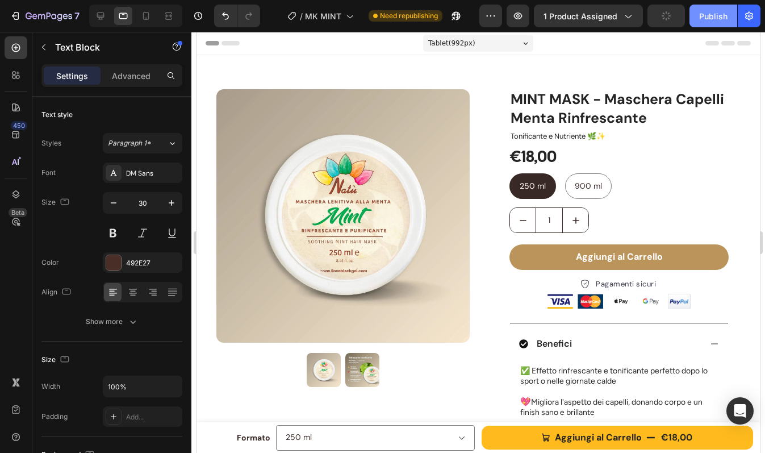
click at [723, 9] on button "Publish" at bounding box center [714, 16] width 48 height 23
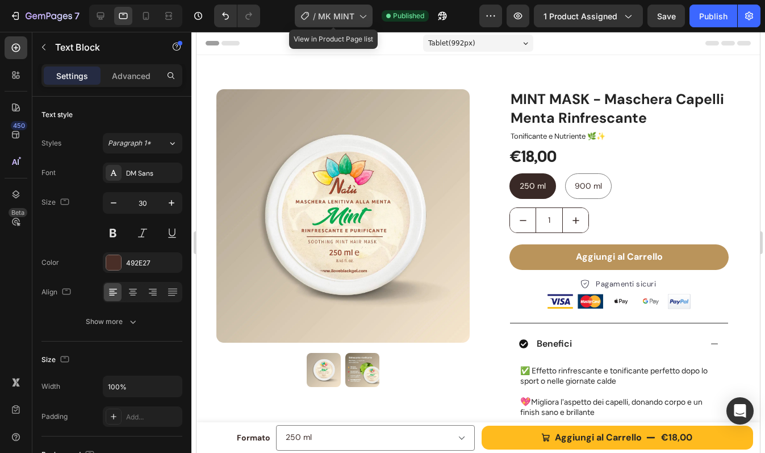
click at [339, 19] on span "MK MINT" at bounding box center [336, 16] width 36 height 12
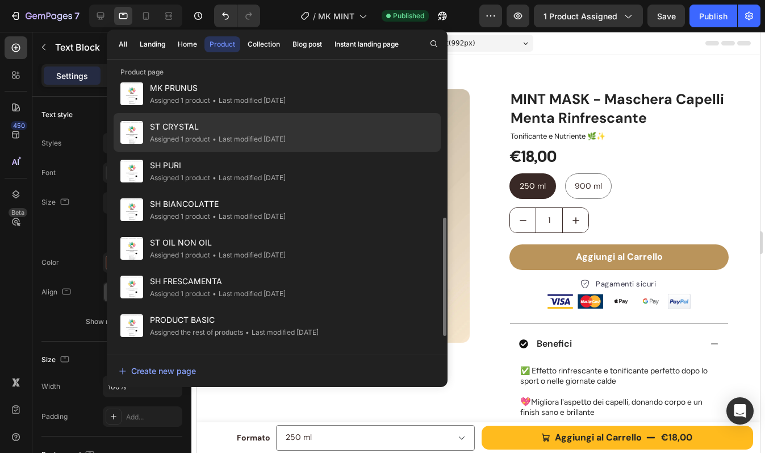
scroll to position [321, 0]
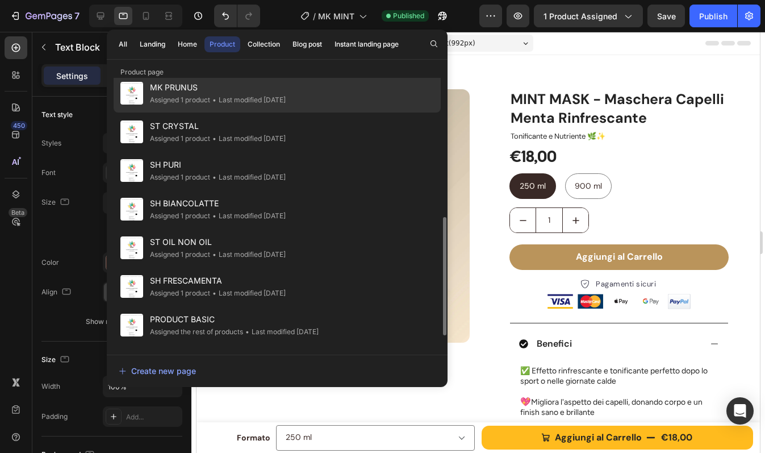
click at [237, 95] on div "• Last modified 4 days ago" at bounding box center [248, 99] width 76 height 11
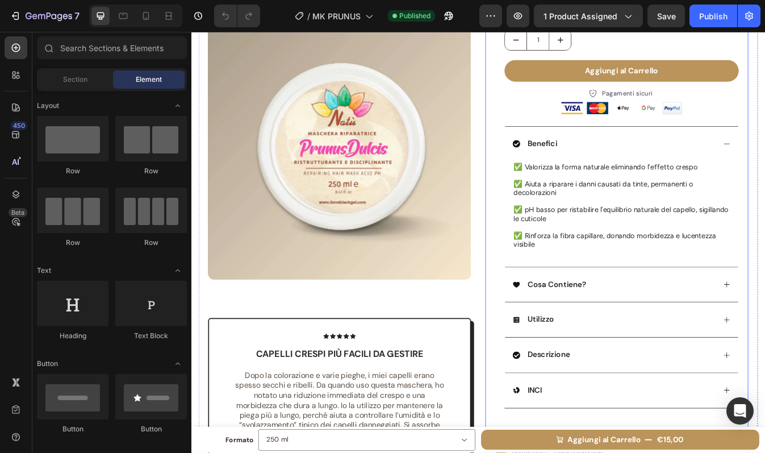
scroll to position [180, 0]
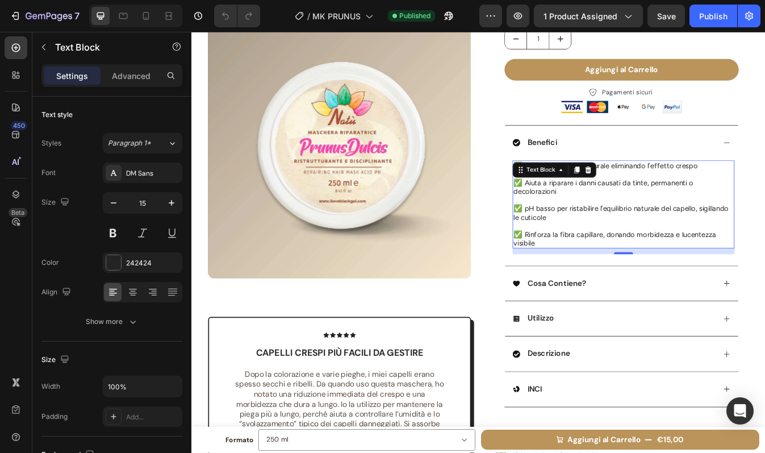
click at [610, 238] on p "✅ pH basso per ristabilire l’equilibrio naturale del capello, sigillando le cut…" at bounding box center [704, 247] width 261 height 20
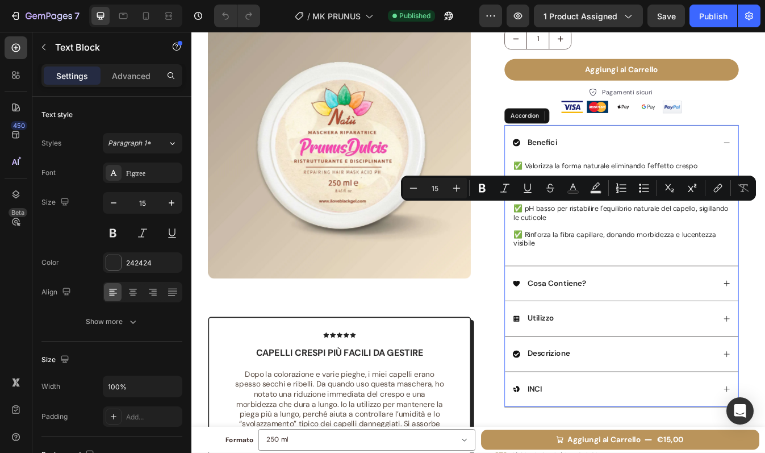
click at [644, 329] on p "Cosa Contiene?" at bounding box center [626, 331] width 70 height 12
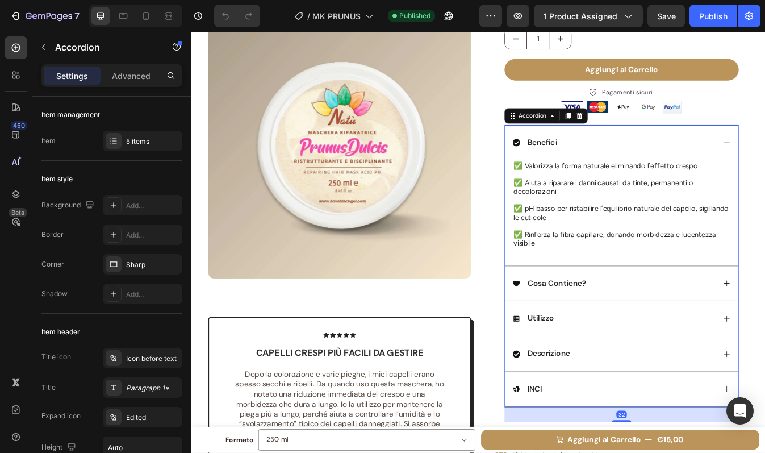
click at [671, 331] on div "Cosa Contiene?" at bounding box center [693, 330] width 241 height 15
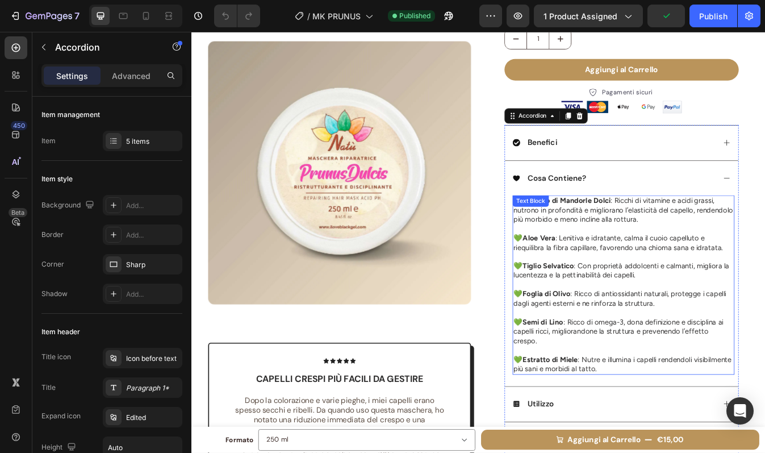
click at [644, 302] on p at bounding box center [704, 299] width 261 height 11
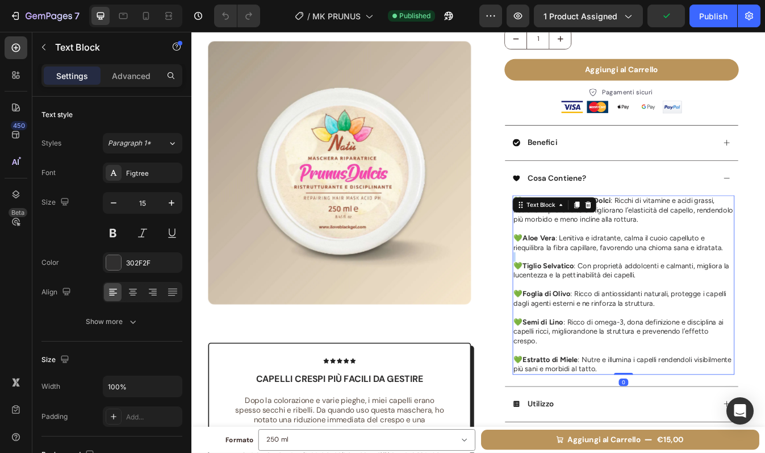
click at [644, 302] on p "Rich Text Editor. Editing area: main" at bounding box center [704, 299] width 261 height 11
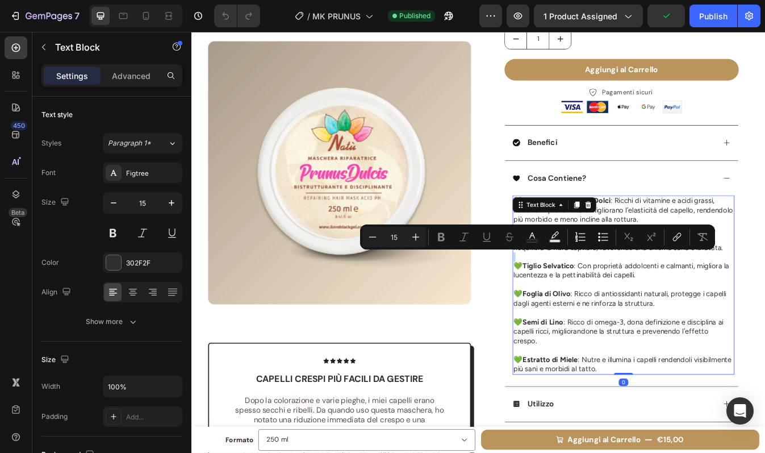
click at [644, 302] on p "Rich Text Editor. Editing area: main" at bounding box center [704, 299] width 261 height 11
click at [645, 316] on p "💚 Tiglio Selvatico : Con proprietà addolcenti e calmanti, migliora la lucentezz…" at bounding box center [704, 316] width 261 height 22
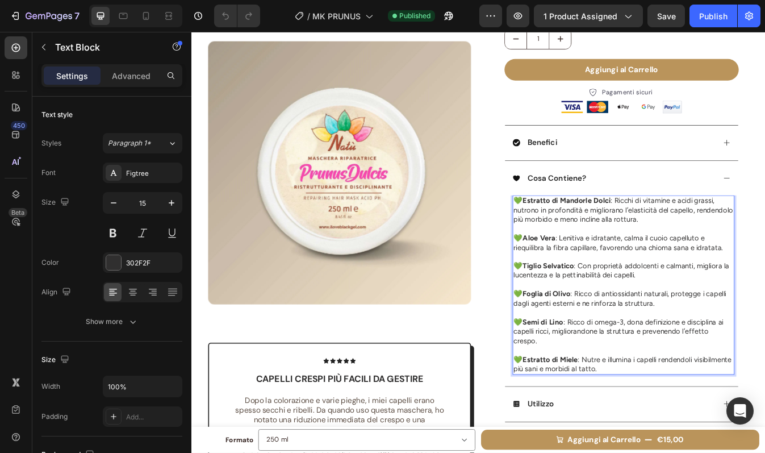
click at [645, 316] on p "💚 Tiglio Selvatico : Con proprietà addolcenti e calmanti, migliora la lucentezz…" at bounding box center [704, 316] width 261 height 22
click at [616, 320] on p "💚 Tiglio Selvatico : Con proprietà addolcenti e calmanti, migliora la lucentezz…" at bounding box center [704, 316] width 261 height 22
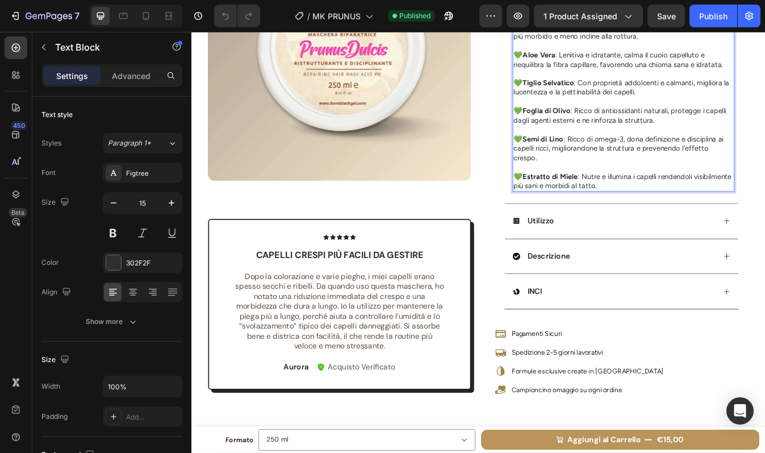
scroll to position [407, 0]
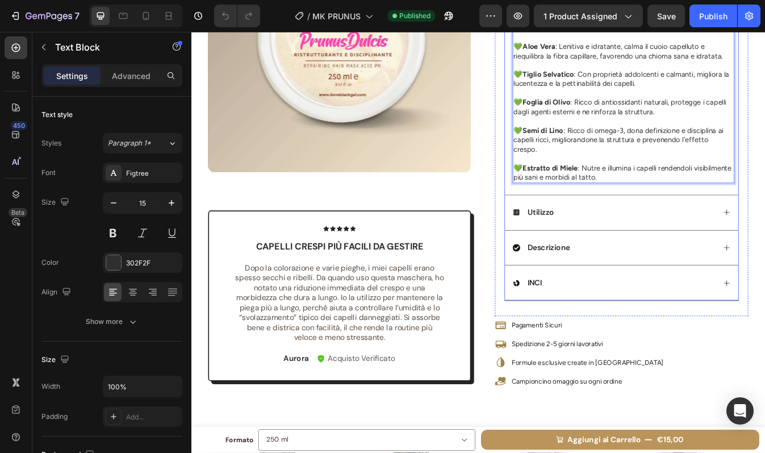
click at [639, 251] on div "Utilizzo" at bounding box center [693, 246] width 241 height 15
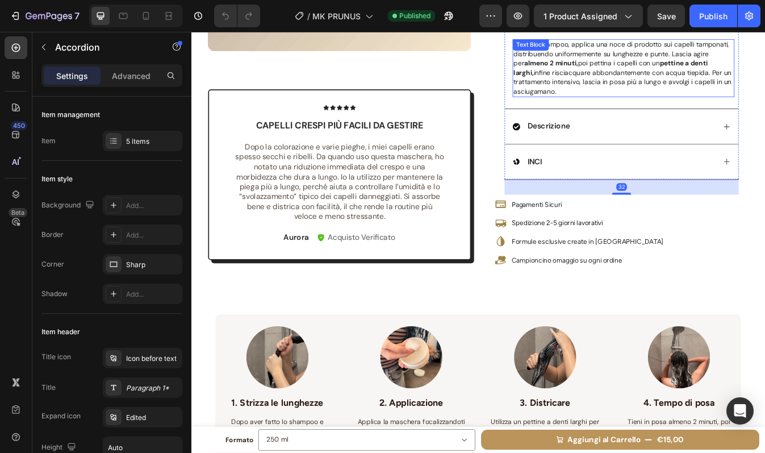
click at [669, 89] on span "Dopo lo shampoo, applica una noce di prodotto sui capelli tamponati, distribuen…" at bounding box center [703, 75] width 259 height 66
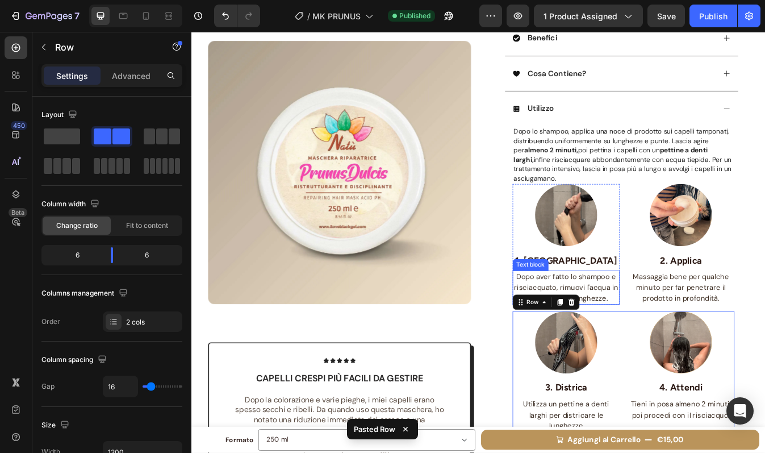
scroll to position [280, 0]
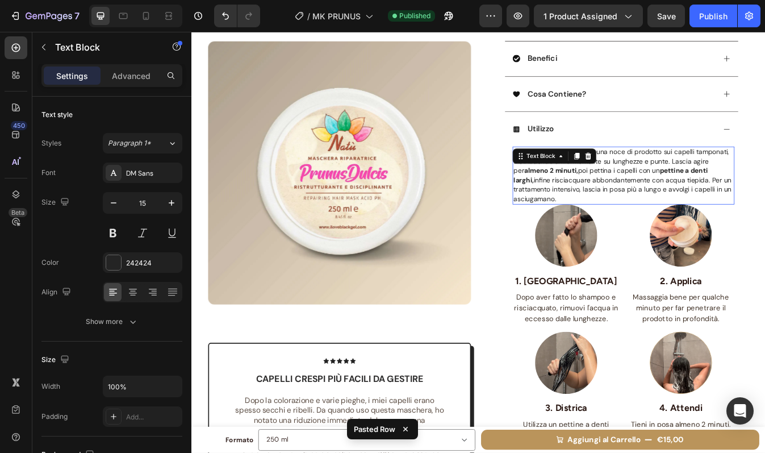
click at [681, 210] on span "Dopo lo shampoo, applica una noce di prodotto sui capelli tamponati, distribuen…" at bounding box center [703, 202] width 259 height 66
click at [660, 177] on icon at bounding box center [663, 180] width 7 height 8
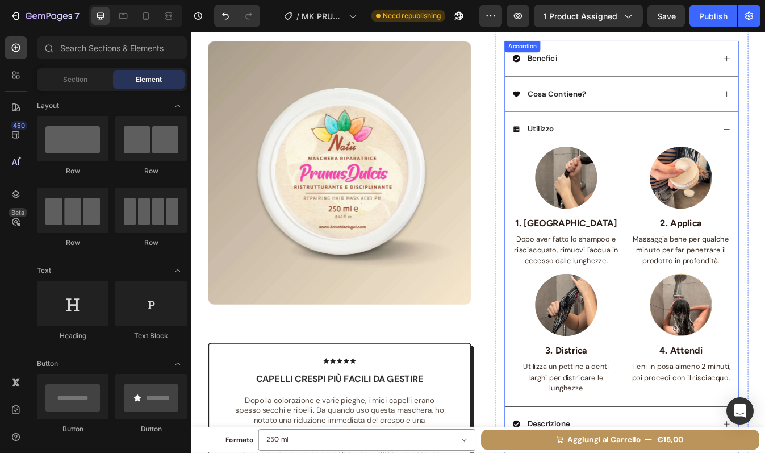
click at [698, 111] on div "Cosa Contiene?" at bounding box center [693, 105] width 241 height 15
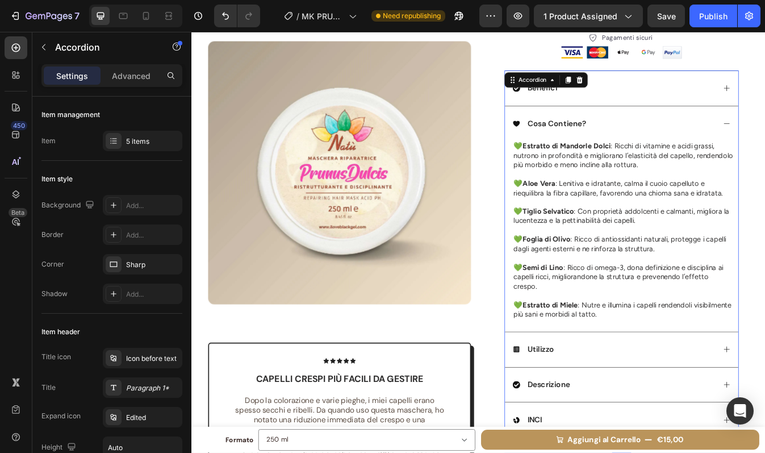
scroll to position [244, 0]
click at [698, 103] on div "Benefici" at bounding box center [693, 99] width 241 height 15
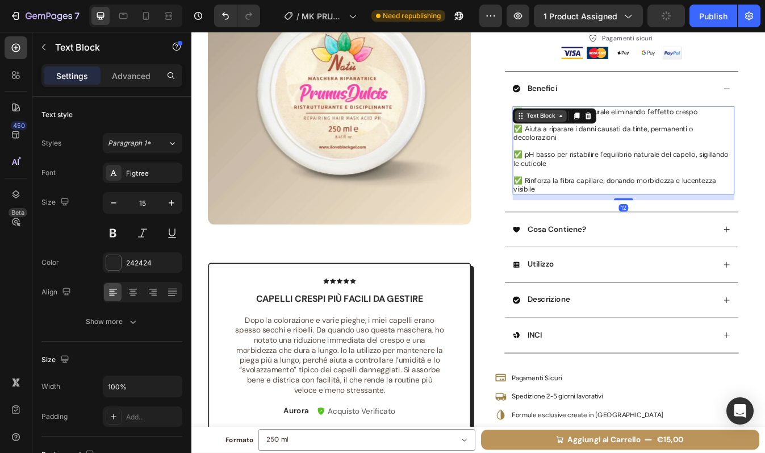
click at [603, 128] on div "Text Block" at bounding box center [607, 132] width 39 height 10
click at [705, 165] on p at bounding box center [704, 168] width 261 height 10
click at [705, 165] on p "Rich Text Editor. Editing area: main" at bounding box center [704, 168] width 261 height 10
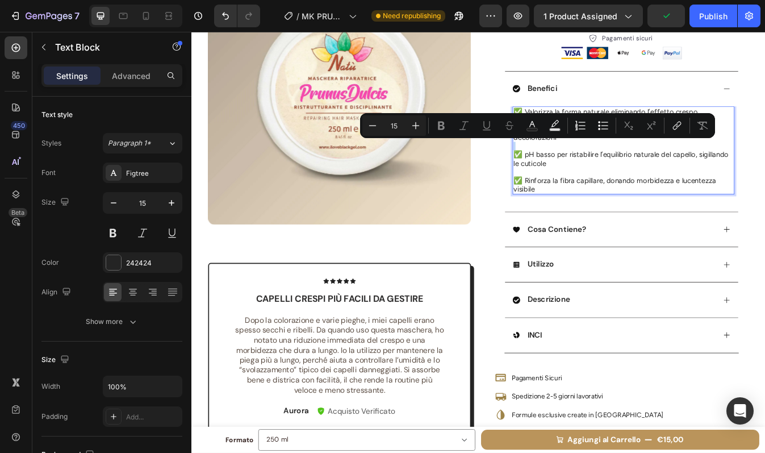
click at [651, 168] on p "Rich Text Editor. Editing area: main" at bounding box center [704, 168] width 261 height 10
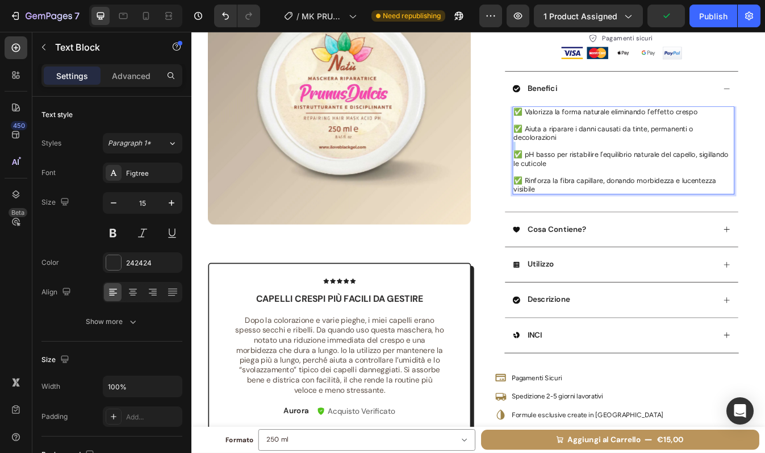
click at [651, 168] on p "Rich Text Editor. Editing area: main" at bounding box center [704, 168] width 261 height 10
click at [685, 124] on p "✅ Valorizza la forma naturale eliminando l’effetto crespo" at bounding box center [704, 127] width 261 height 10
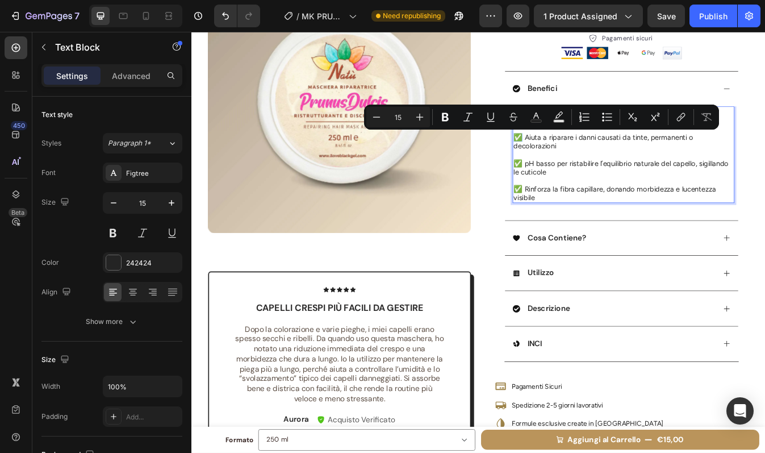
click at [574, 160] on p "✅ Aiuta a riparare i danni causati da tinte, permanenti o decolorazioni" at bounding box center [704, 162] width 261 height 20
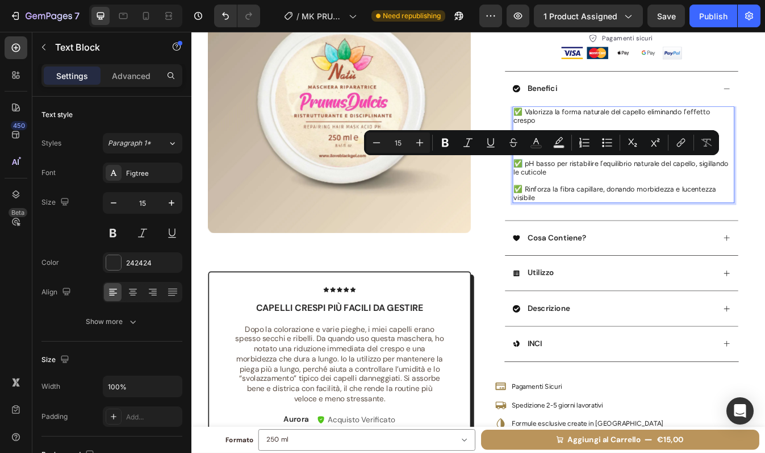
drag, startPoint x: 577, startPoint y: 189, endPoint x: 570, endPoint y: 189, distance: 6.8
click at [574, 189] on p "✅ pH basso per ristabilire l’equilibrio naturale del capello, sigillando le cut…" at bounding box center [704, 193] width 261 height 20
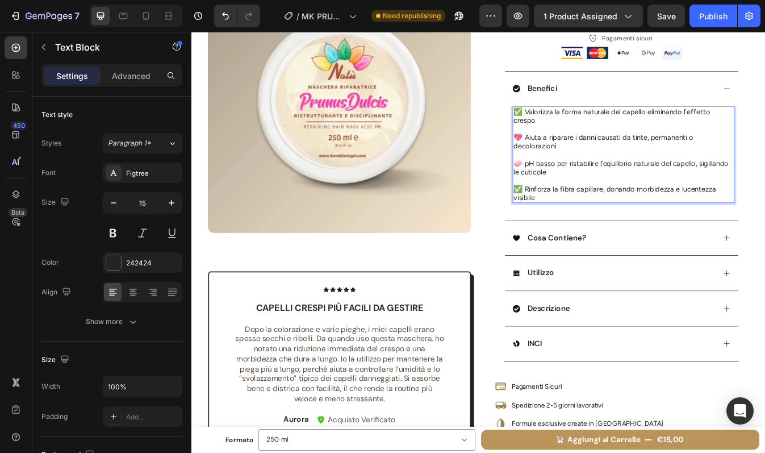
drag, startPoint x: 578, startPoint y: 222, endPoint x: 572, endPoint y: 222, distance: 6.3
click at [574, 222] on p "✅ Rinforza la fibra capillare, donando morbidezza e lucentezza visibile" at bounding box center [704, 224] width 261 height 20
click at [717, 188] on p "🧼 pH basso per ristabilire l’equilibrio naturale del capello, sigillando le cut…" at bounding box center [704, 193] width 261 height 20
click at [623, 216] on p "💪 Rinforza la fibra capillare, donando morbidezza e lucentezza visibile" at bounding box center [704, 224] width 261 height 20
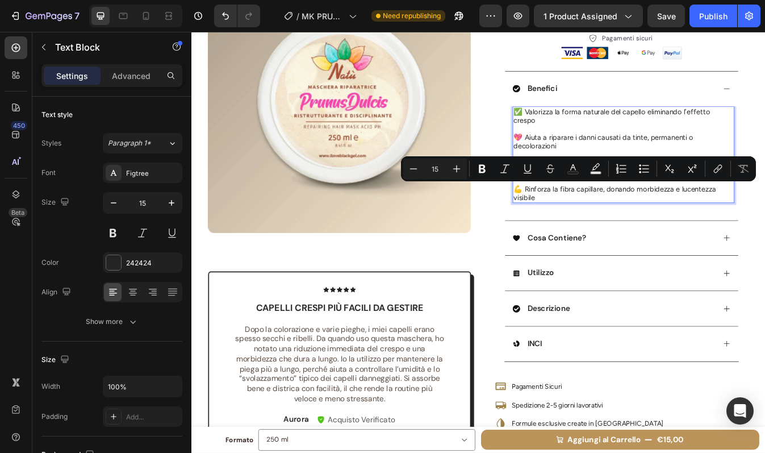
click at [592, 219] on p "💪 Rinforza la fibra capillare, donando morbidezza e lucentezza visibile" at bounding box center [704, 224] width 261 height 20
drag, startPoint x: 581, startPoint y: 219, endPoint x: 613, endPoint y: 220, distance: 31.8
click at [613, 220] on p "💪 Rinforza la fibra capillare, donando morbidezza e lucentezza visibile" at bounding box center [704, 224] width 261 height 20
click at [638, 220] on p "💪 Rinforza la fibra capillare, donando morbidezza e lucentezza visibile" at bounding box center [704, 224] width 261 height 20
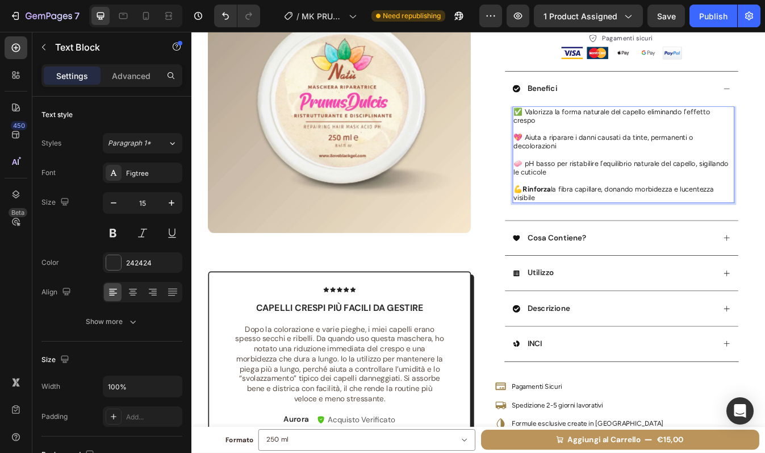
click at [614, 219] on p "💪 Rinforza la fibra capillare, donando morbidezza e lucentezza visibile" at bounding box center [704, 224] width 261 height 20
drag, startPoint x: 642, startPoint y: 220, endPoint x: 673, endPoint y: 219, distance: 31.3
click at [674, 219] on p "💪 Rinforza la fibra capillare, donando morbidezza e lucentezza visibile" at bounding box center [704, 224] width 261 height 20
drag, startPoint x: 673, startPoint y: 219, endPoint x: 644, endPoint y: 219, distance: 29.5
click at [644, 219] on p "💪 Rinforza la fibra capillare, donando morbidezza e lucentezza visibile" at bounding box center [704, 224] width 261 height 20
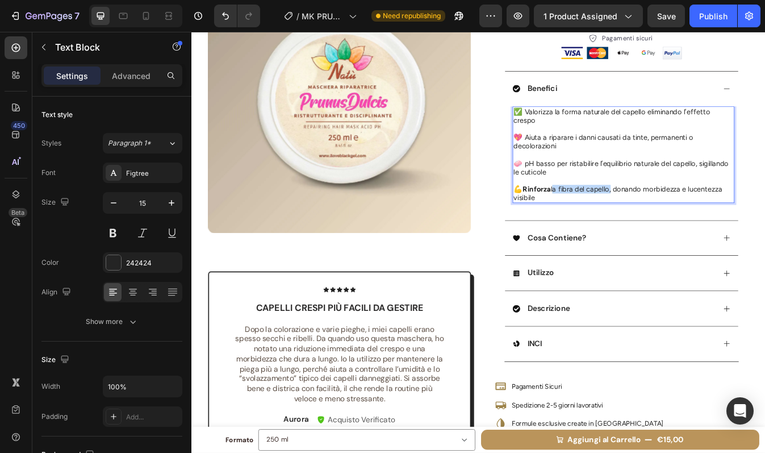
drag, startPoint x: 616, startPoint y: 220, endPoint x: 682, endPoint y: 220, distance: 66.5
click at [682, 220] on p "💪 Rinforza la fibra del capello, donando morbidezza e lucentezza visibile" at bounding box center [704, 224] width 261 height 20
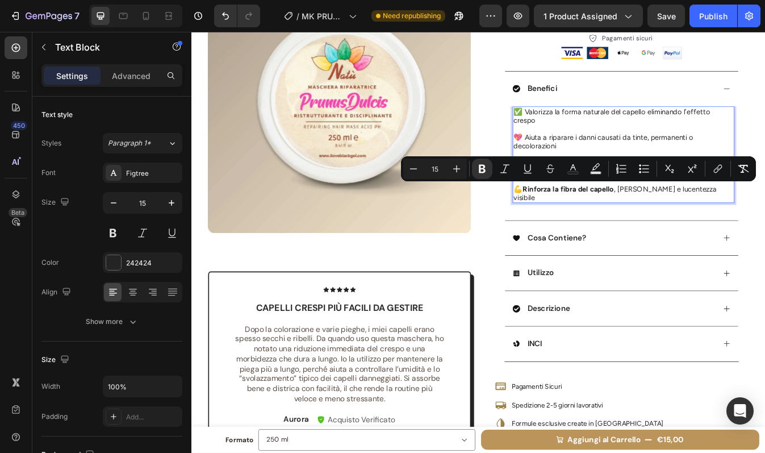
click at [705, 156] on p "💖 Aiuta a riparare i danni causati da tinte, permanenti o decolorazioni" at bounding box center [704, 162] width 261 height 20
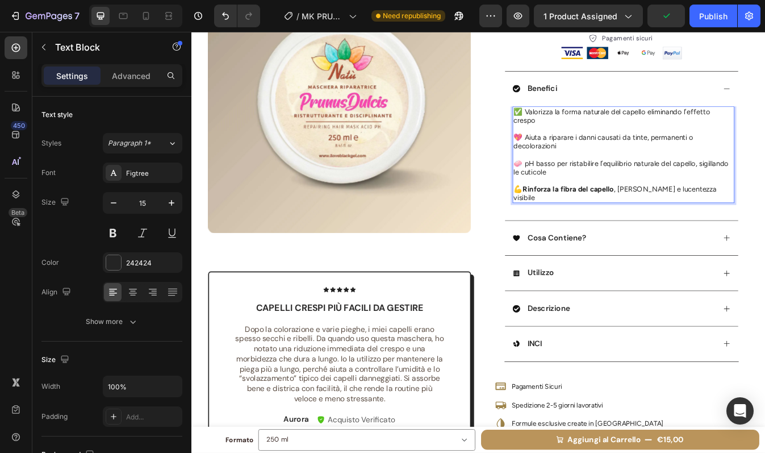
click at [642, 188] on p "🧼 pH basso per ristabilire l’equilibrio naturale del capello, sigillando le cut…" at bounding box center [704, 193] width 261 height 20
click at [698, 190] on p "🧼 pH basso per ristabilire l’equilibrio naturale del capello, sigillando le cut…" at bounding box center [704, 193] width 261 height 20
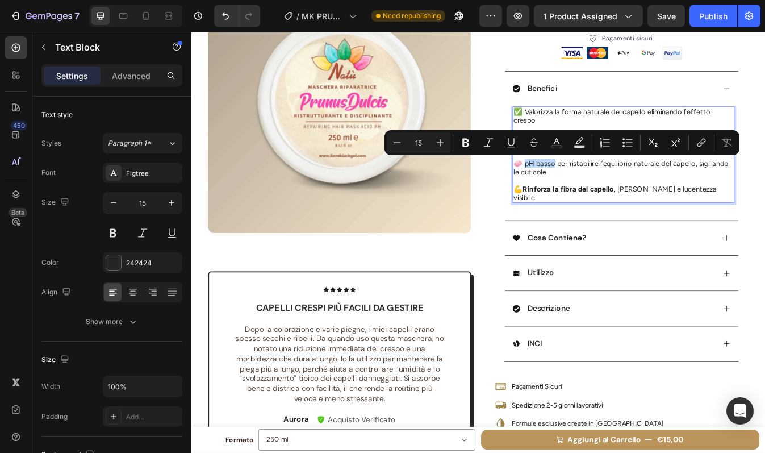
drag, startPoint x: 582, startPoint y: 190, endPoint x: 617, endPoint y: 191, distance: 35.2
click at [617, 191] on p "🧼 pH basso per ristabilire l’equilibrio naturale del capello, sigillando le cut…" at bounding box center [704, 193] width 261 height 20
click at [660, 139] on p "✅ Valorizza la forma naturale del capello eliminando l’effetto crespo" at bounding box center [704, 132] width 261 height 20
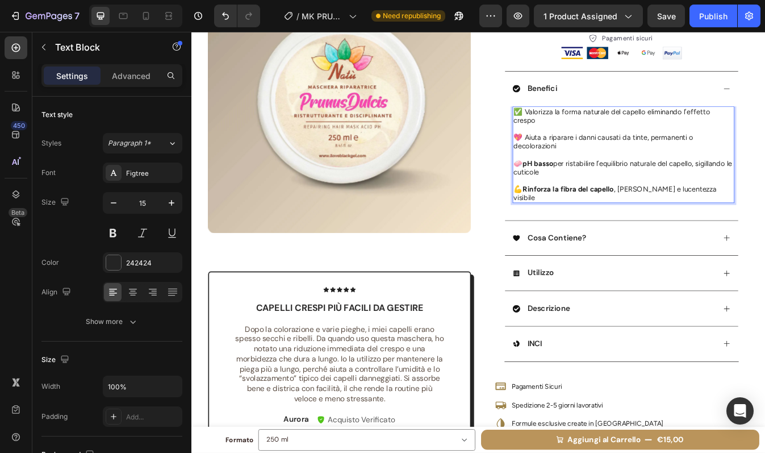
click at [599, 162] on p "💖 Aiuta a riparare i danni causati da tinte, permanenti o decolorazioni" at bounding box center [704, 162] width 261 height 20
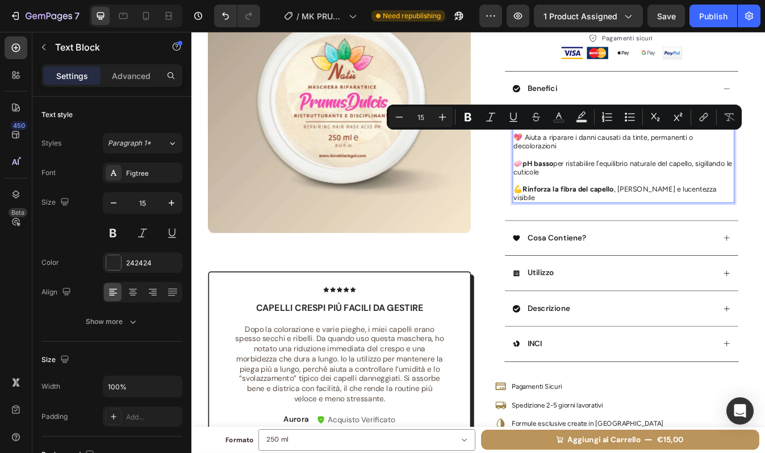
click at [627, 162] on p "💖 Aiuta a riparare i danni causati da tinte, permanenti o decolorazioni" at bounding box center [704, 162] width 261 height 20
drag, startPoint x: 638, startPoint y: 158, endPoint x: 580, endPoint y: 157, distance: 57.4
click at [580, 157] on p "💖 Aiuta a riparare i danni causati da tinte, permanenti o decolorazioni" at bounding box center [704, 162] width 261 height 20
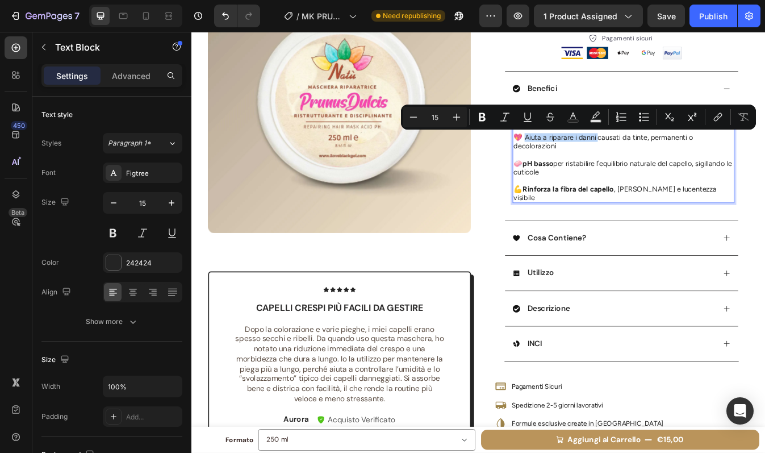
drag, startPoint x: 581, startPoint y: 156, endPoint x: 668, endPoint y: 157, distance: 86.4
click at [668, 157] on p "💖 Aiuta a riparare i danni causati da tinte, permanenti o decolorazioni" at bounding box center [704, 162] width 261 height 20
drag, startPoint x: 580, startPoint y: 158, endPoint x: 666, endPoint y: 159, distance: 85.8
click at [666, 159] on p "💖 Aiuta a riparare i danni causati da tinte, permanenti o decolorazioni" at bounding box center [704, 162] width 261 height 20
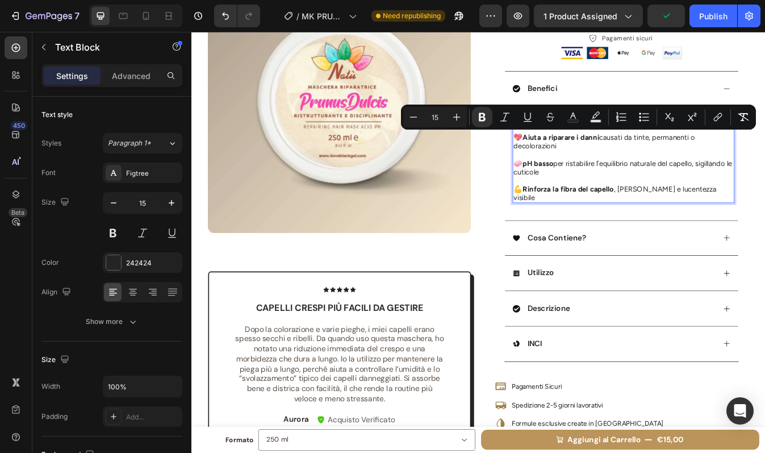
click at [687, 165] on p "💖 Aiuta a riparare i danni causati da tinte, permanenti o decolorazioni" at bounding box center [704, 162] width 261 height 20
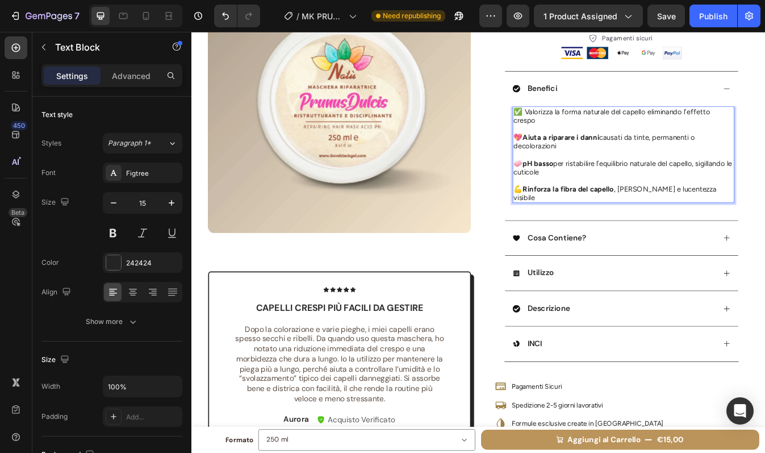
click at [650, 163] on p "💖 Aiuta a riparare i danni causati da tinte, permanenti o decolorazioni" at bounding box center [704, 162] width 261 height 20
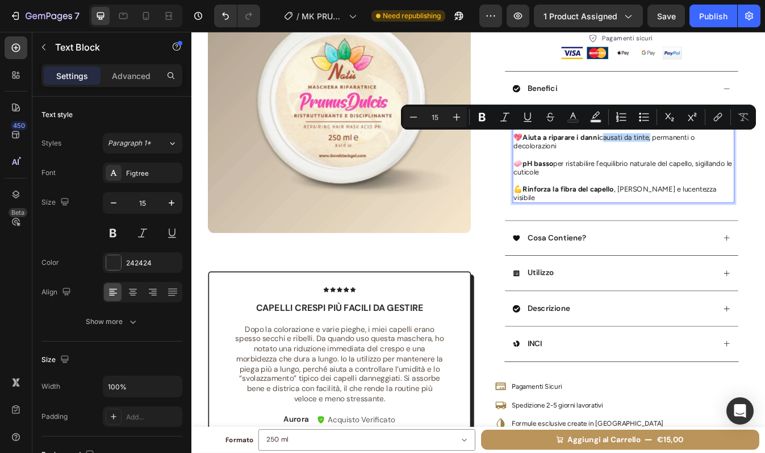
drag, startPoint x: 672, startPoint y: 158, endPoint x: 728, endPoint y: 158, distance: 55.7
click at [728, 158] on p "💖 Aiuta a riparare i danni causati da tinte, permanenti o decolorazioni" at bounding box center [704, 162] width 261 height 20
click at [728, 158] on strong "causati da tinte" at bounding box center [708, 157] width 61 height 10
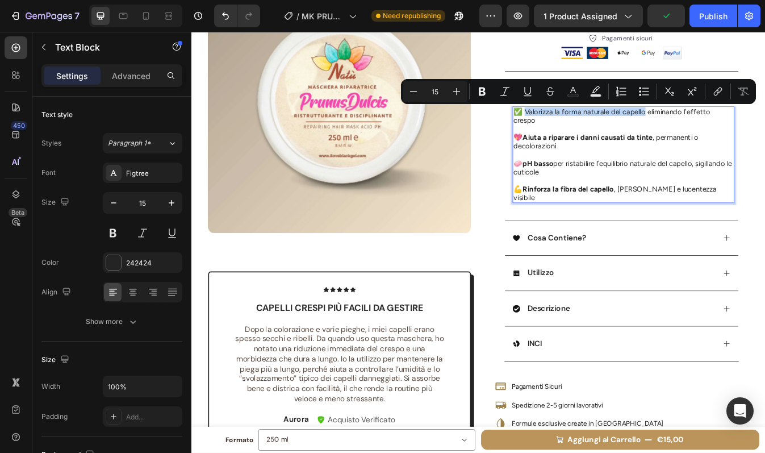
drag, startPoint x: 582, startPoint y: 128, endPoint x: 724, endPoint y: 126, distance: 142.1
click at [724, 126] on p "✅ Valorizza la forma naturale del capello eliminando l’effetto crespo" at bounding box center [704, 132] width 261 height 20
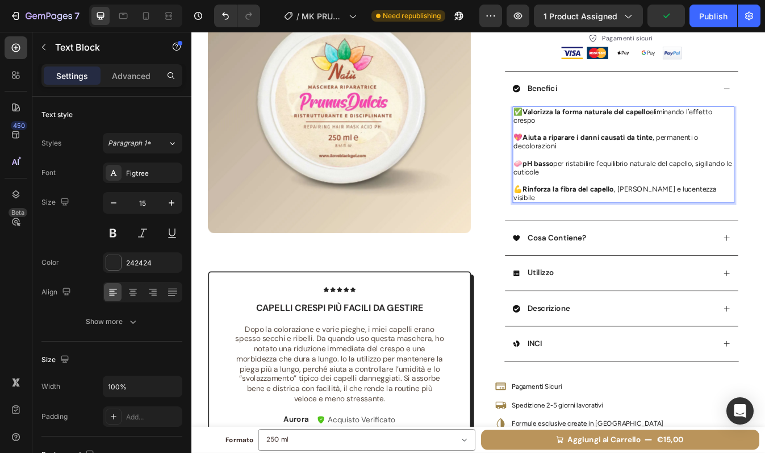
click at [746, 141] on p "✅ Valorizza la forma naturale del capello eliminando l’effetto crespo" at bounding box center [704, 132] width 261 height 20
click at [749, 190] on p "🧼 pH basso per ristabilire l’equilibrio naturale del capello, sigillando le cut…" at bounding box center [704, 193] width 261 height 20
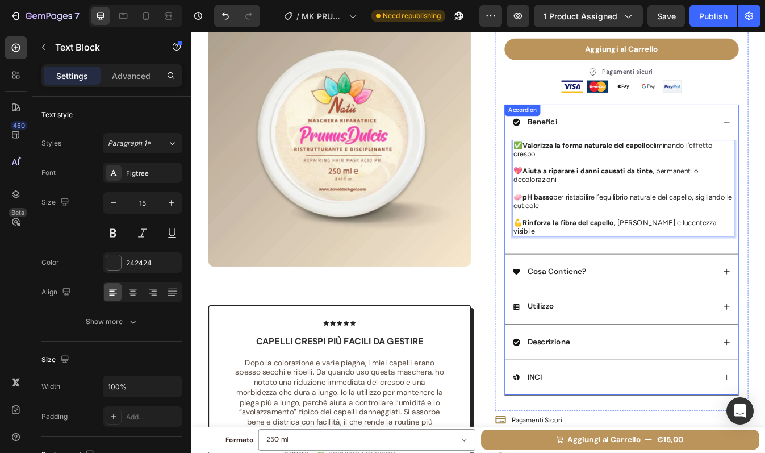
scroll to position [202, 0]
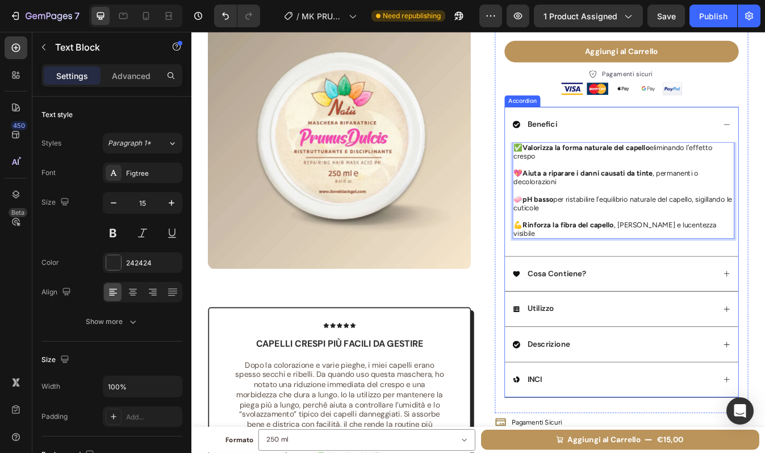
click at [708, 142] on div "Benefici" at bounding box center [693, 142] width 241 height 15
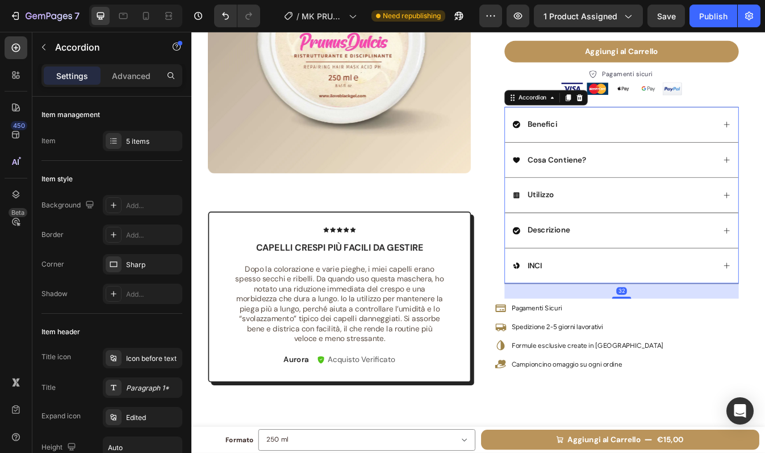
click at [708, 142] on div "Benefici" at bounding box center [693, 142] width 241 height 15
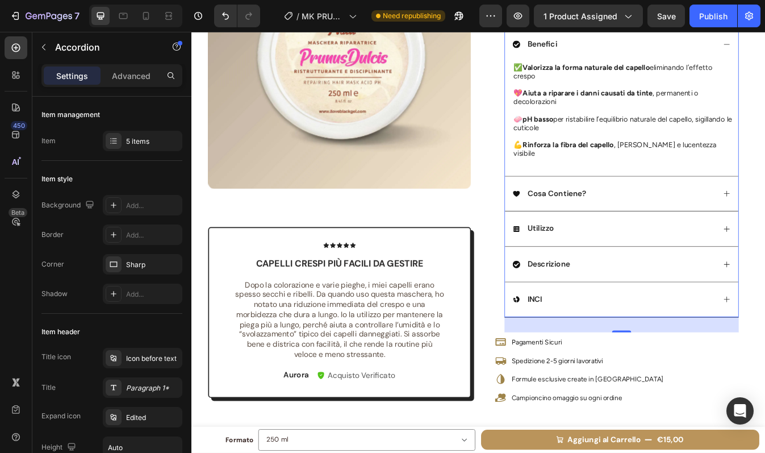
scroll to position [298, 0]
click at [659, 262] on div "Utilizzo" at bounding box center [693, 264] width 241 height 15
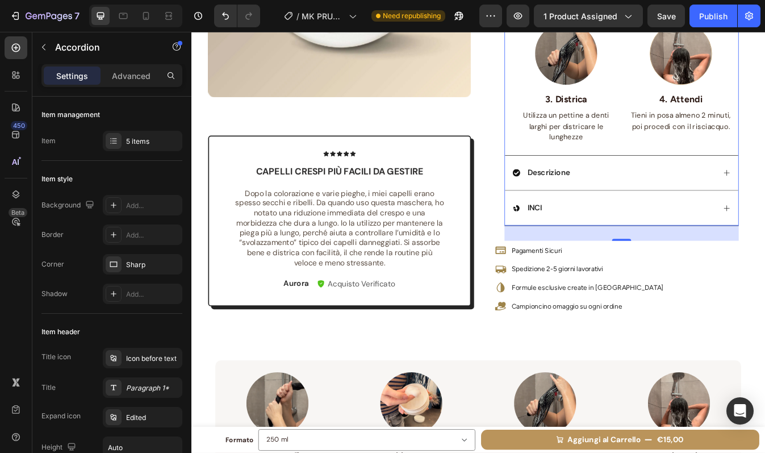
scroll to position [585, 0]
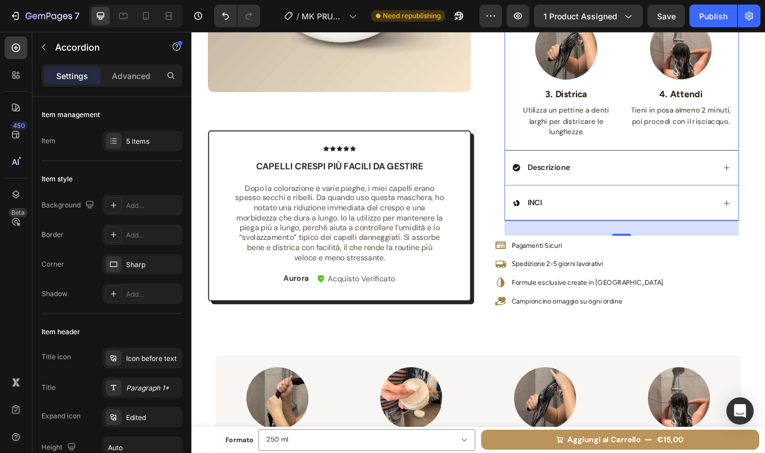
click at [655, 191] on div "Descrizione" at bounding box center [693, 193] width 241 height 15
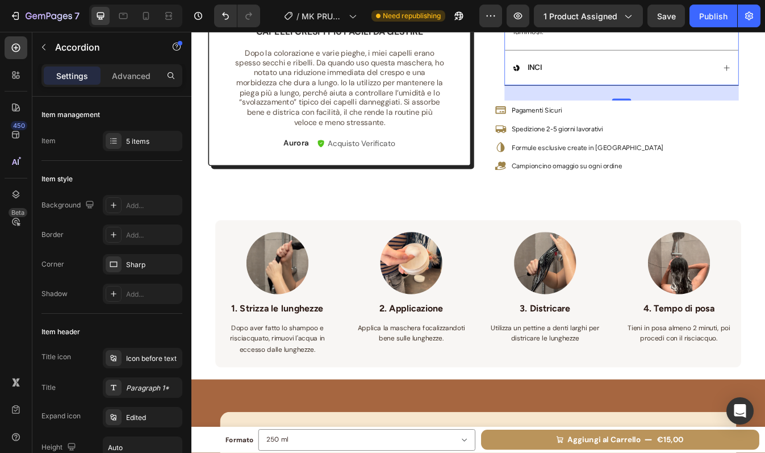
scroll to position [555, 0]
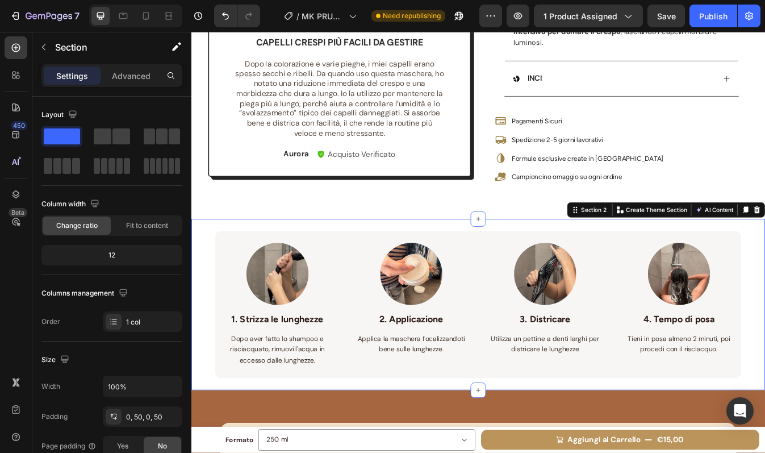
click at [207, 340] on div "Image 1. Strizza le lunghezze Text block Dopo aver fatto lo shampoo e risciacqu…" at bounding box center [532, 356] width 682 height 203
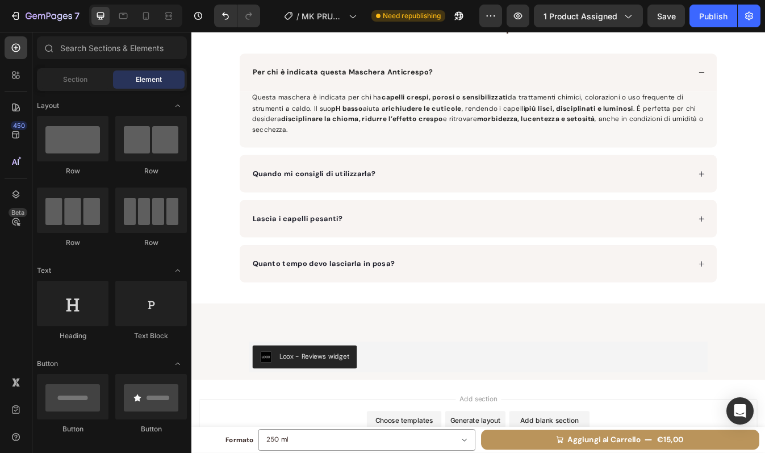
scroll to position [1559, 0]
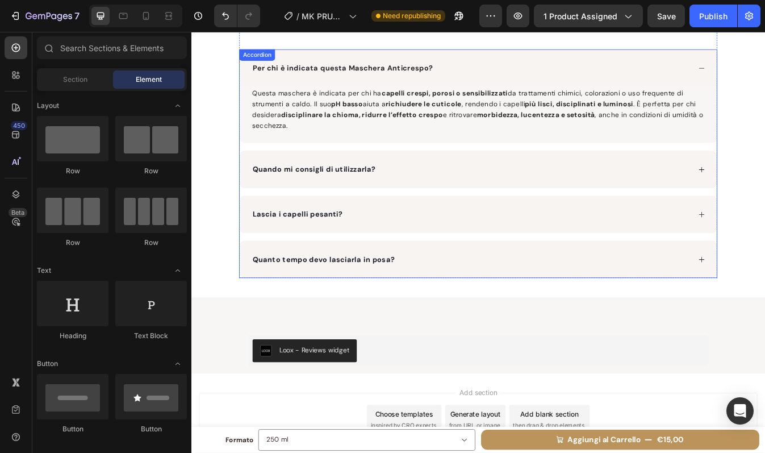
click at [759, 194] on div "Quando mi consigli di utilizzarla?" at bounding box center [524, 195] width 522 height 17
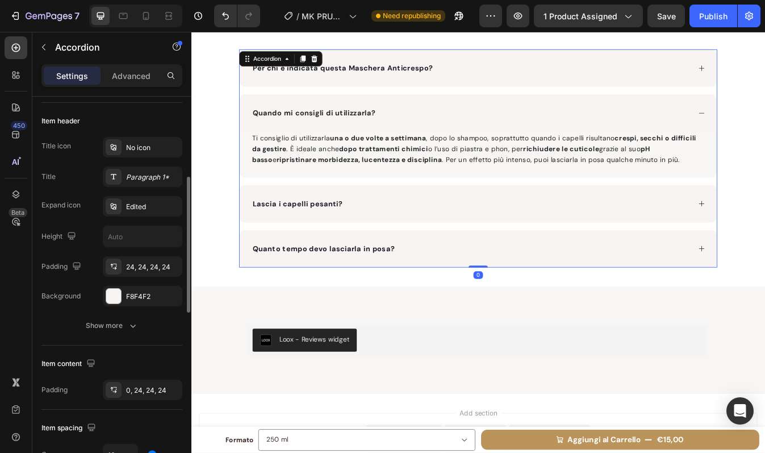
scroll to position [228, 0]
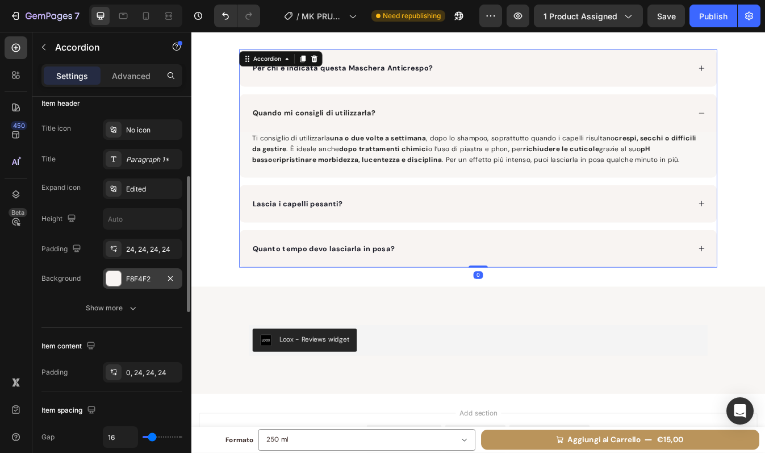
click at [152, 278] on div "F8F4F2" at bounding box center [142, 279] width 33 height 10
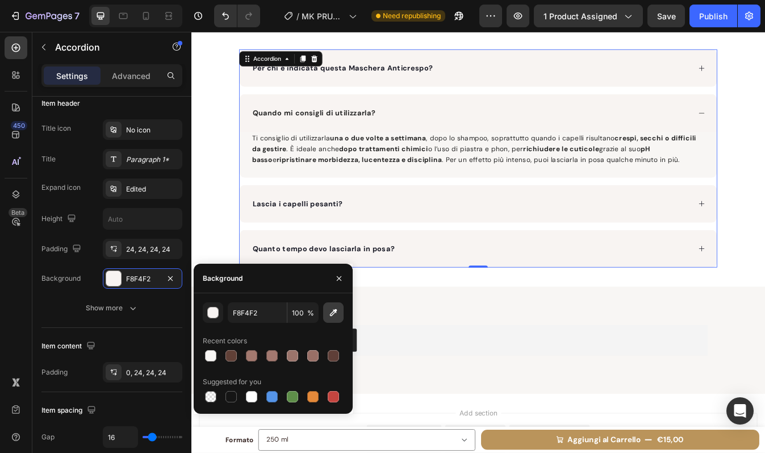
click at [339, 311] on button "button" at bounding box center [333, 312] width 20 height 20
type input "F8F6F4"
click at [765, 229] on div "Domande Frequenti Heading Per chi è indicata questa Maschera Anticrespo? Quando…" at bounding box center [532, 157] width 682 height 310
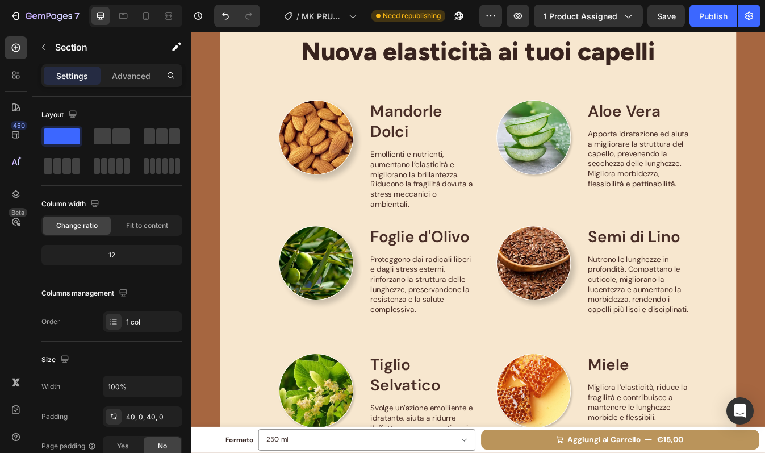
scroll to position [857, 0]
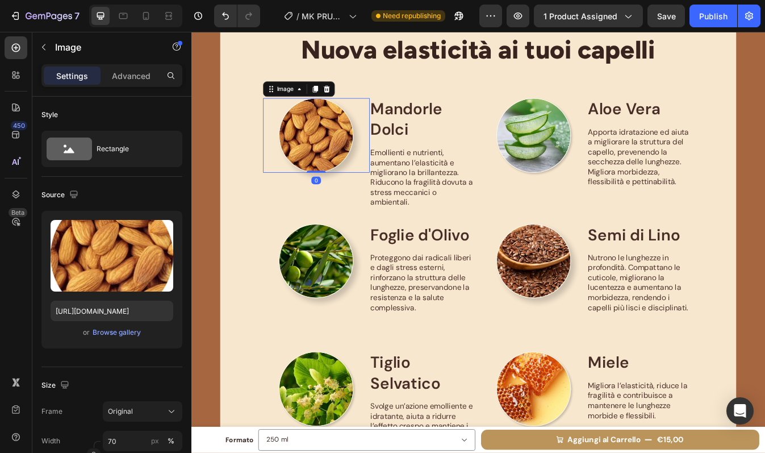
click at [316, 157] on img at bounding box center [339, 155] width 89 height 89
click at [136, 313] on input "https://cdn.shopify.com/s/files/1/0956/1283/0021/files/Mandorle.webp?v=17587056…" at bounding box center [112, 311] width 123 height 20
paste input "96505"
type input "https://cdn.shopify.com/s/files/1/0956/1283/0021/files/Mandorle.webp?v=17589650…"
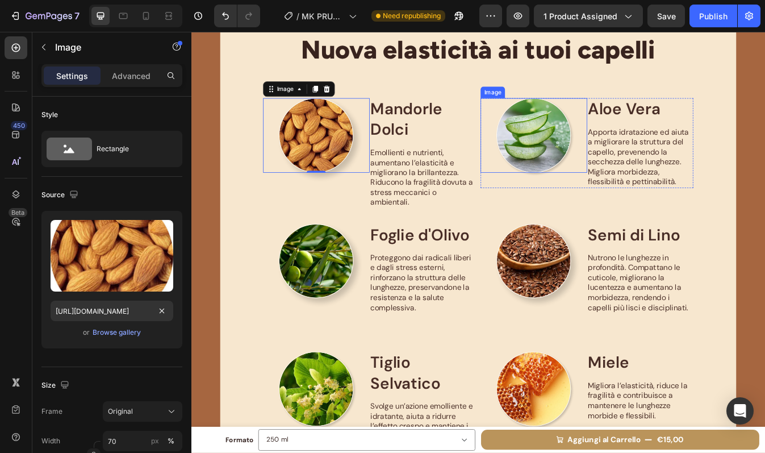
click at [610, 184] on img at bounding box center [598, 155] width 89 height 89
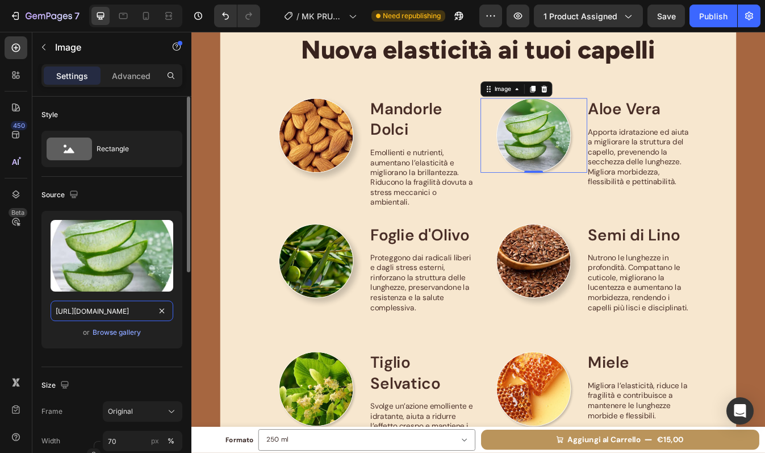
click at [120, 311] on input "https://cdn.shopify.com/s/files/1/0956/1283/0021/files/Aloe.webp?v=1758705624" at bounding box center [112, 311] width 123 height 20
paste input "964929"
type input "https://cdn.shopify.com/s/files/1/0956/1283/0021/files/Aloe.webp?v=1758964929"
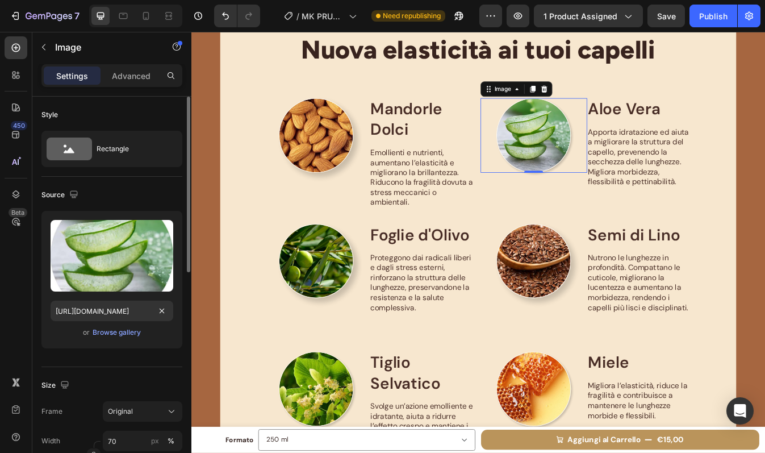
click at [134, 368] on div "Size Frame Original Width 70 px % Height px %" at bounding box center [111, 428] width 141 height 123
click at [359, 294] on img at bounding box center [339, 304] width 89 height 89
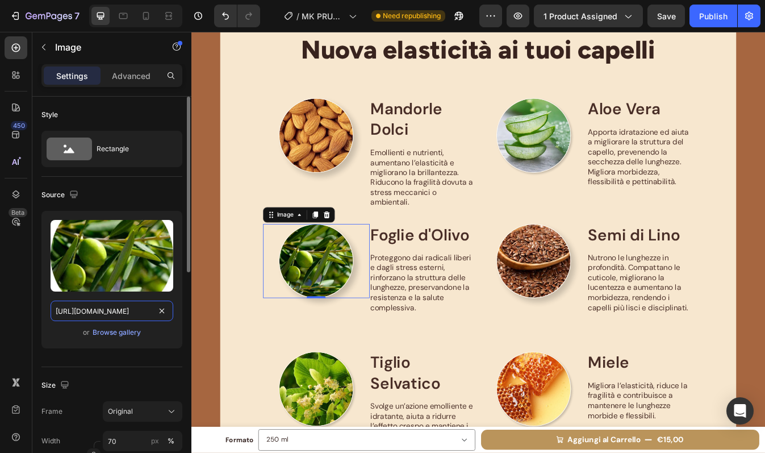
click at [132, 314] on input "https://cdn.shopify.com/s/files/1/0956/1283/0021/files/Olivo.webp?v=1758705624" at bounding box center [112, 311] width 123 height 20
paste input "965035"
type input "https://cdn.shopify.com/s/files/1/0956/1283/0021/files/Olivo.webp?v=1758965035"
click at [148, 374] on div "Size Frame Original Width 70 px % Height px %" at bounding box center [111, 428] width 141 height 123
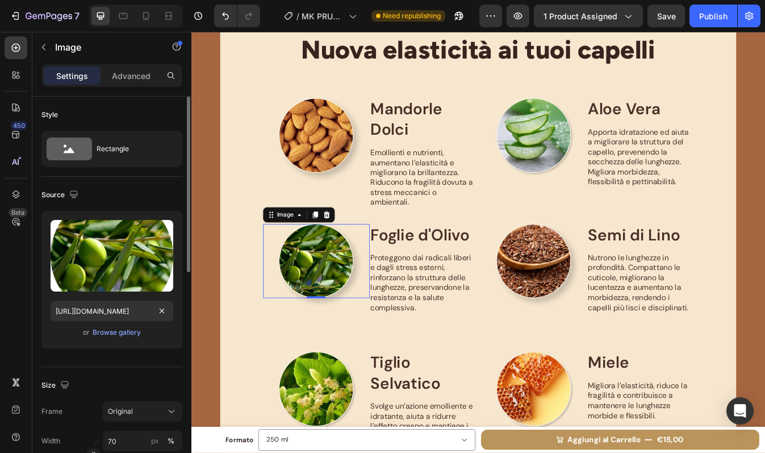
scroll to position [0, 0]
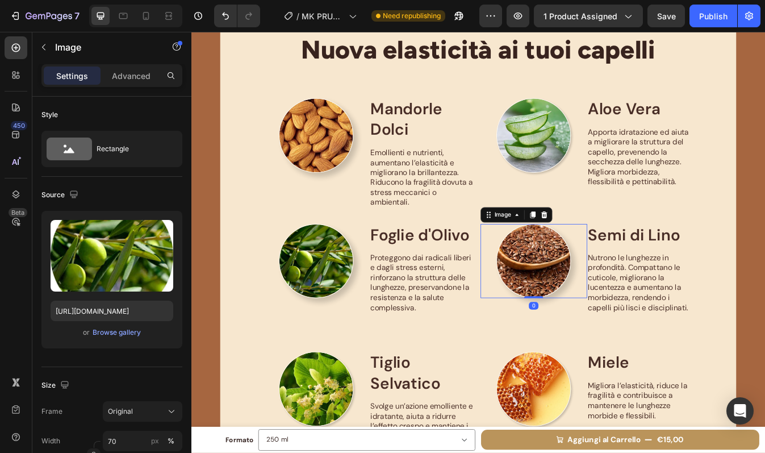
click at [613, 310] on img at bounding box center [598, 304] width 89 height 89
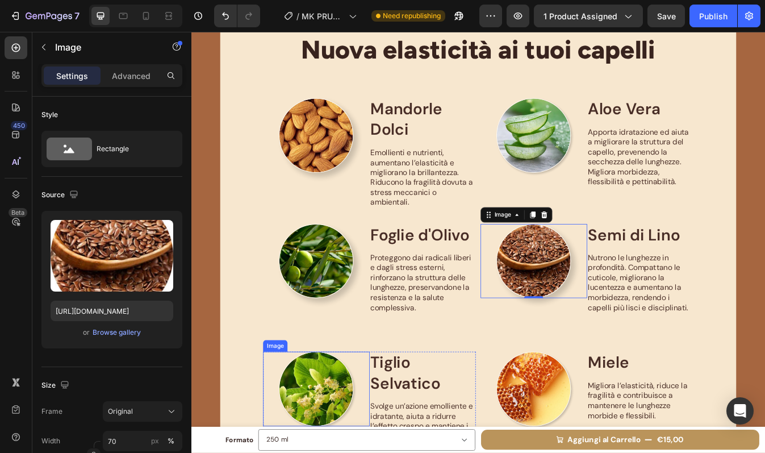
click at [358, 452] on img at bounding box center [339, 456] width 89 height 89
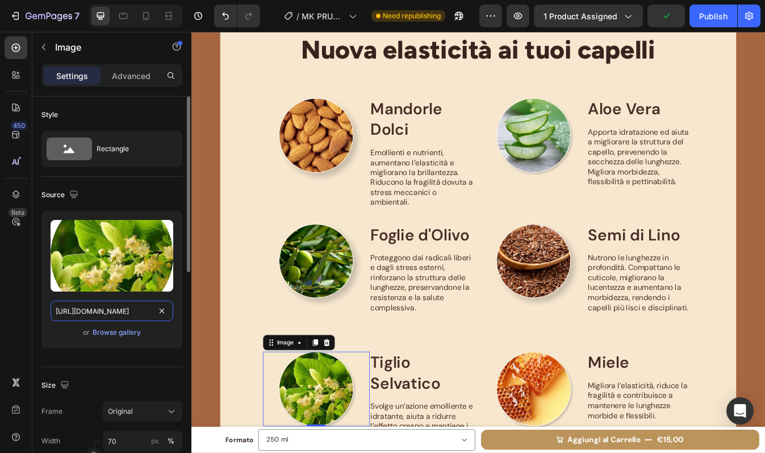
click at [131, 317] on input "https://cdn.shopify.com/s/files/1/0956/1283/0021/files/Tiglio.webp?v=1758705626" at bounding box center [112, 311] width 123 height 20
paste input "965048"
type input "https://cdn.shopify.com/s/files/1/0956/1283/0021/files/Tiglio.webp?v=1758965048"
click at [139, 374] on div "Size Frame Original Width 70 px % Height px %" at bounding box center [111, 428] width 141 height 123
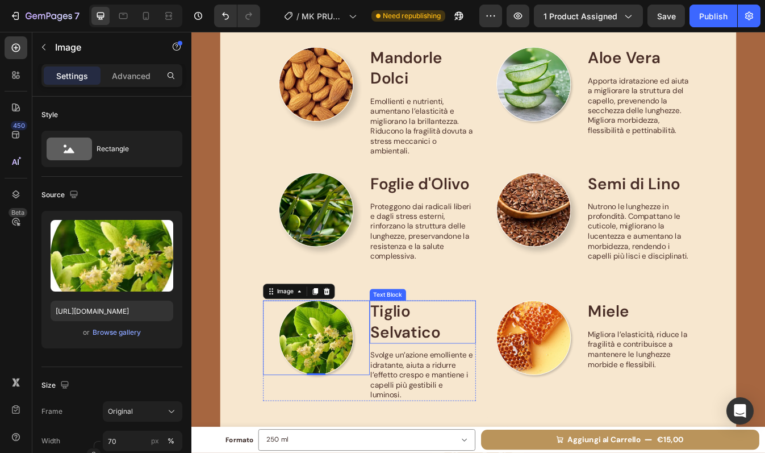
scroll to position [928, 0]
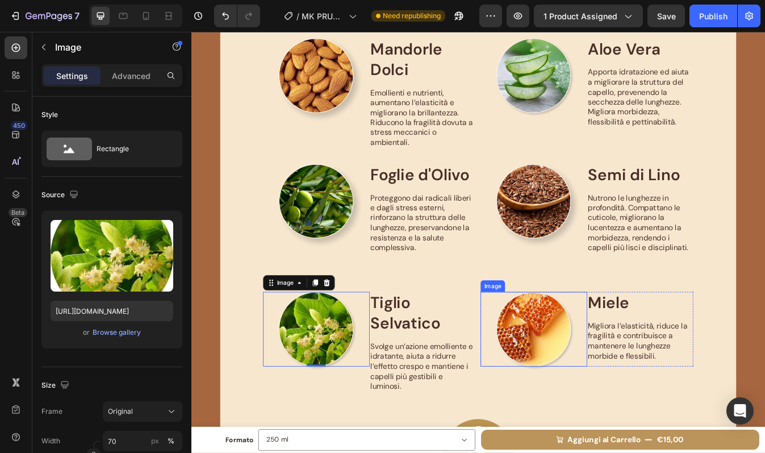
click at [609, 399] on img at bounding box center [598, 385] width 89 height 89
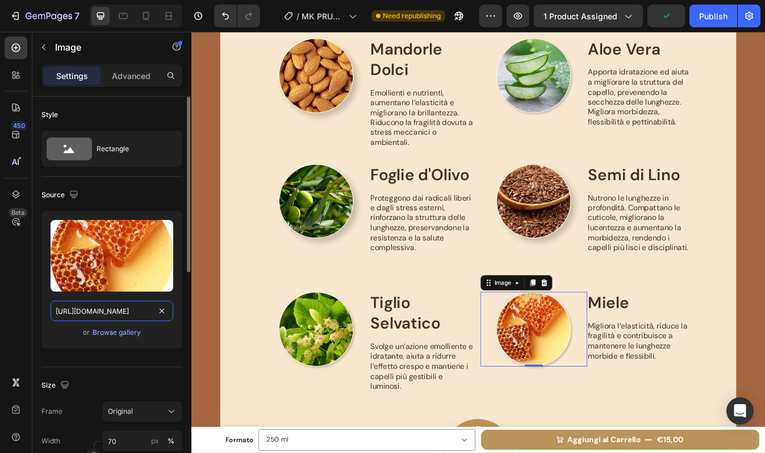
click at [107, 310] on input "https://cdn.shopify.com/s/files/1/0956/1283/0021/files/PROPOLI.jpg?v=1758699998" at bounding box center [112, 311] width 123 height 20
paste input "webp?v=1758965210"
type input "https://cdn.shopify.com/s/files/1/0956/1283/0021/files/PROPOLI.webp?v=1758965210"
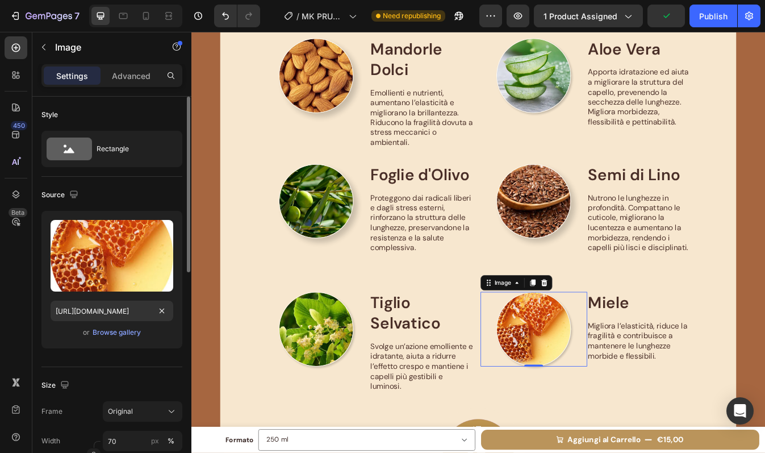
click at [130, 366] on div "Source Upload Image https://cdn.shopify.com/s/files/1/0956/1283/0021/files/PROP…" at bounding box center [111, 272] width 141 height 190
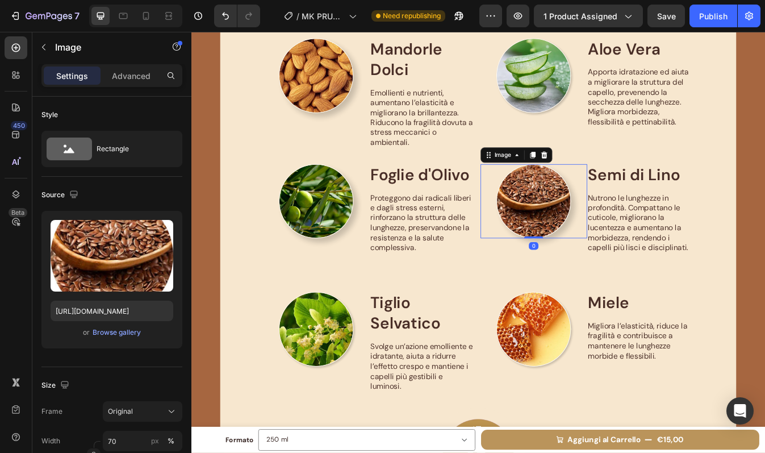
click at [588, 241] on img at bounding box center [598, 233] width 89 height 89
click at [138, 315] on input "https://cdn.shopify.com/s/files/1/0956/1283/0021/files/SEMI_DI_LINO.webp?v=1758…" at bounding box center [112, 311] width 123 height 20
paste input "964987"
type input "https://cdn.shopify.com/s/files/1/0956/1283/0021/files/SEMI_DI_LINO.webp?v=1758…"
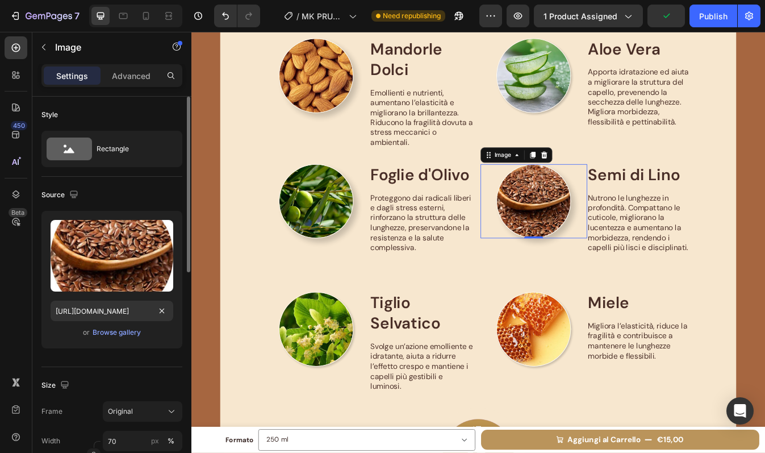
click at [151, 361] on div "Source Upload Image https://cdn.shopify.com/s/files/1/0956/1283/0021/files/SEMI…" at bounding box center [111, 272] width 141 height 190
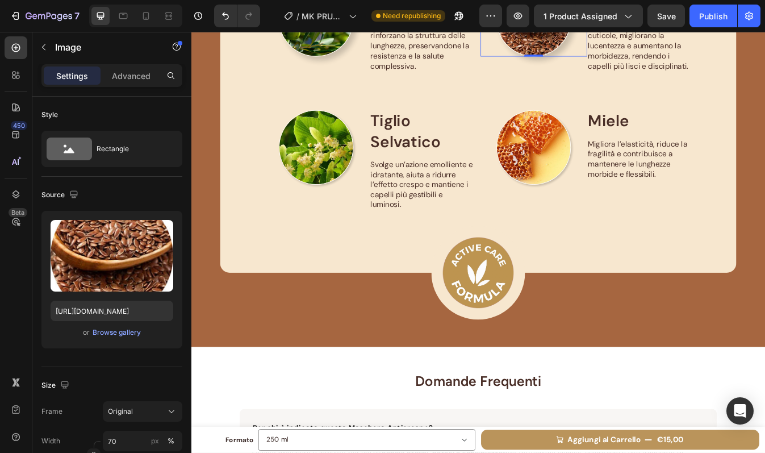
scroll to position [1146, 0]
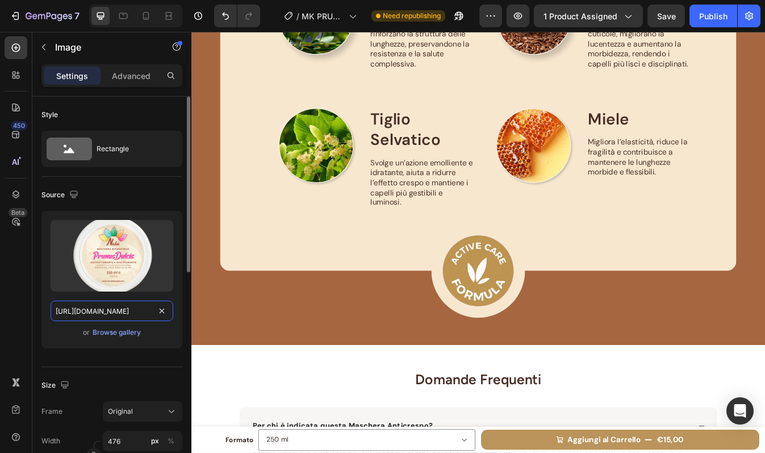
click at [113, 303] on input "https://cdn.shopify.com/s/files/1/0956/1283/0021/files/Prunus_Mask.webp?v=17587…" at bounding box center [112, 311] width 123 height 20
click at [115, 306] on input "https://cdn.shopify.com/s/files/1/0956/1283/0021/files/Prunus_Mask.webp?v=17587…" at bounding box center [112, 311] width 123 height 20
paste input "9063207"
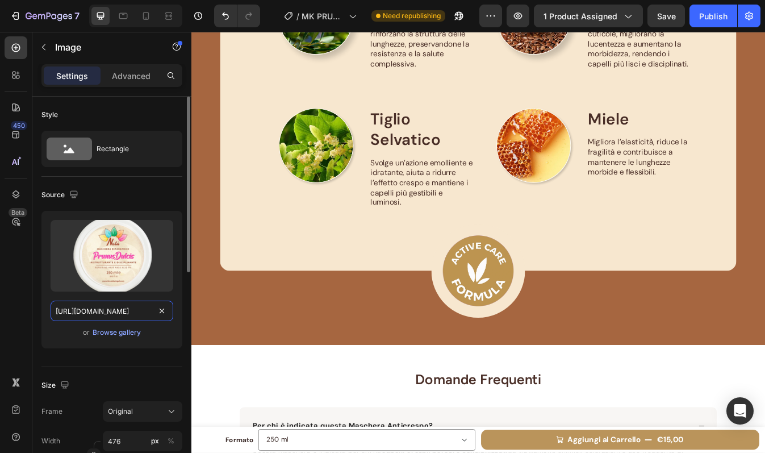
scroll to position [0, 197]
type input "https://cdn.shopify.com/s/files/1/0956/1283/0021/files/Prunus_Mask.webp?v=17590…"
click at [128, 364] on div "Source Upload Image https://cdn.shopify.com/s/files/1/0956/1283/0021/files/Prun…" at bounding box center [111, 272] width 141 height 190
click at [520, 304] on img at bounding box center [532, 316] width 84 height 84
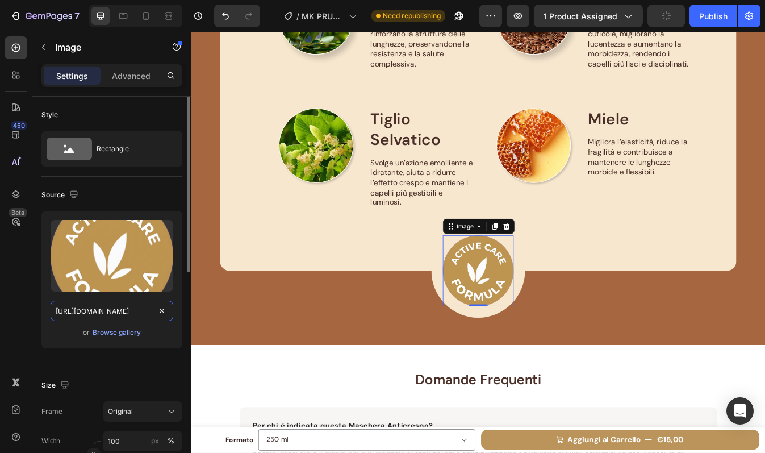
click at [127, 317] on input "https://cdn.shopify.com/s/files/1/0956/1283/0021/files/Active_care_formula.webp…" at bounding box center [112, 311] width 123 height 20
paste input "9037542"
type input "https://cdn.shopify.com/s/files/1/0956/1283/0021/files/Active_care_formula.webp…"
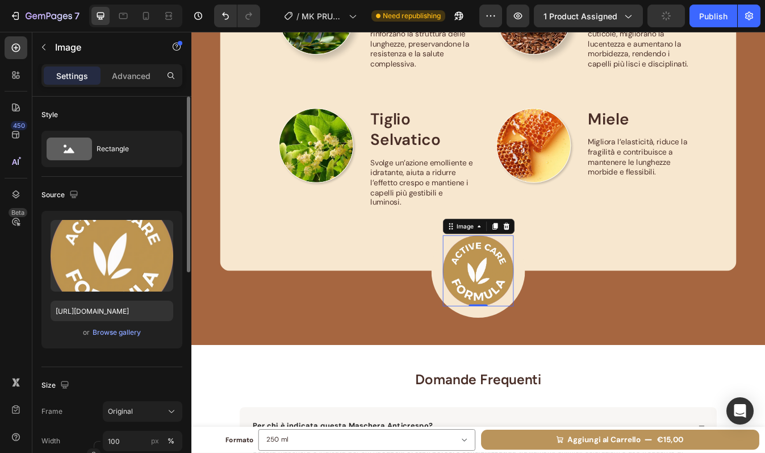
click at [144, 376] on div "Size Frame Original Width 100 px % Height px %" at bounding box center [111, 428] width 141 height 123
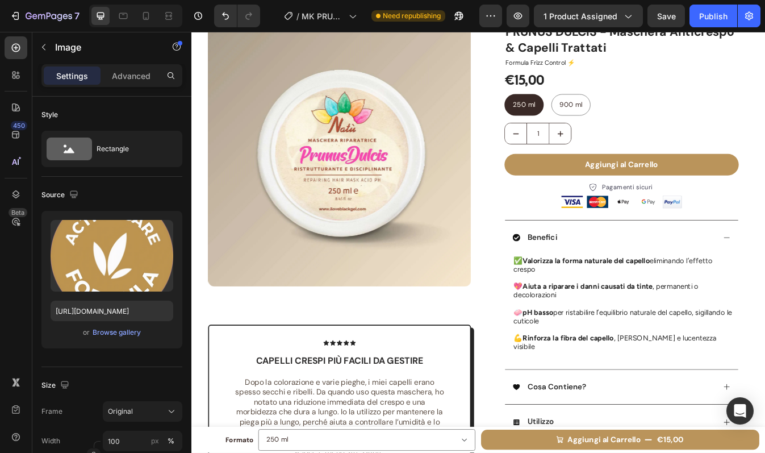
scroll to position [0, 0]
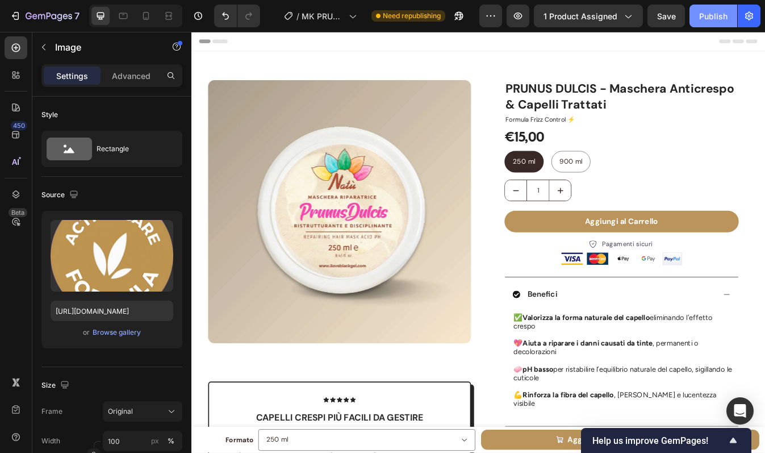
click at [710, 18] on div "Publish" at bounding box center [713, 16] width 28 height 12
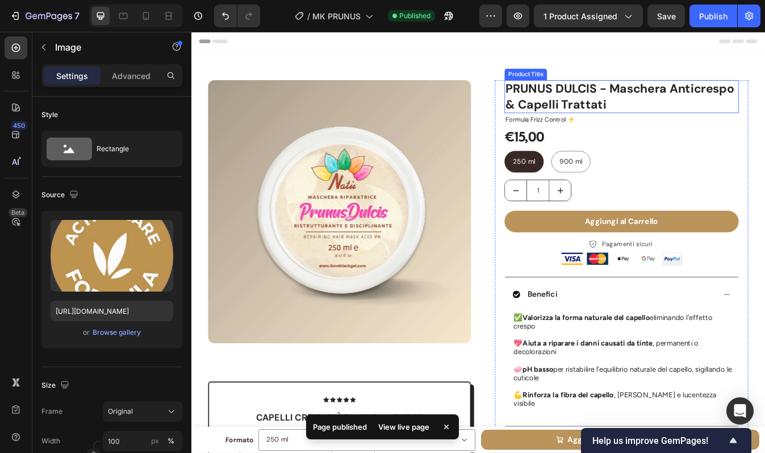
click at [713, 114] on h1 "PRUNUS DULCIS - Maschera Anticrespo & Capelli Trattati" at bounding box center [703, 108] width 278 height 39
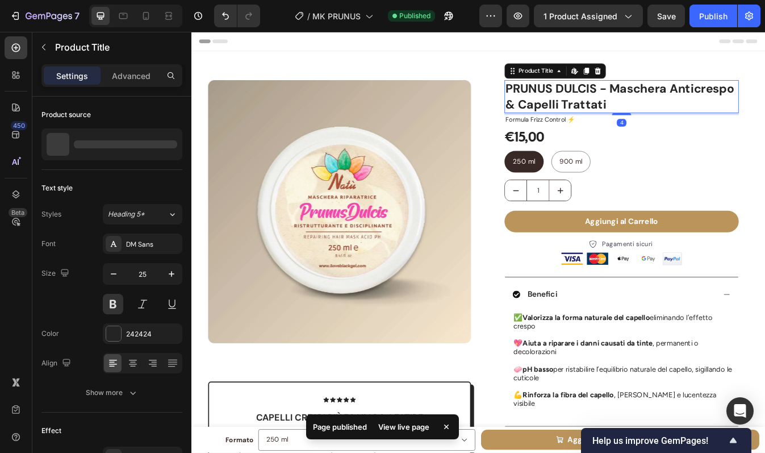
click at [713, 114] on h1 "PRUNUS DULCIS - Maschera Anticrespo & Capelli Trattati" at bounding box center [703, 108] width 278 height 39
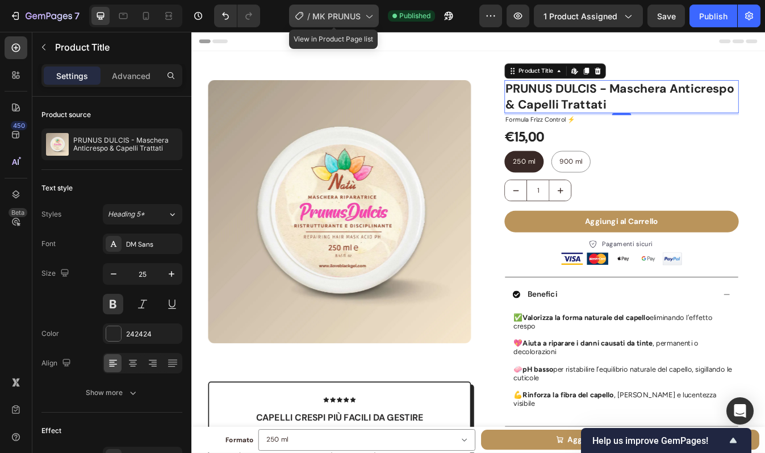
click at [348, 21] on span "MK PRUNUS" at bounding box center [337, 16] width 48 height 12
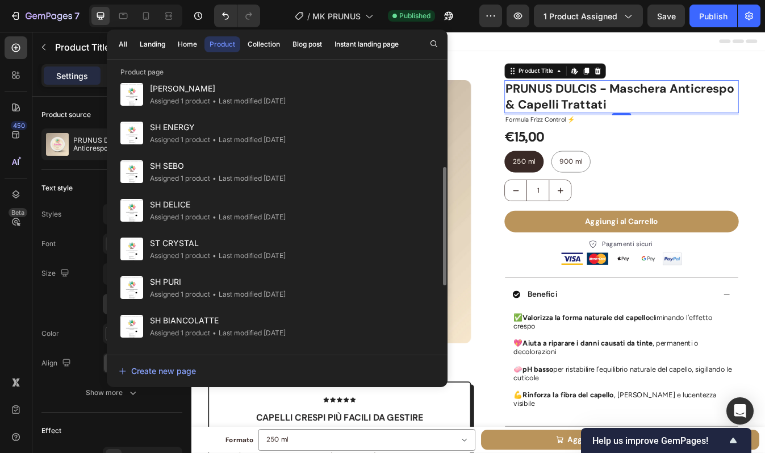
scroll to position [205, 0]
click at [241, 161] on span "SH SEBO" at bounding box center [218, 166] width 136 height 14
